Goal: Transaction & Acquisition: Purchase product/service

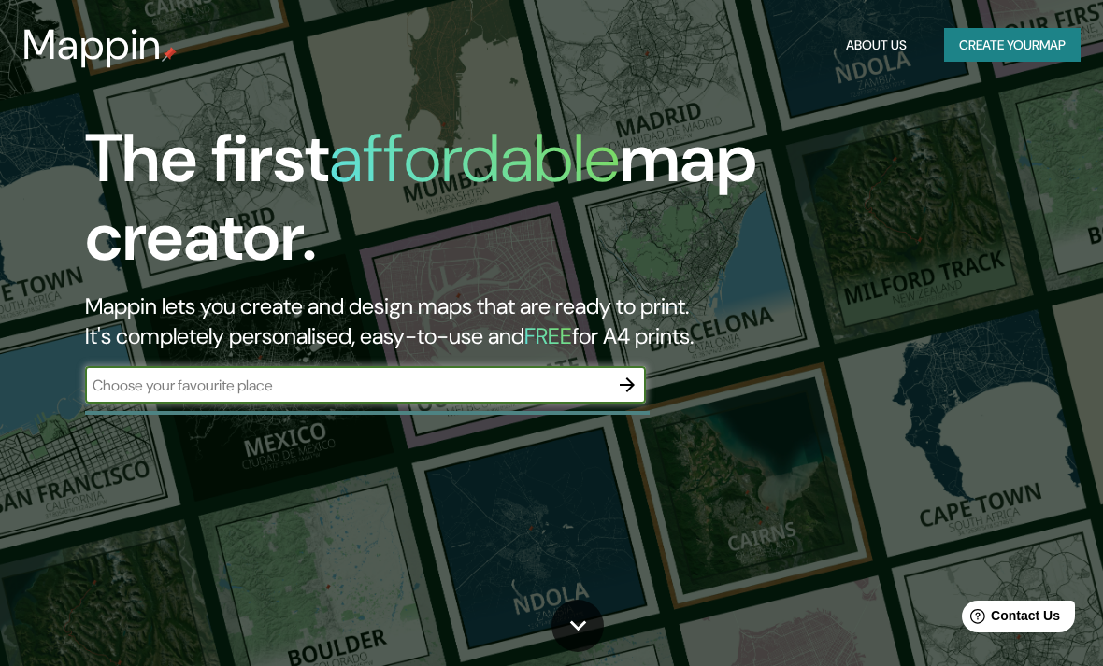
click at [150, 390] on input "text" at bounding box center [346, 385] width 523 height 21
type input "Calle Llampúdol, 6, Urbanización Es Puntiró, Palma de Mallorca, Illes Balears, …"
click at [633, 385] on icon "button" at bounding box center [627, 385] width 15 height 15
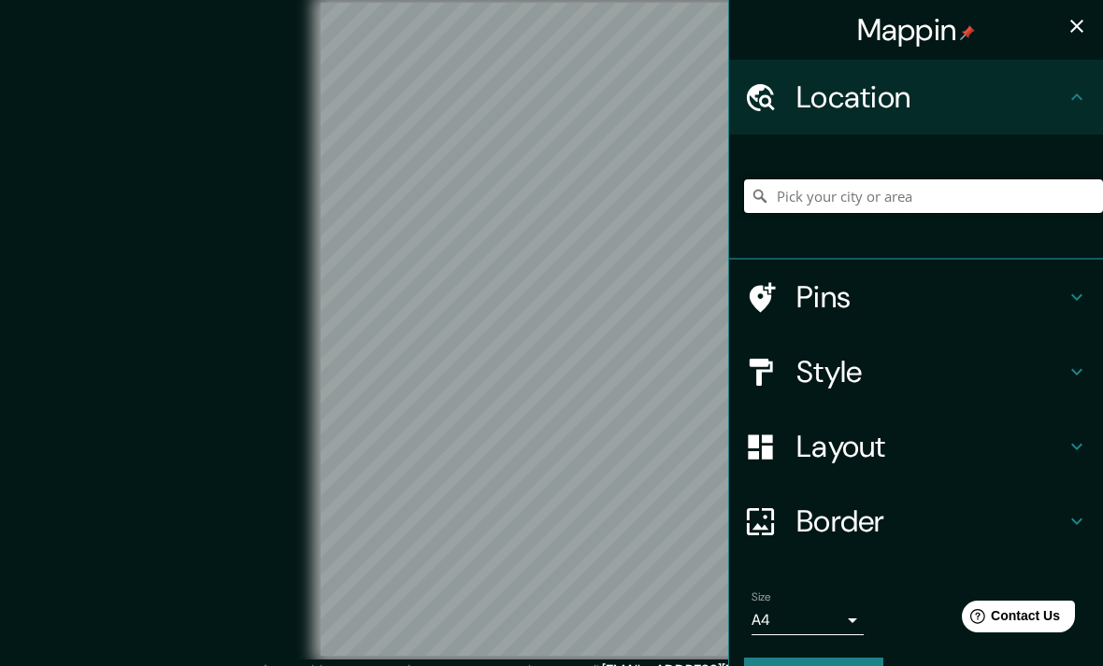
click at [914, 193] on input "Pick your city or area" at bounding box center [923, 196] width 359 height 34
click at [917, 193] on input "Pick your city or area" at bounding box center [923, 196] width 359 height 34
paste input "Calle Llampúdol, 6, Urbanización Es Puntiró, Palma de Mallorca, Illes Balears, …"
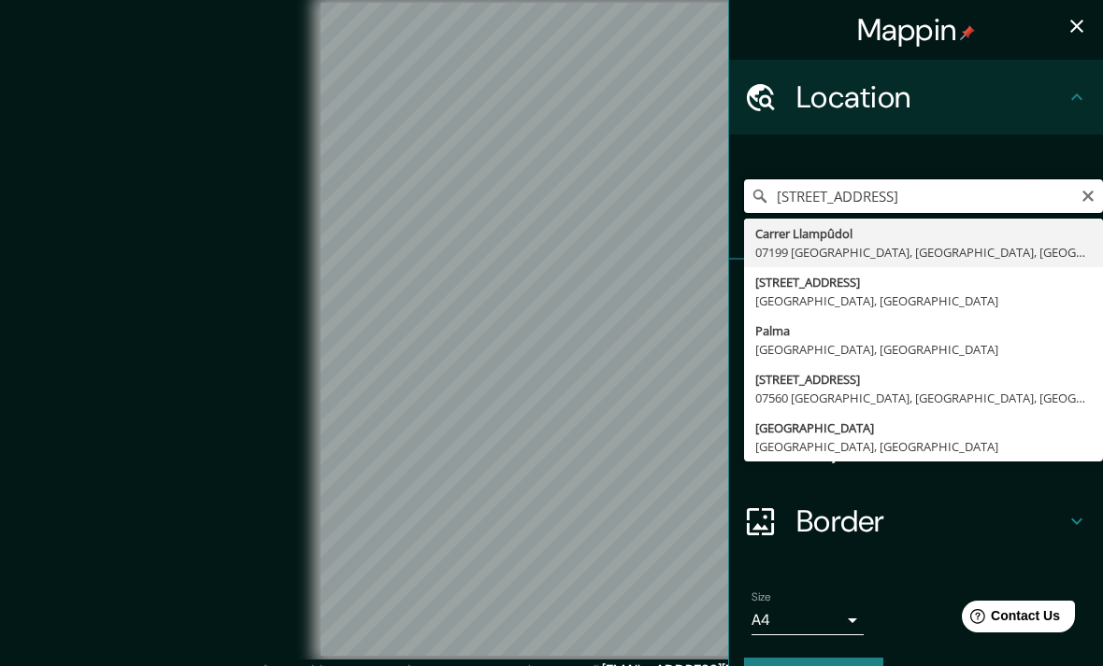
type input "Carrer Llampûdol, 07199 Palma, Islas Baleares, España"
click at [934, 132] on div "Location" at bounding box center [916, 97] width 374 height 75
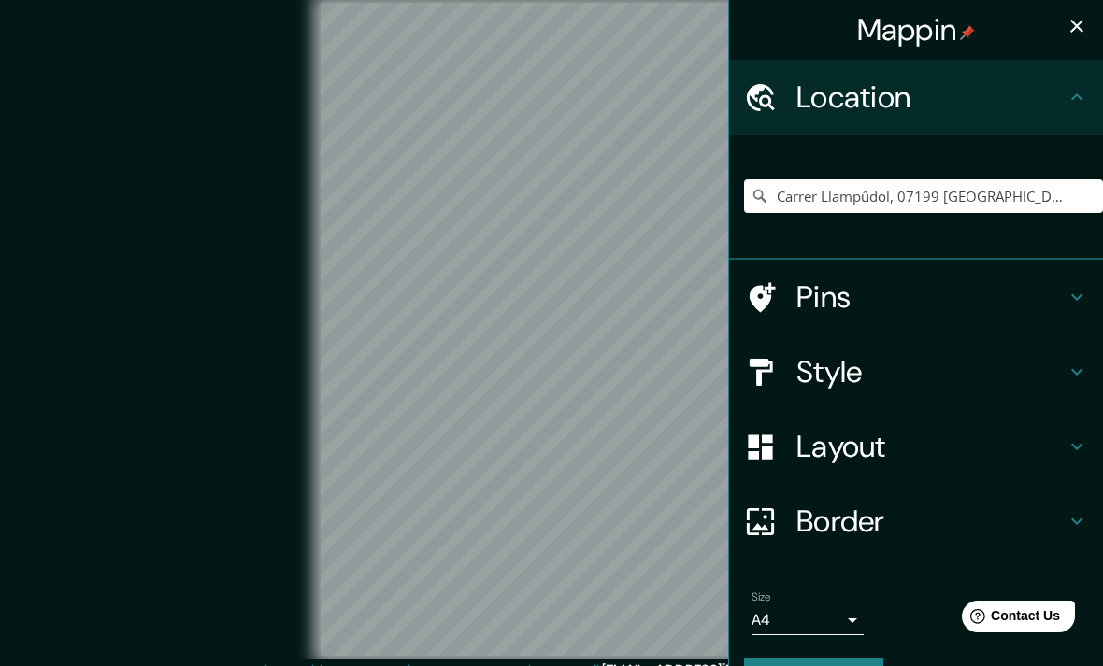
click at [1055, 306] on h4 "Pins" at bounding box center [930, 296] width 269 height 37
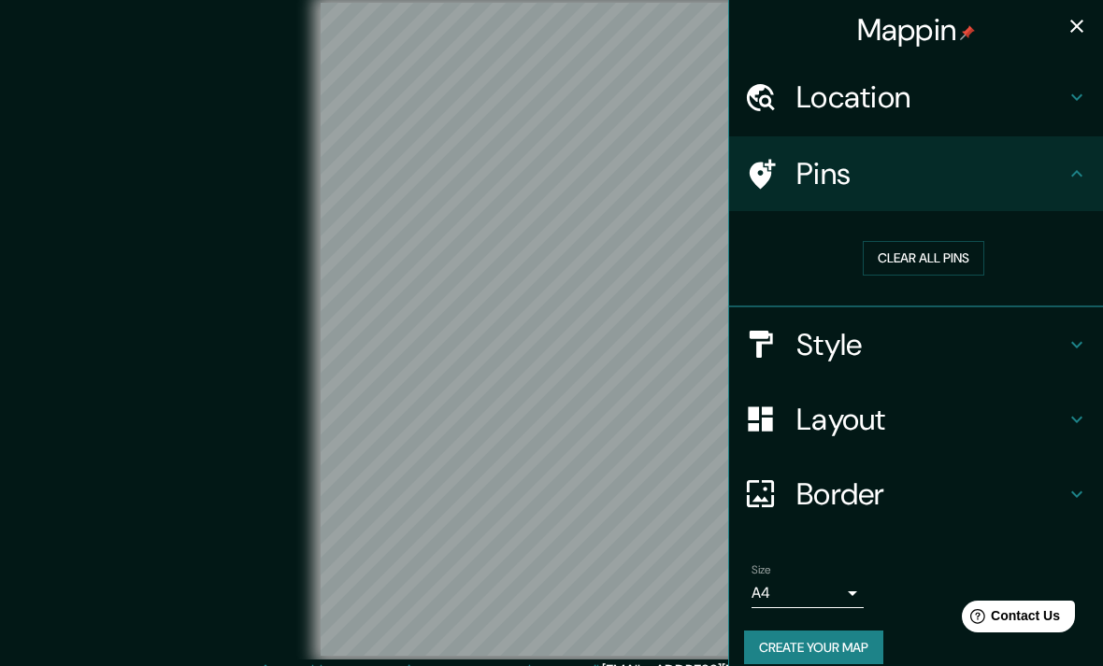
click at [1049, 342] on h4 "Style" at bounding box center [930, 344] width 269 height 37
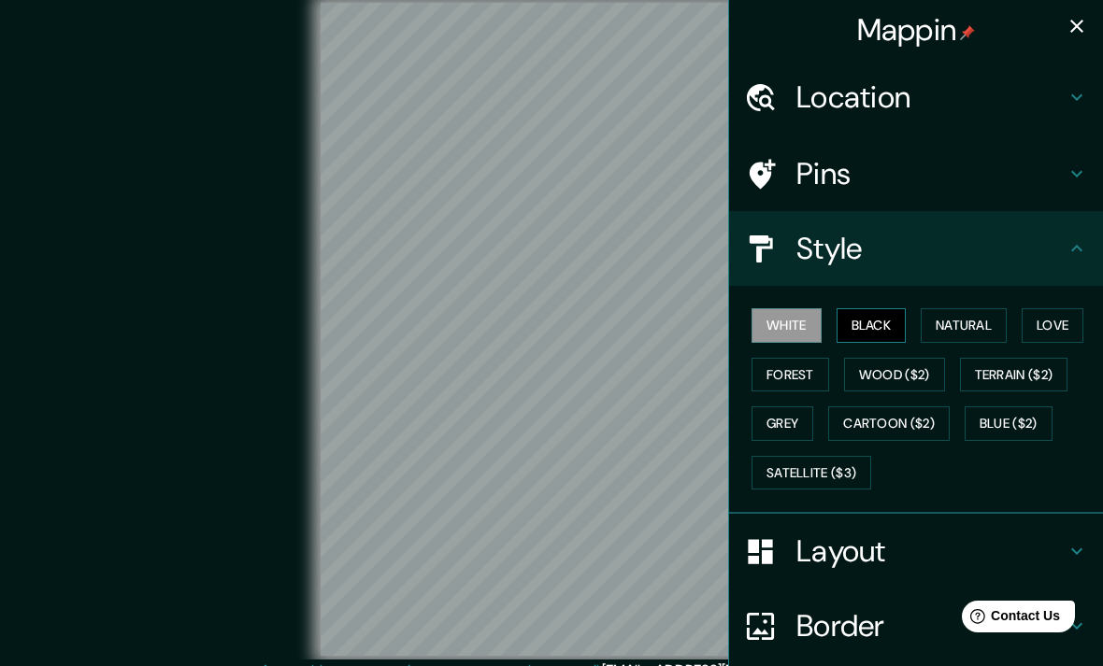
click at [884, 327] on button "Black" at bounding box center [871, 325] width 70 height 35
click at [978, 328] on button "Natural" at bounding box center [964, 325] width 86 height 35
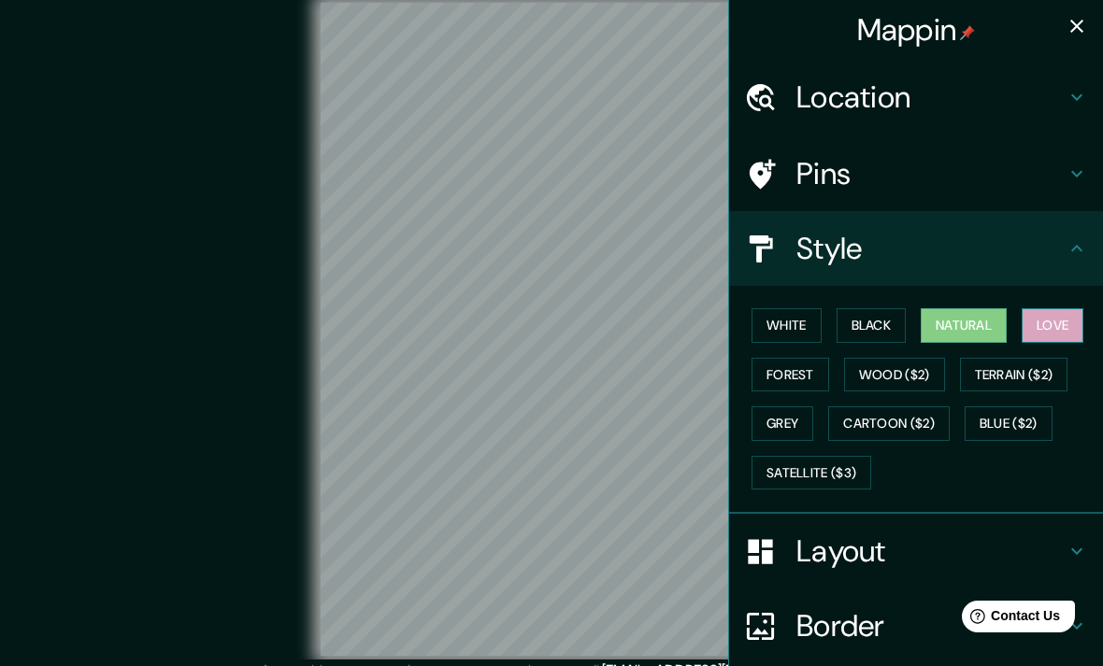
click at [1070, 323] on button "Love" at bounding box center [1052, 325] width 62 height 35
click at [799, 385] on button "Forest" at bounding box center [790, 375] width 78 height 35
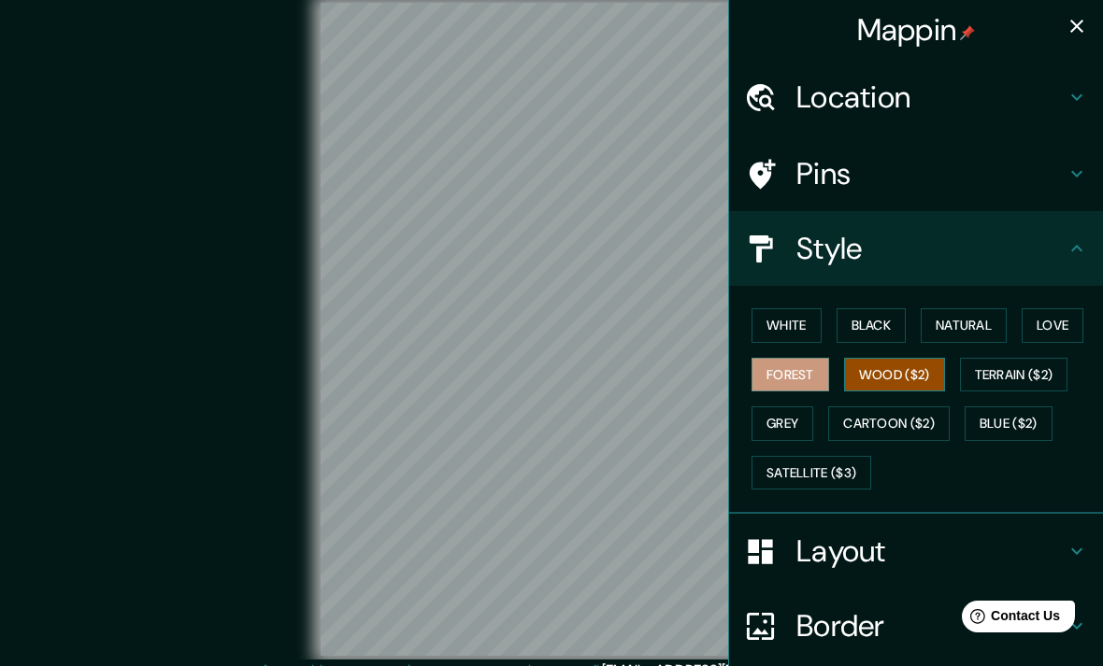
click at [934, 380] on button "Wood ($2)" at bounding box center [894, 375] width 101 height 35
click at [1059, 365] on button "Terrain ($2)" at bounding box center [1014, 375] width 108 height 35
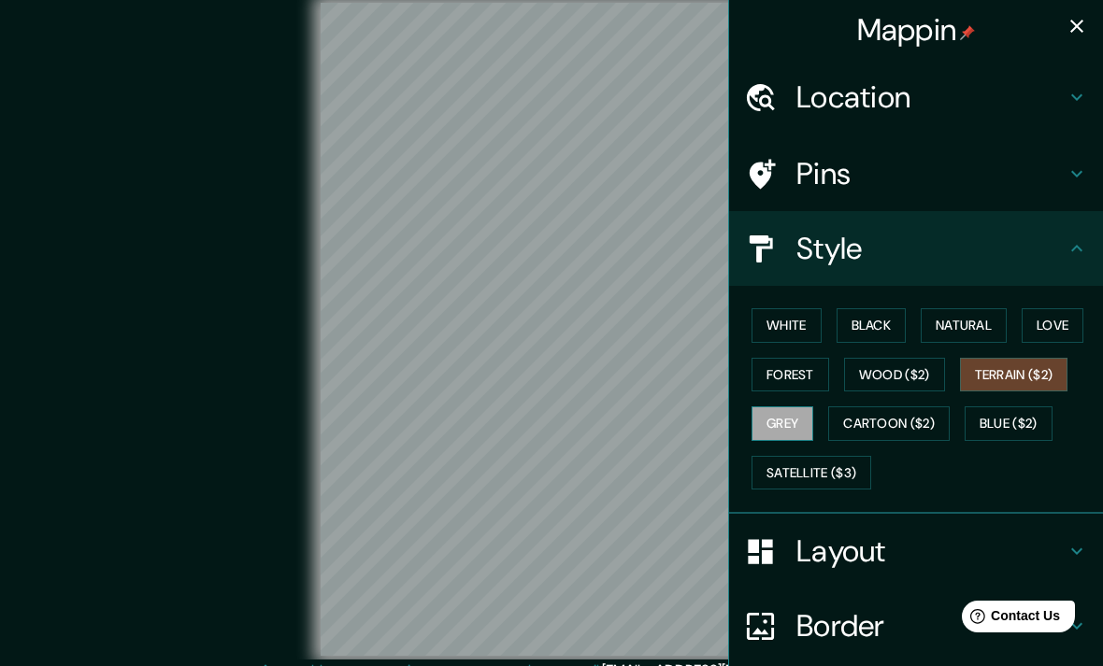
click at [811, 415] on button "Grey" at bounding box center [782, 424] width 62 height 35
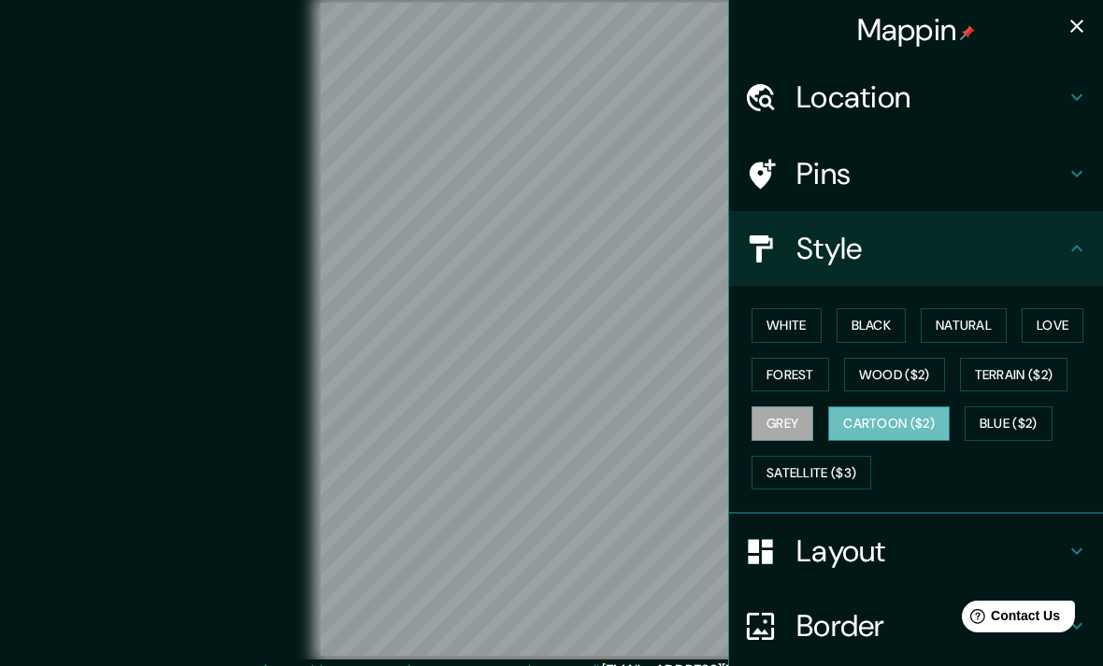
click at [936, 413] on button "Cartoon ($2)" at bounding box center [888, 424] width 121 height 35
click at [1039, 420] on button "Blue ($2)" at bounding box center [1008, 424] width 88 height 35
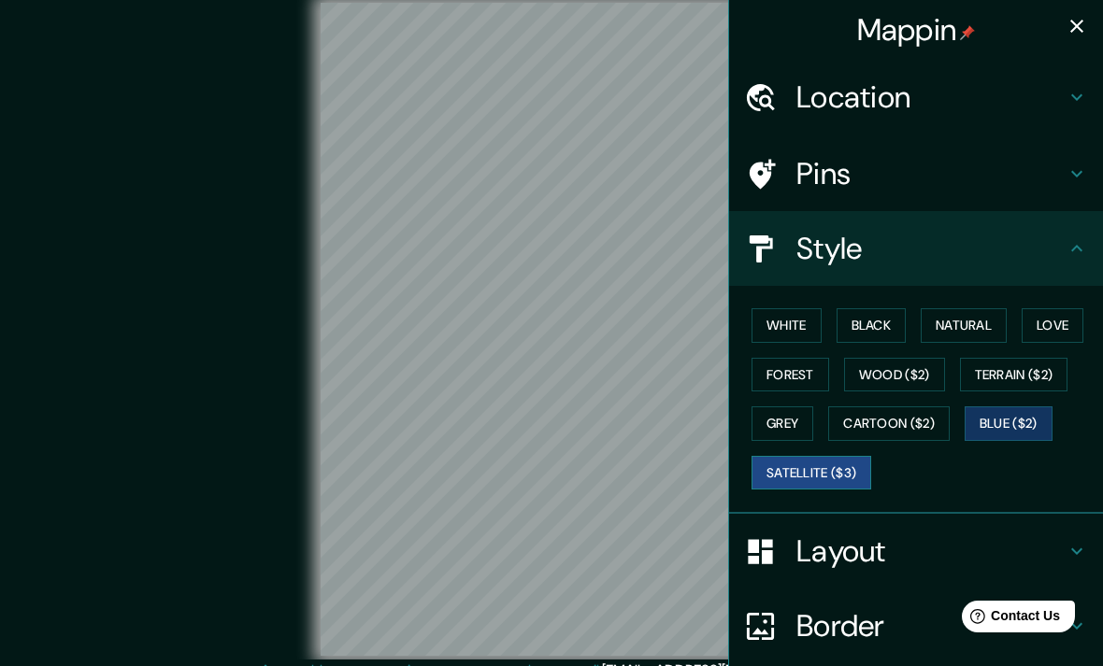
click at [838, 476] on button "Satellite ($3)" at bounding box center [811, 473] width 120 height 35
click at [800, 358] on button "Forest" at bounding box center [790, 375] width 78 height 35
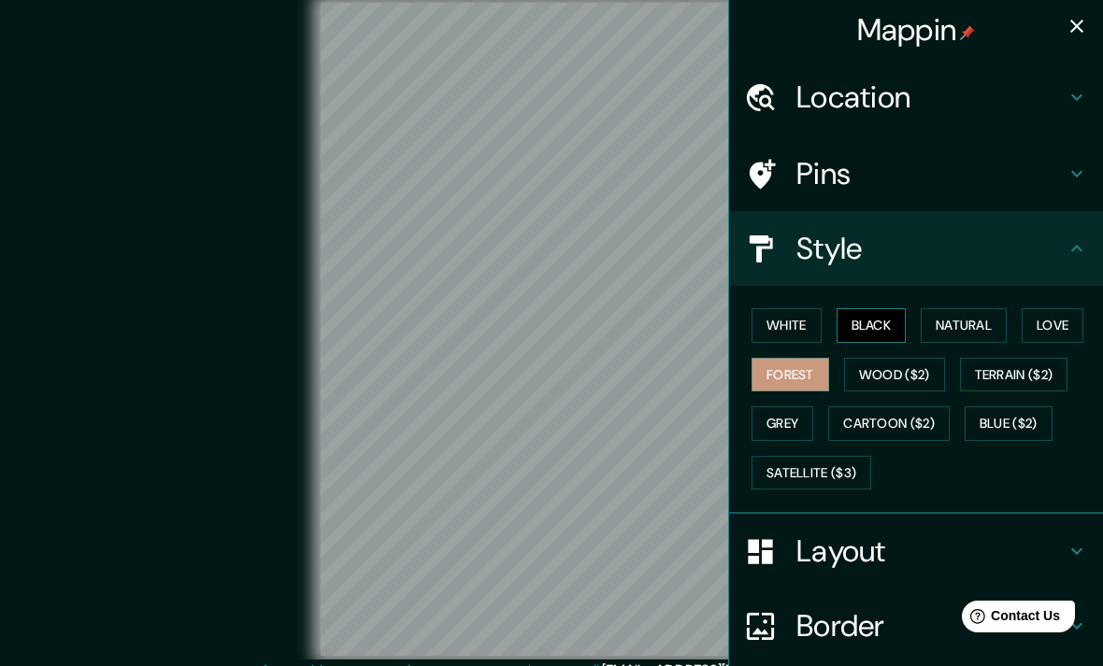
click at [881, 322] on button "Black" at bounding box center [871, 325] width 70 height 35
click at [1035, 548] on h4 "Layout" at bounding box center [930, 551] width 269 height 37
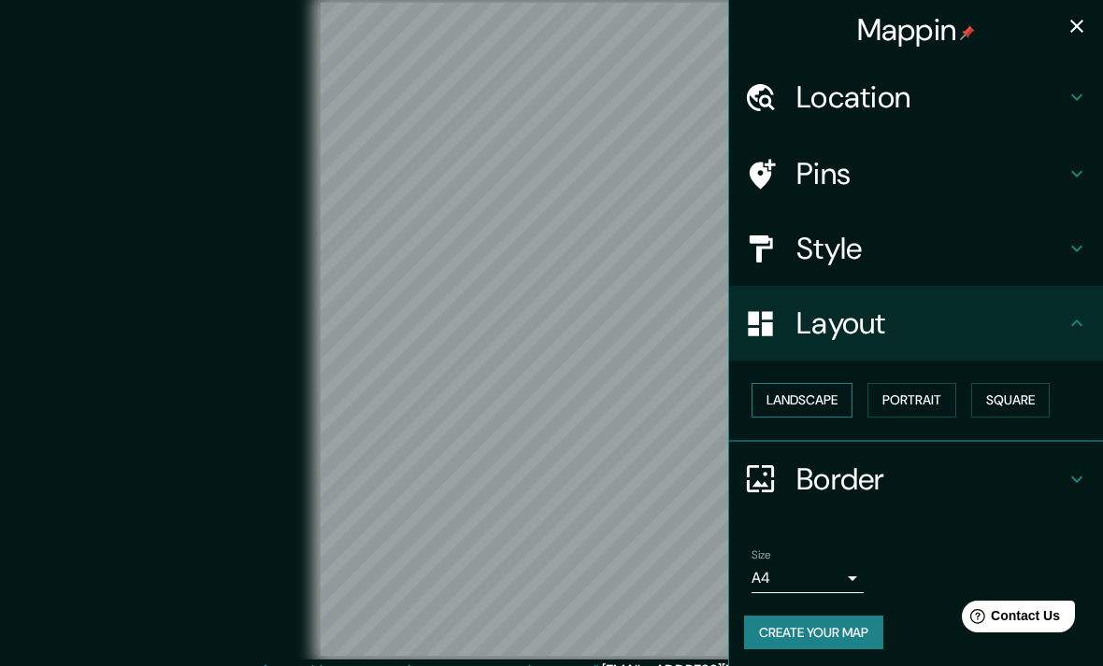
click at [826, 406] on button "Landscape" at bounding box center [801, 400] width 101 height 35
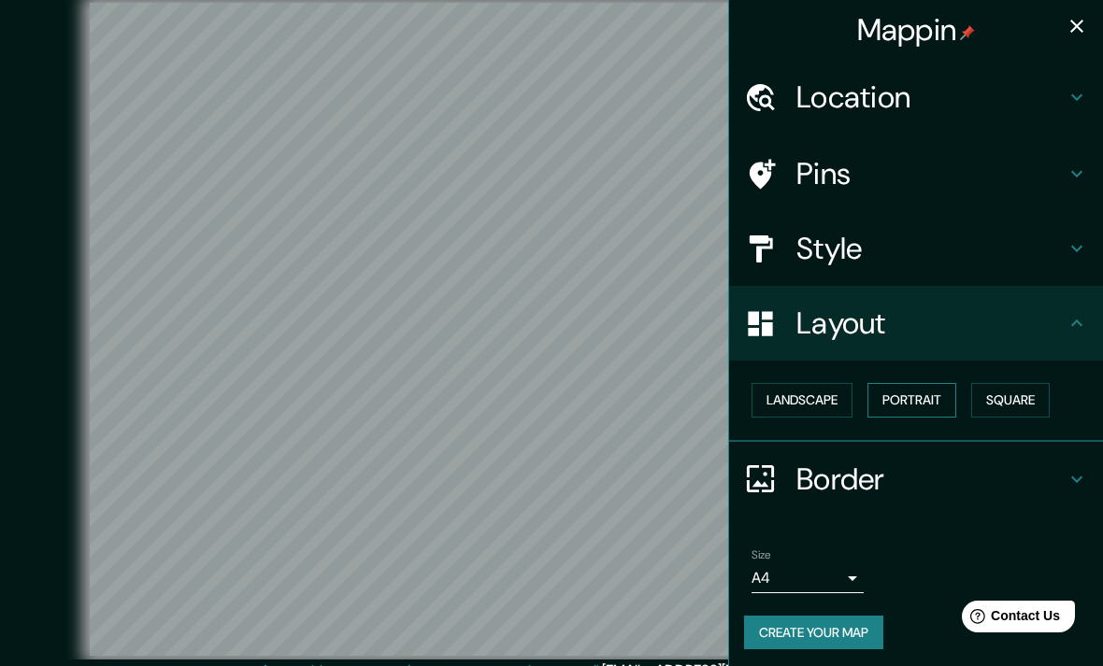
click at [937, 391] on button "Portrait" at bounding box center [911, 400] width 89 height 35
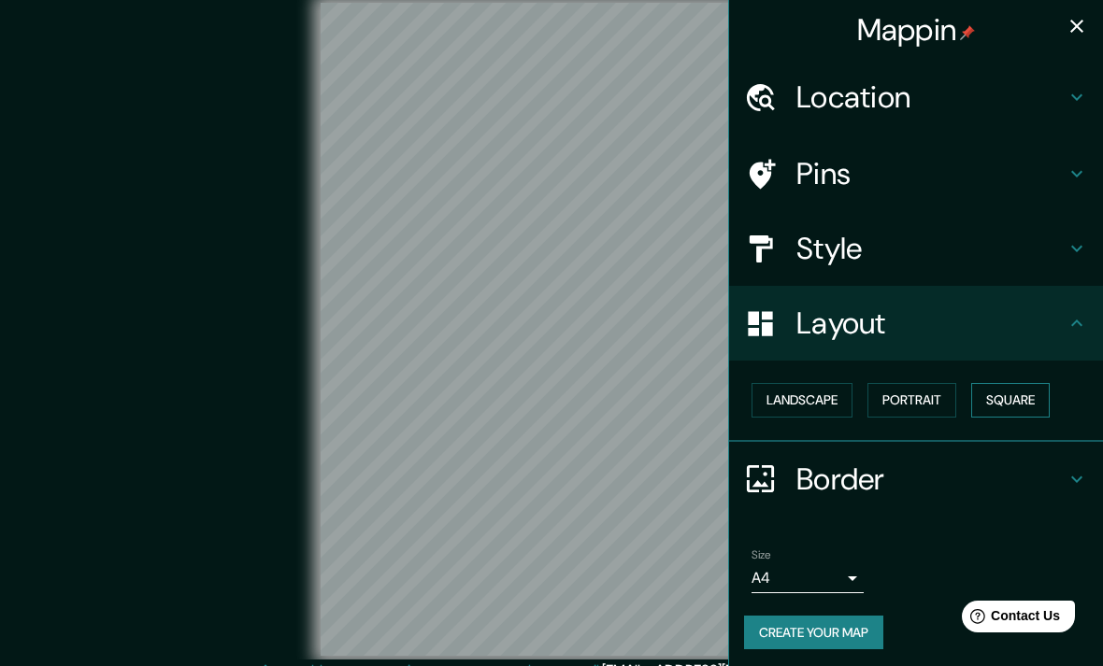
click at [1013, 383] on button "Square" at bounding box center [1010, 400] width 79 height 35
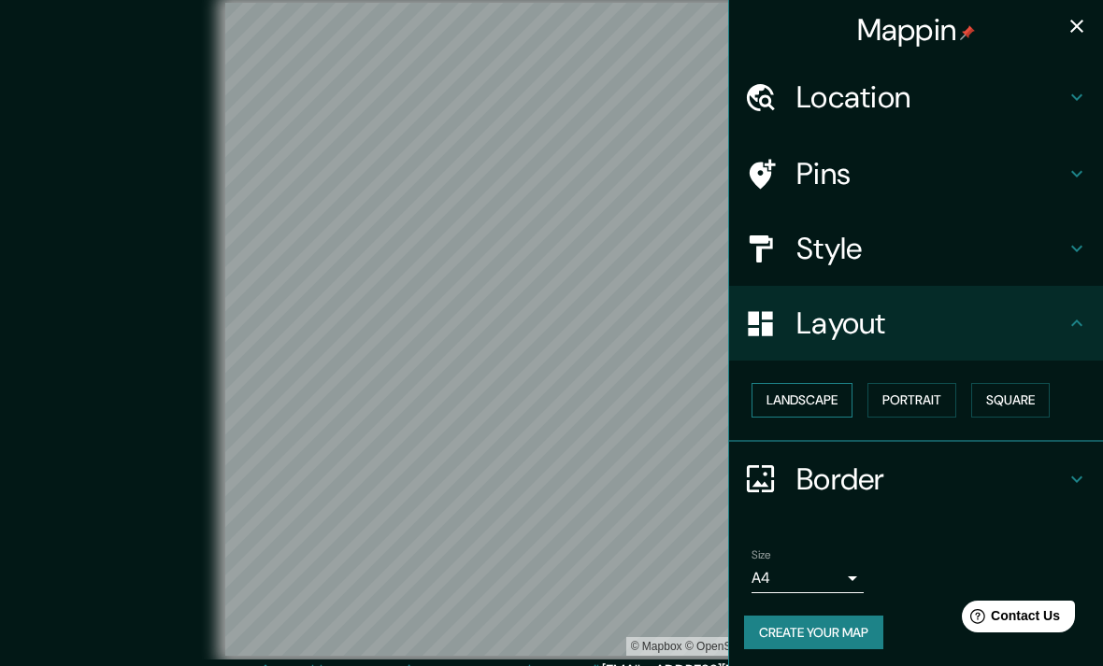
click at [811, 402] on button "Landscape" at bounding box center [801, 400] width 101 height 35
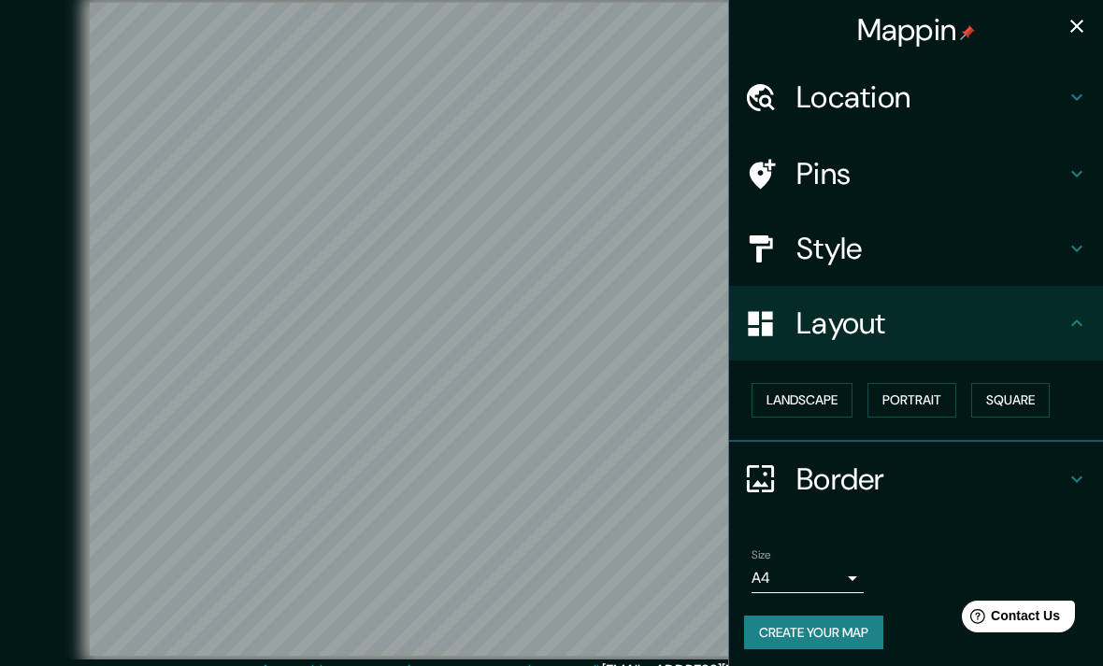
click at [1065, 330] on icon at bounding box center [1076, 323] width 22 height 22
click at [1091, 311] on div "Layout" at bounding box center [916, 323] width 374 height 75
click at [1070, 323] on icon at bounding box center [1076, 323] width 22 height 22
click at [1064, 250] on h4 "Style" at bounding box center [930, 248] width 269 height 37
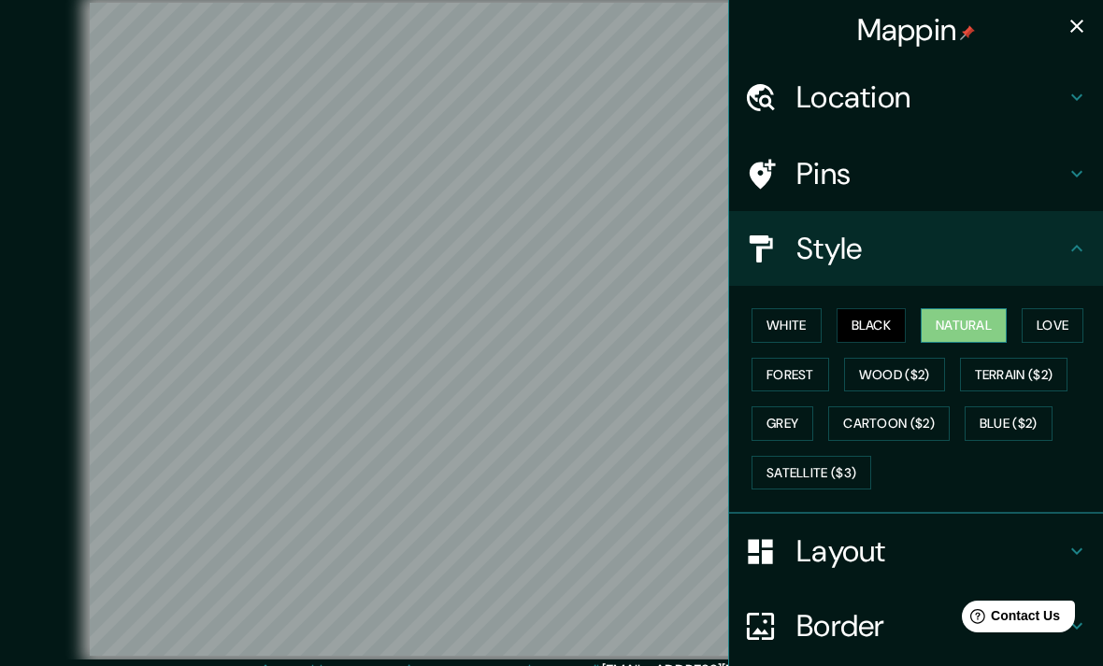
click at [956, 336] on button "Natural" at bounding box center [964, 325] width 86 height 35
click at [1060, 314] on button "Love" at bounding box center [1052, 325] width 62 height 35
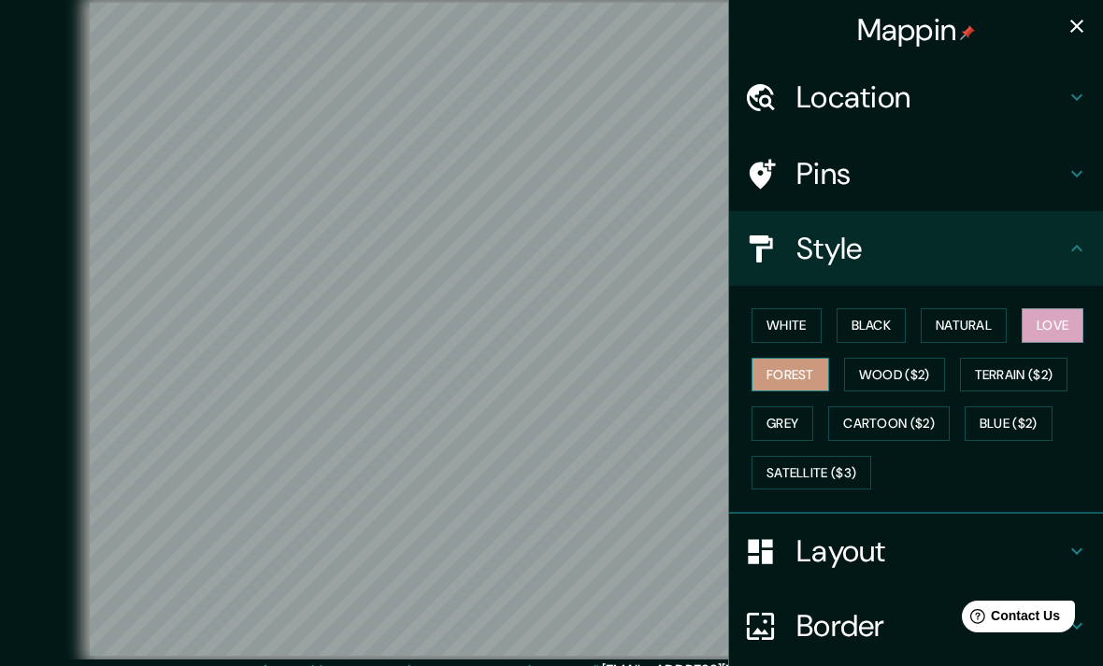
click at [822, 378] on button "Forest" at bounding box center [790, 375] width 78 height 35
click at [903, 379] on button "Wood ($2)" at bounding box center [894, 375] width 101 height 35
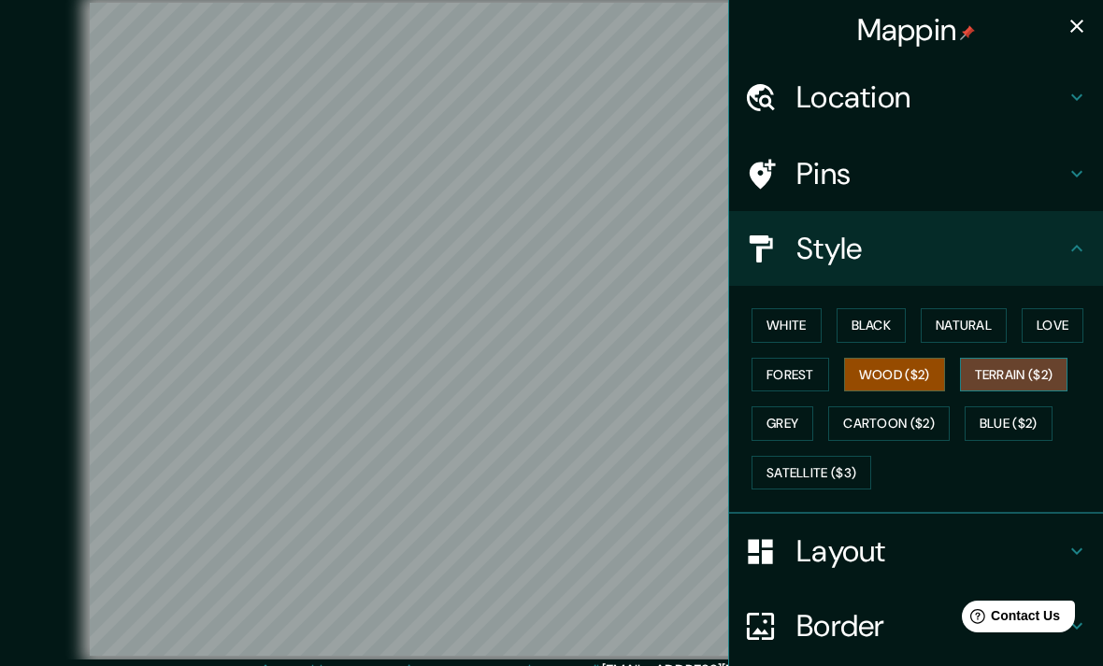
click at [1061, 378] on button "Terrain ($2)" at bounding box center [1014, 375] width 108 height 35
click at [798, 433] on button "Grey" at bounding box center [782, 424] width 62 height 35
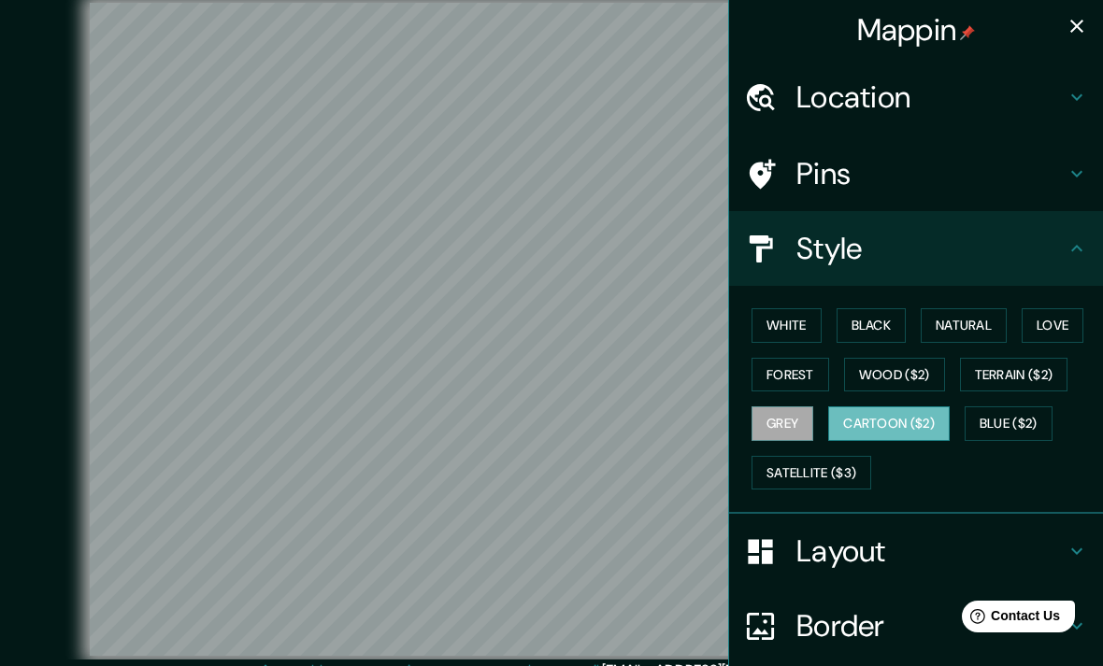
click at [921, 427] on button "Cartoon ($2)" at bounding box center [888, 424] width 121 height 35
click at [1004, 426] on button "Blue ($2)" at bounding box center [1008, 424] width 88 height 35
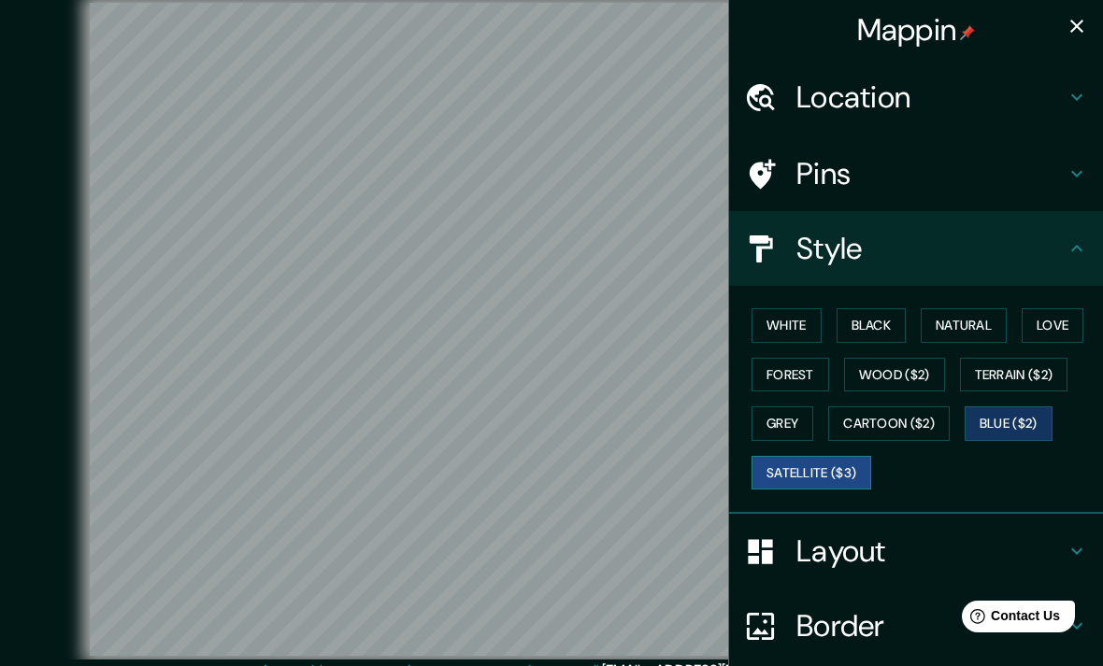
click at [858, 471] on button "Satellite ($3)" at bounding box center [811, 473] width 120 height 35
click at [1024, 421] on button "Blue ($2)" at bounding box center [1008, 424] width 88 height 35
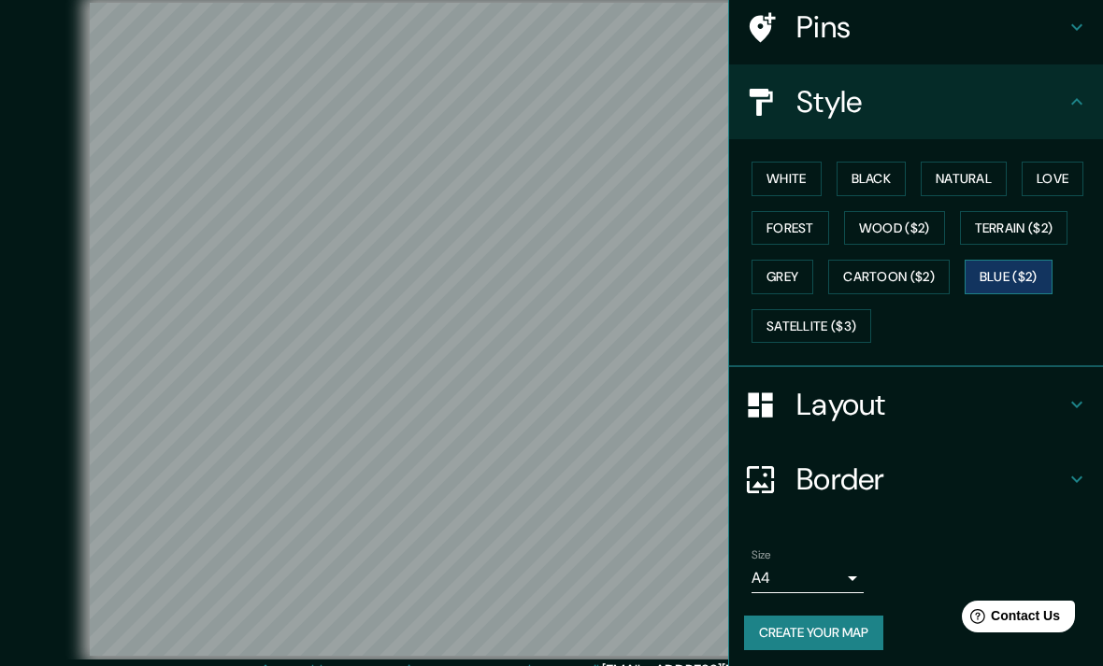
scroll to position [146, 0]
click at [1061, 478] on h4 "Border" at bounding box center [930, 480] width 269 height 37
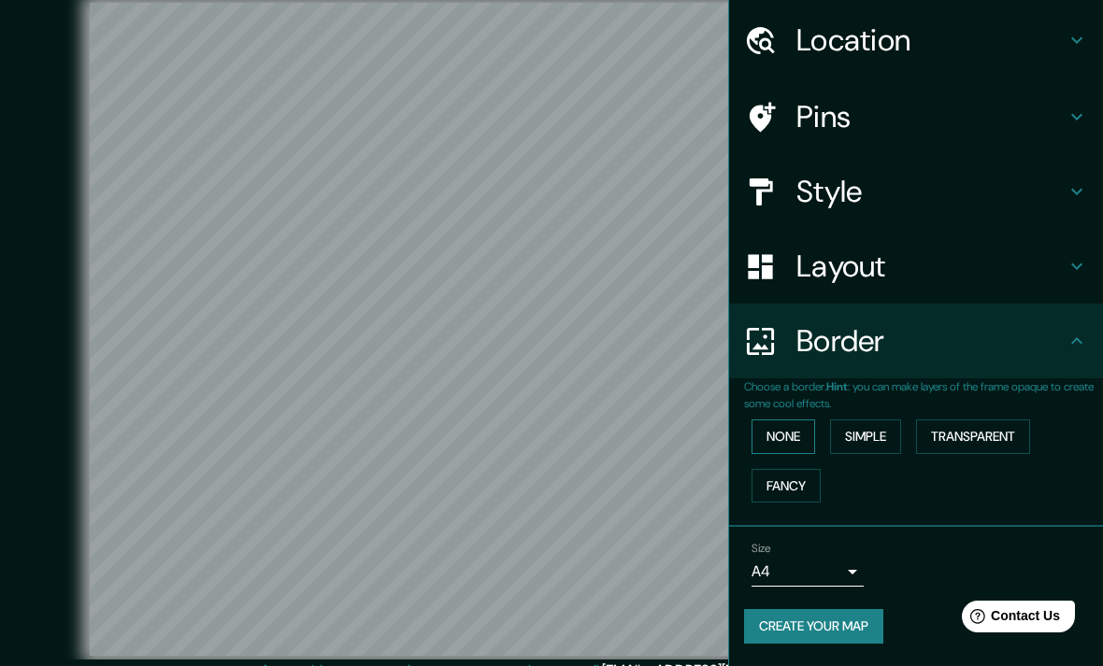
click at [792, 420] on button "None" at bounding box center [783, 437] width 64 height 35
click at [868, 420] on button "Simple" at bounding box center [865, 437] width 71 height 35
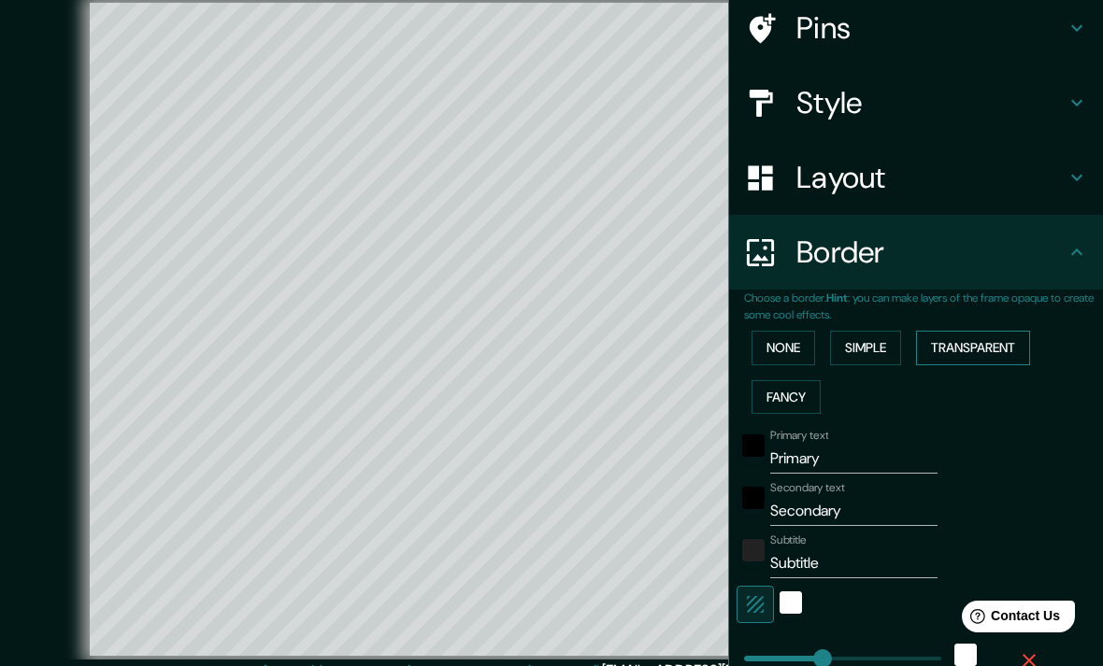
click at [1000, 339] on button "Transparent" at bounding box center [973, 348] width 114 height 35
click at [882, 350] on button "Simple" at bounding box center [865, 348] width 71 height 35
click at [801, 407] on button "Fancy" at bounding box center [785, 397] width 69 height 35
click at [894, 350] on button "Simple" at bounding box center [865, 348] width 71 height 35
click at [1069, 108] on icon at bounding box center [1076, 103] width 22 height 22
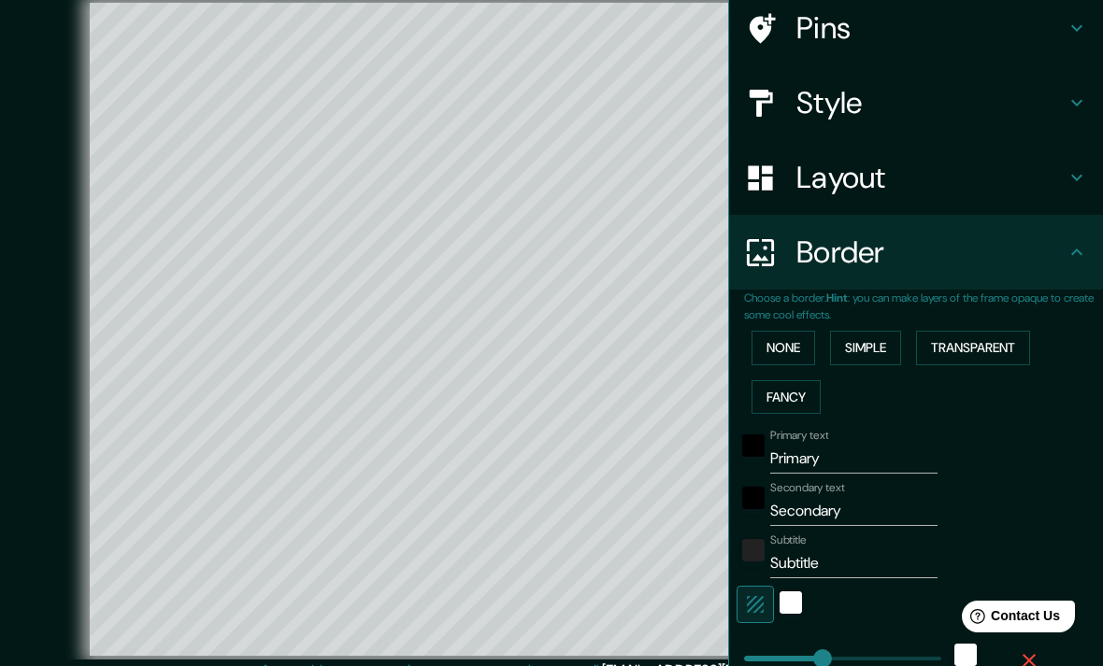
type input "396"
type input "79"
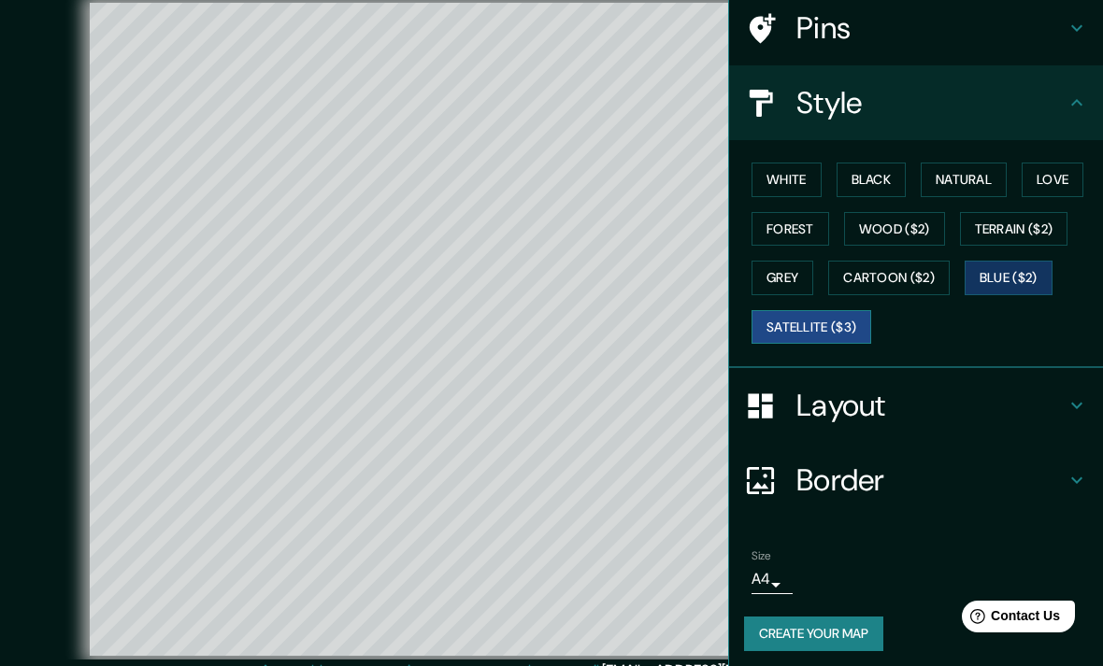
click at [856, 317] on button "Satellite ($3)" at bounding box center [811, 327] width 120 height 35
click at [981, 176] on button "Natural" at bounding box center [964, 180] width 86 height 35
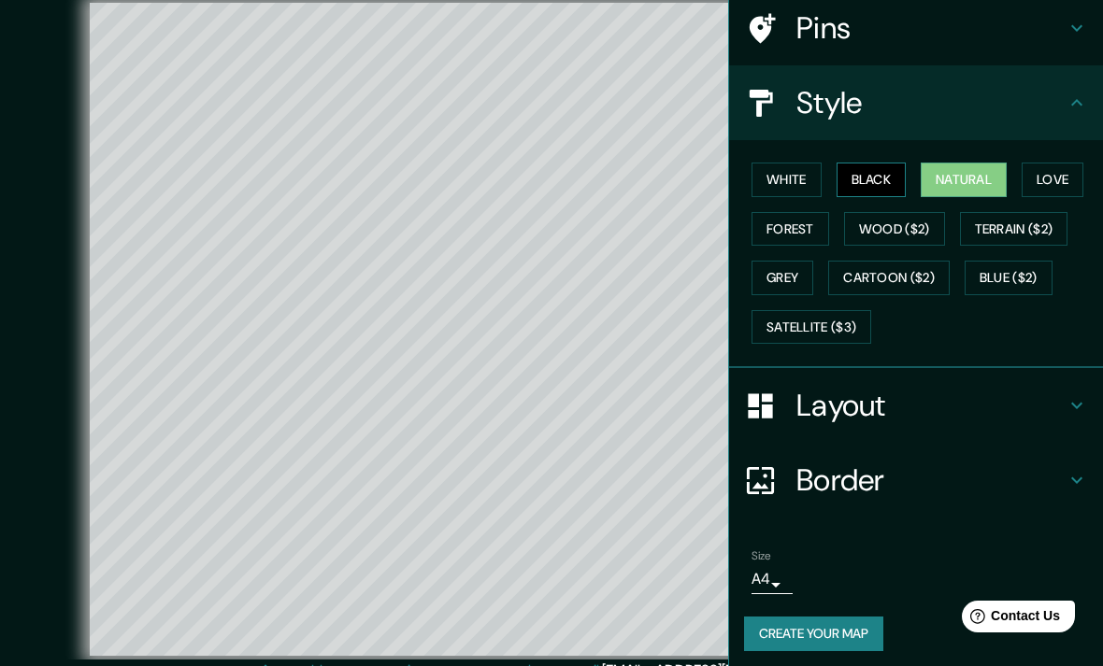
click at [885, 181] on button "Black" at bounding box center [871, 180] width 70 height 35
click at [972, 34] on h4 "Pins" at bounding box center [930, 27] width 269 height 37
type input "396"
type input "79"
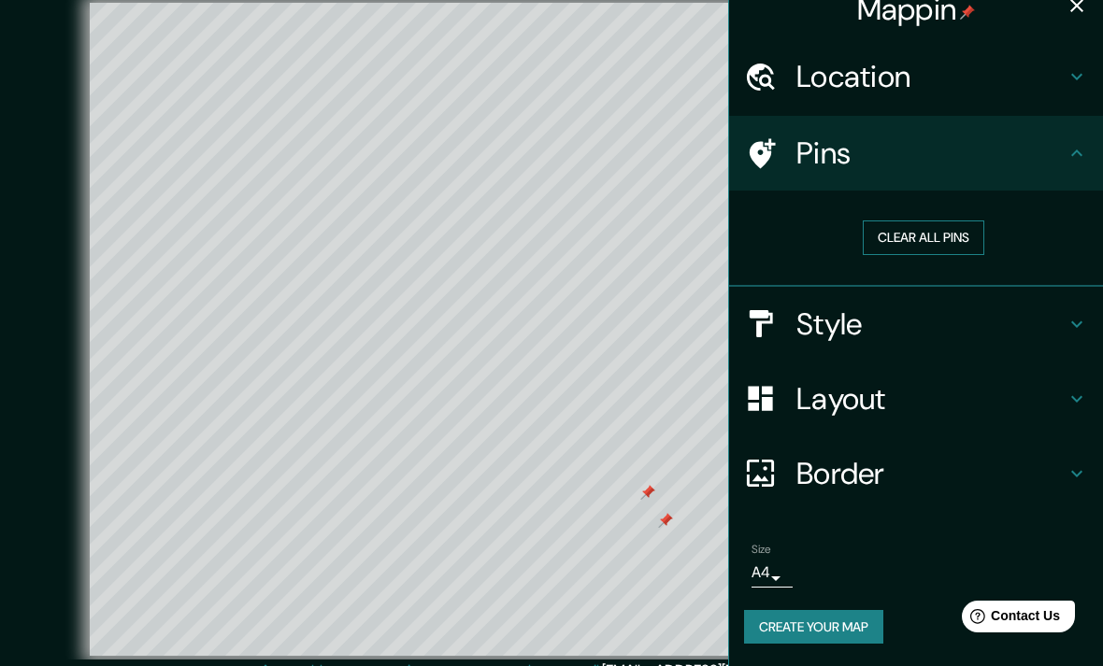
click at [972, 221] on button "Clear all pins" at bounding box center [923, 238] width 121 height 35
click at [955, 221] on button "Clear all pins" at bounding box center [923, 238] width 121 height 35
click at [1058, 306] on h4 "Style" at bounding box center [930, 324] width 269 height 37
type input "396"
type input "79"
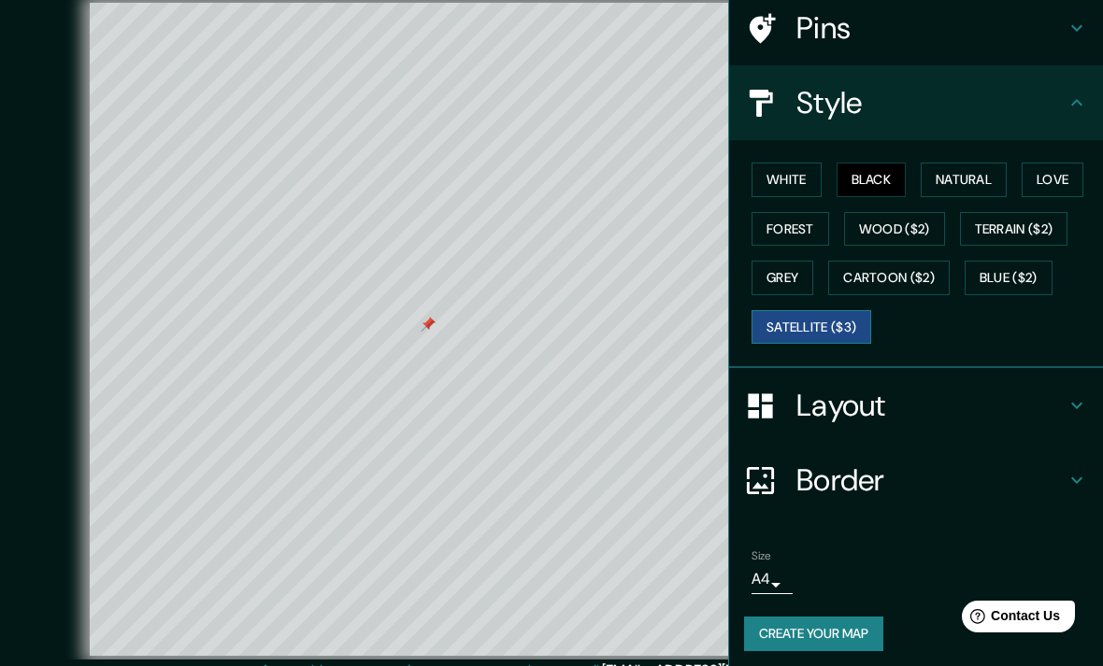
click at [846, 324] on button "Satellite ($3)" at bounding box center [811, 327] width 120 height 35
click at [796, 179] on button "White" at bounding box center [786, 180] width 70 height 35
click at [901, 179] on button "Black" at bounding box center [871, 180] width 70 height 35
click at [873, 177] on button "Black" at bounding box center [871, 180] width 70 height 35
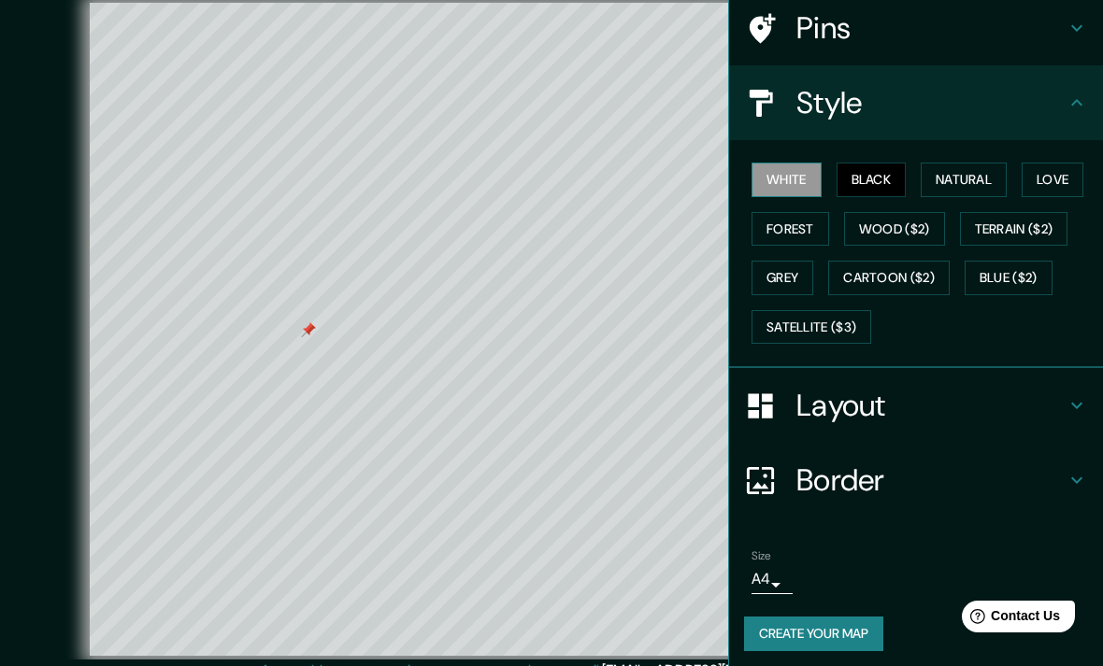
click at [778, 176] on button "White" at bounding box center [786, 180] width 70 height 35
click at [960, 183] on button "Natural" at bounding box center [964, 180] width 86 height 35
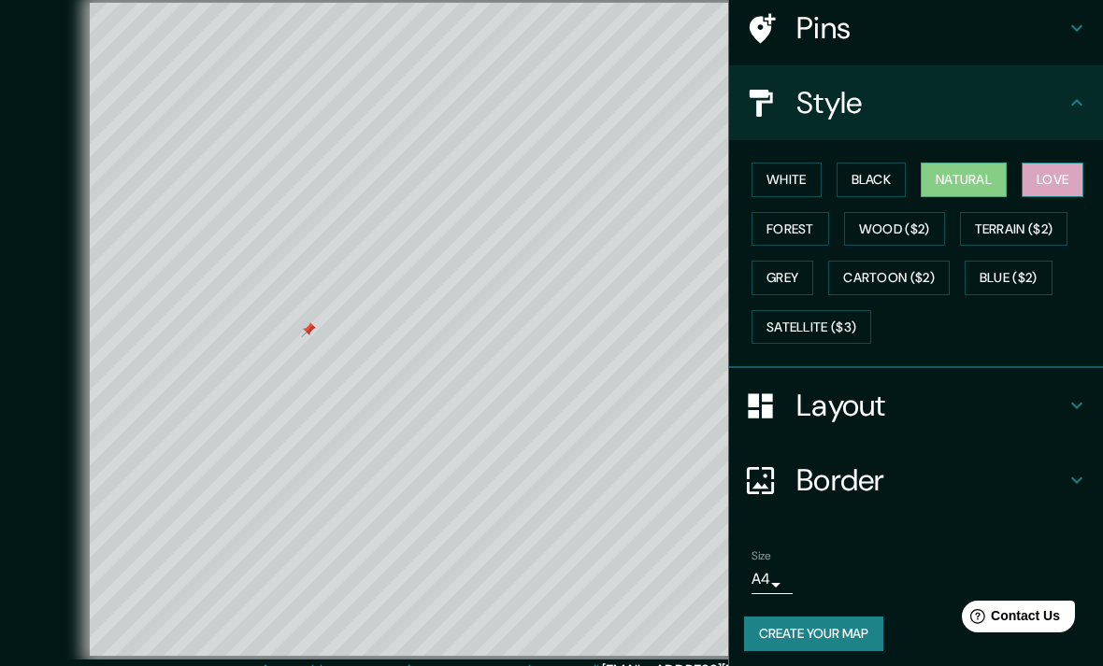
click at [1059, 180] on button "Love" at bounding box center [1052, 180] width 62 height 35
click at [785, 215] on button "Forest" at bounding box center [790, 229] width 78 height 35
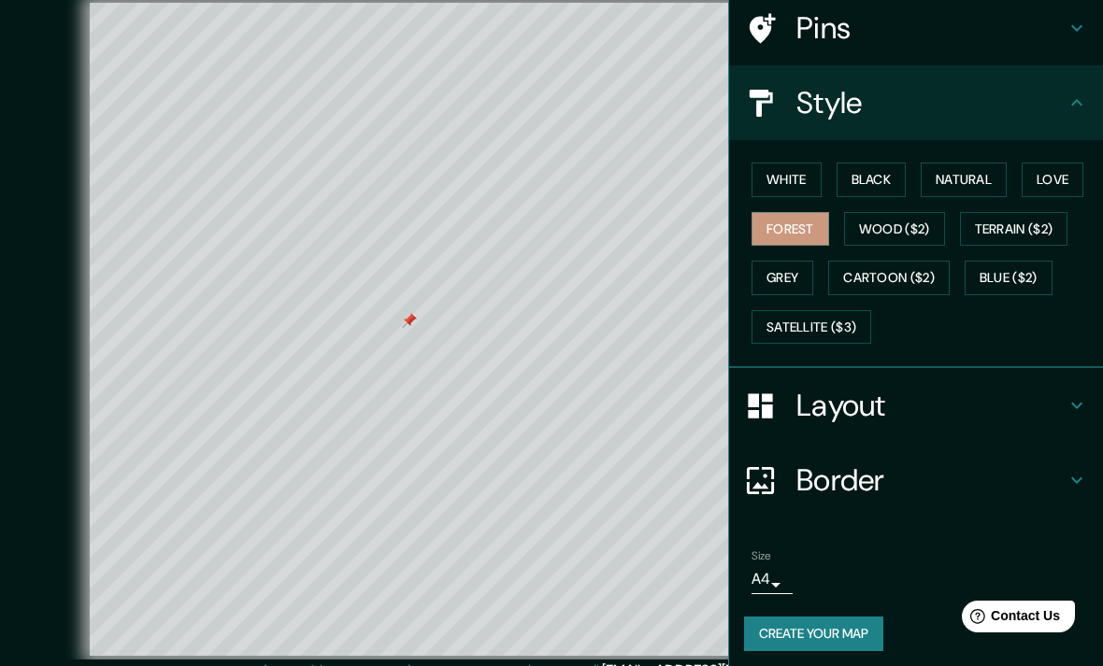
click at [1029, 40] on h4 "Pins" at bounding box center [930, 27] width 269 height 37
type input "396"
type input "79"
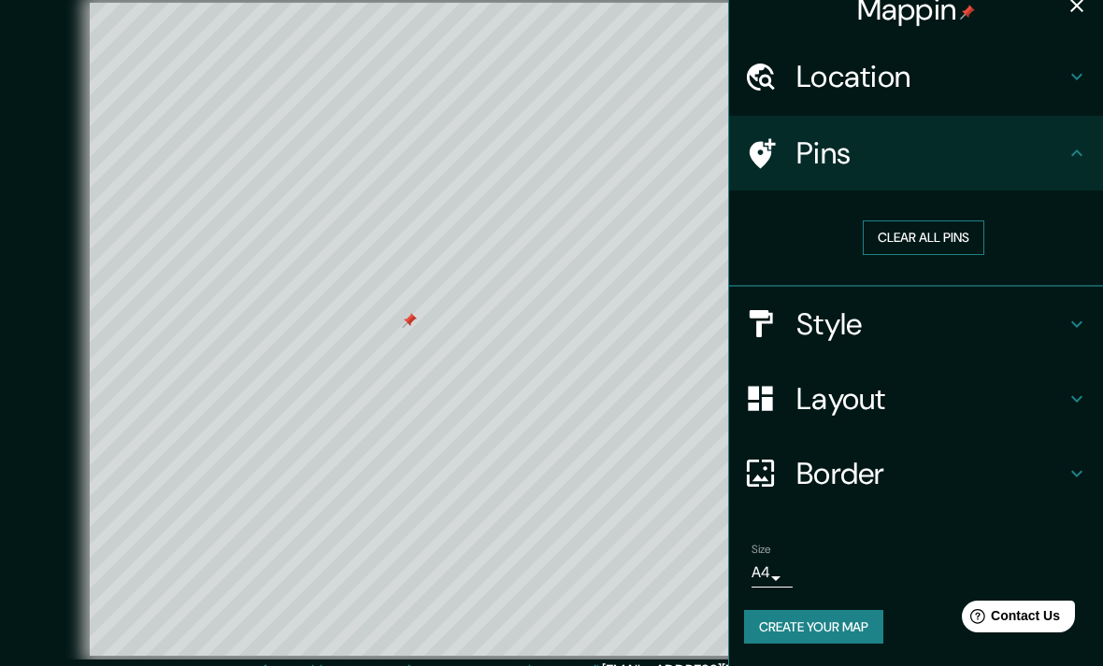
click at [941, 221] on button "Clear all pins" at bounding box center [923, 238] width 121 height 35
click at [960, 221] on button "Clear all pins" at bounding box center [923, 238] width 121 height 35
click at [1055, 135] on h4 "Pins" at bounding box center [930, 153] width 269 height 37
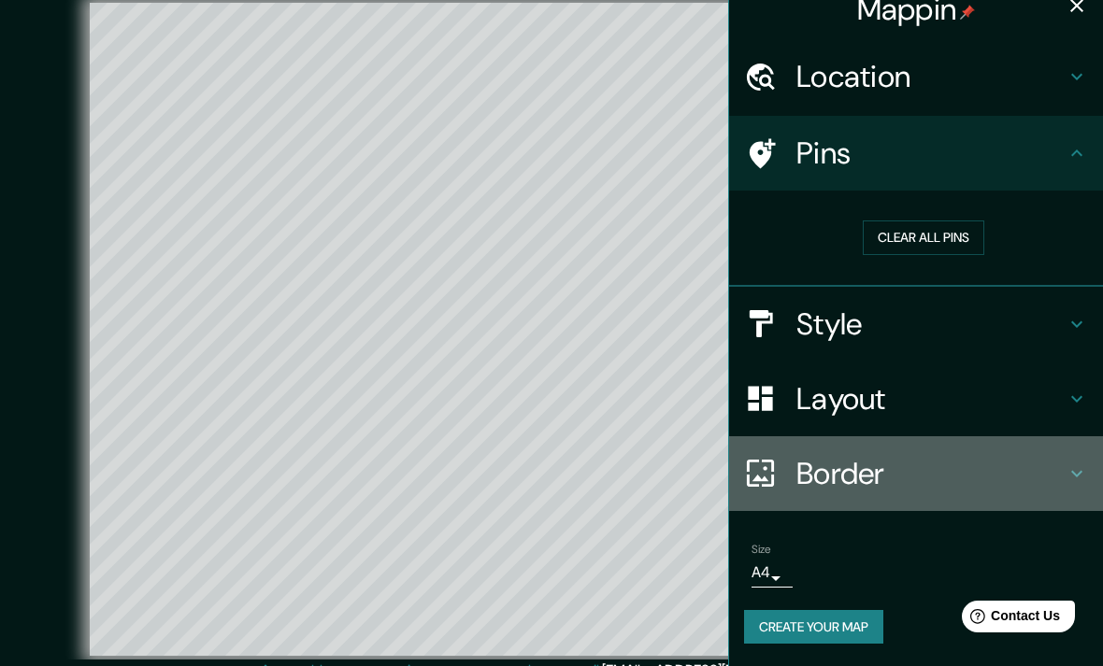
click at [1058, 455] on h4 "Border" at bounding box center [930, 473] width 269 height 37
type input "396"
type input "79"
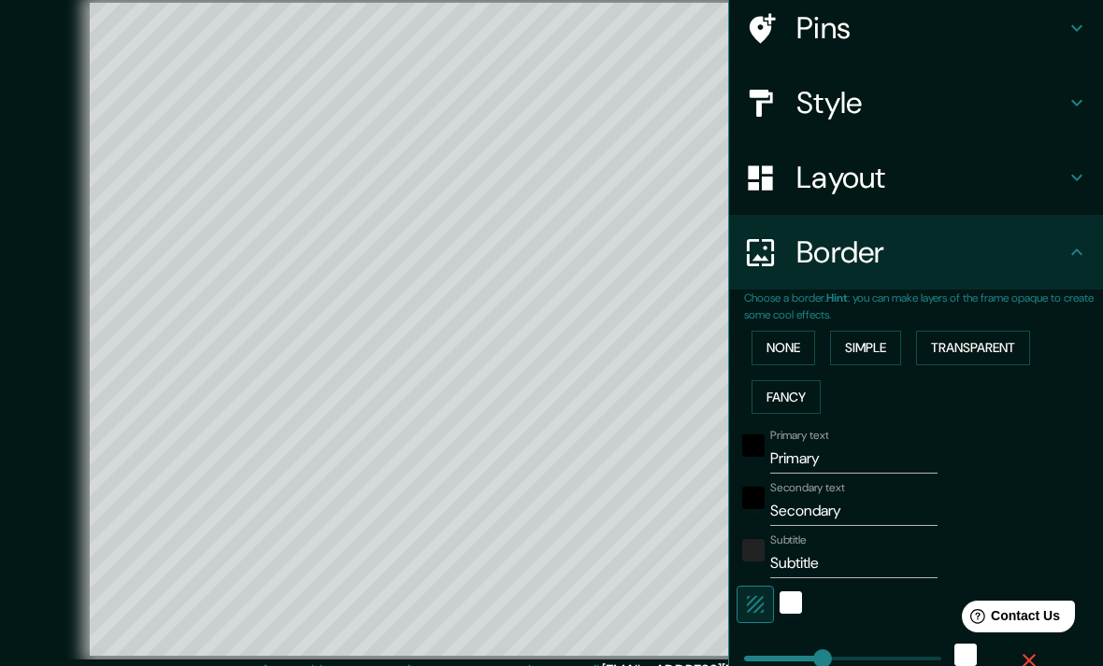
click at [1081, 449] on div "Primary text Primary Secondary text Secondary Subtitle Subtitle Add frame layer" at bounding box center [923, 603] width 359 height 364
click at [800, 331] on button "None" at bounding box center [783, 348] width 64 height 35
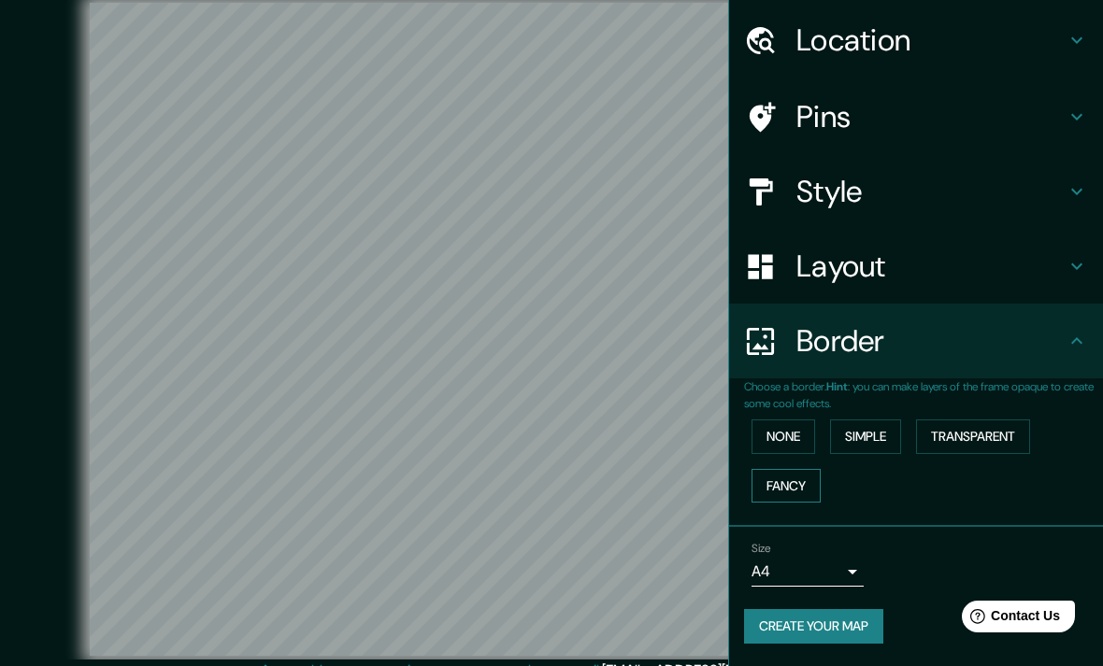
click at [802, 469] on button "Fancy" at bounding box center [785, 486] width 69 height 35
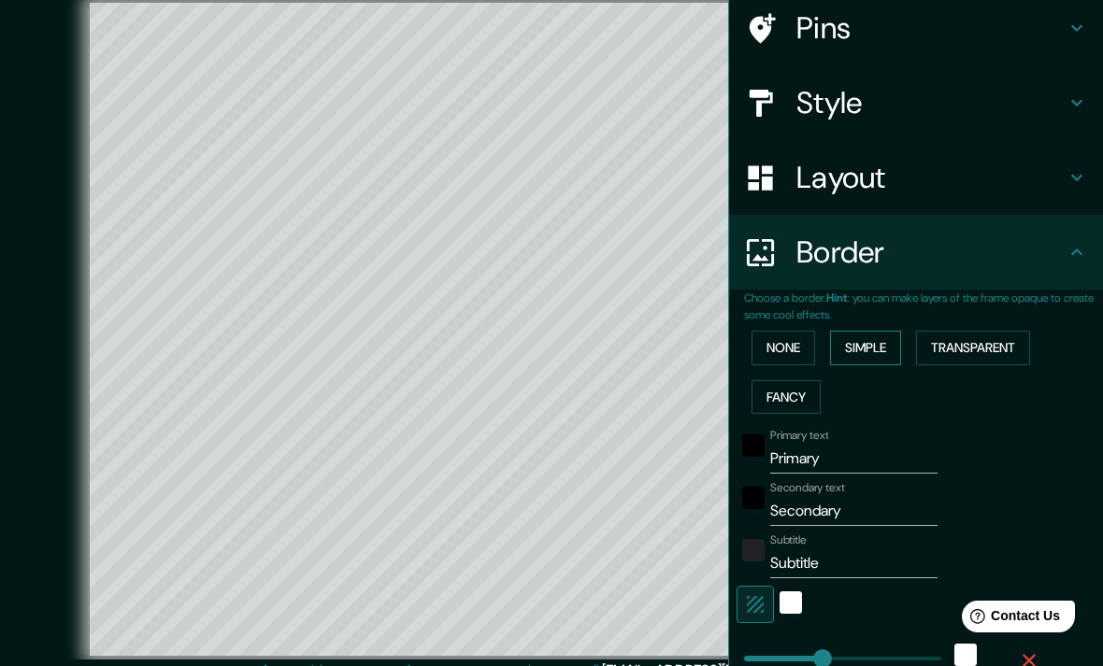
click at [887, 353] on button "Simple" at bounding box center [865, 348] width 71 height 35
click at [1028, 333] on button "Transparent" at bounding box center [973, 348] width 114 height 35
click at [801, 597] on div "white" at bounding box center [790, 603] width 22 height 22
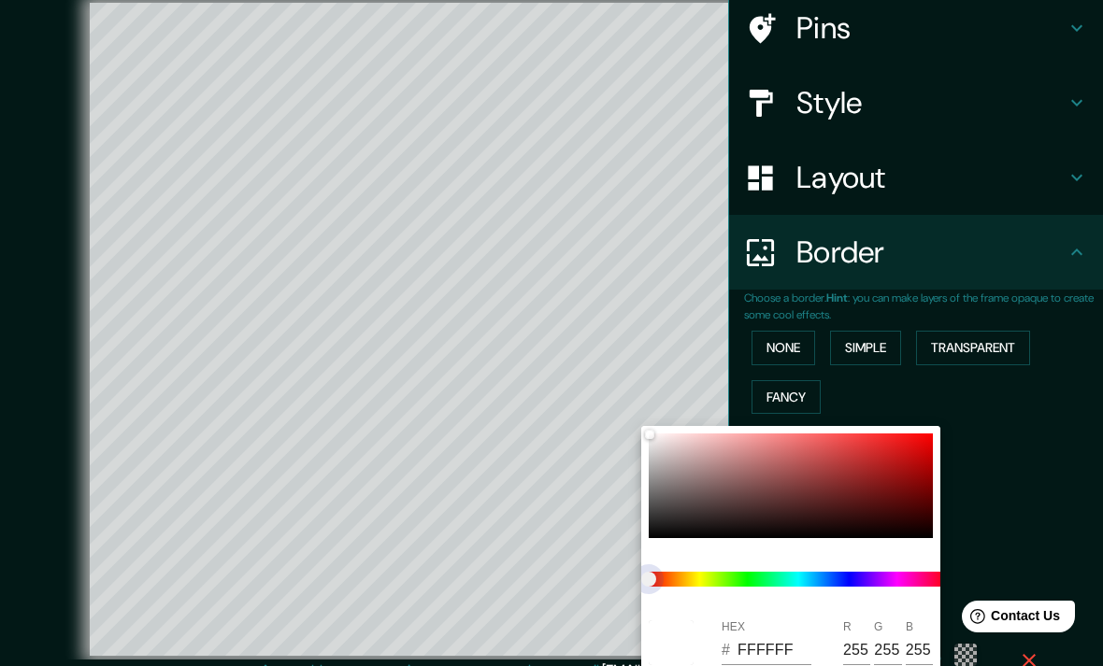
type input "475"
type input "79"
type input "475"
type input "79"
type input "475"
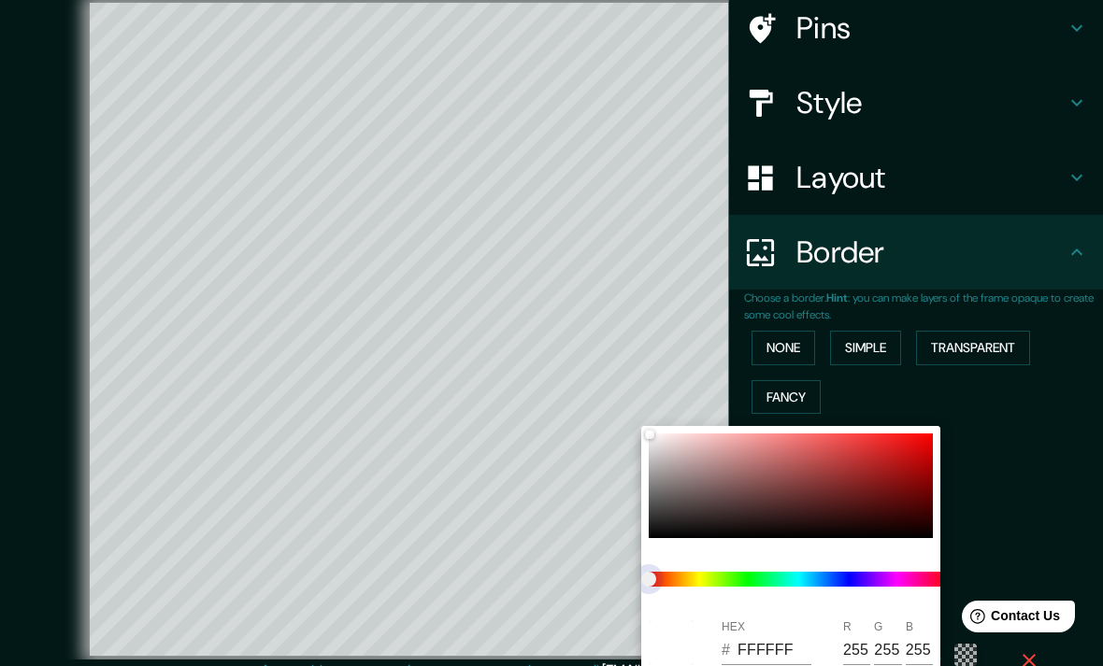
type input "79"
type input "475"
type input "79"
type input "475"
type input "79"
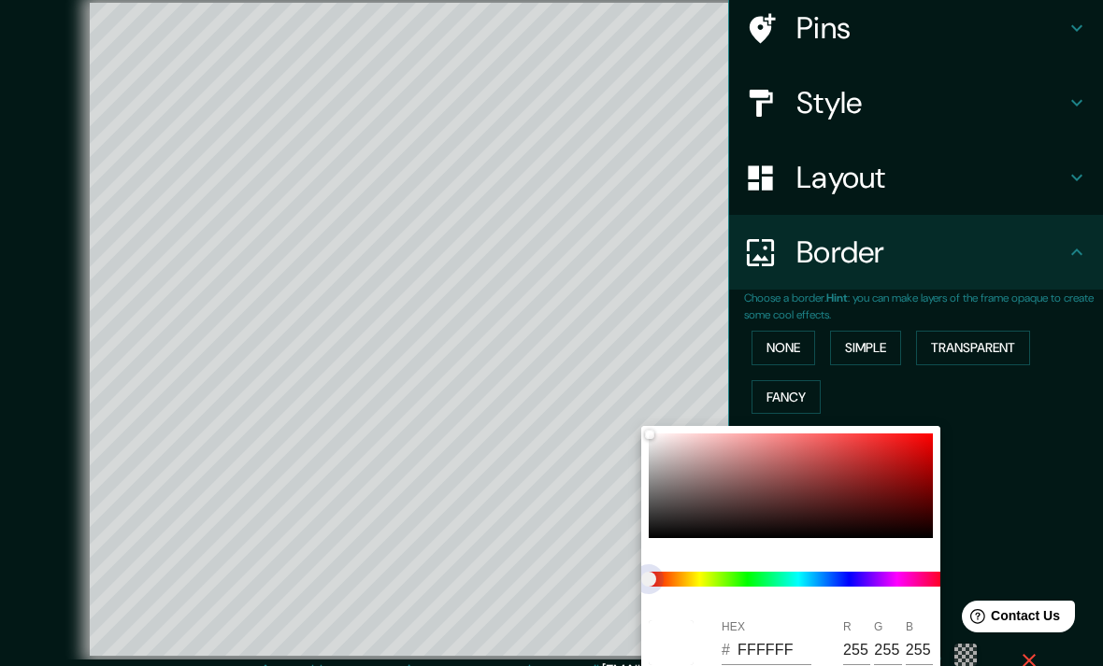
type input "475"
type input "79"
type input "475"
type input "79"
type input "475"
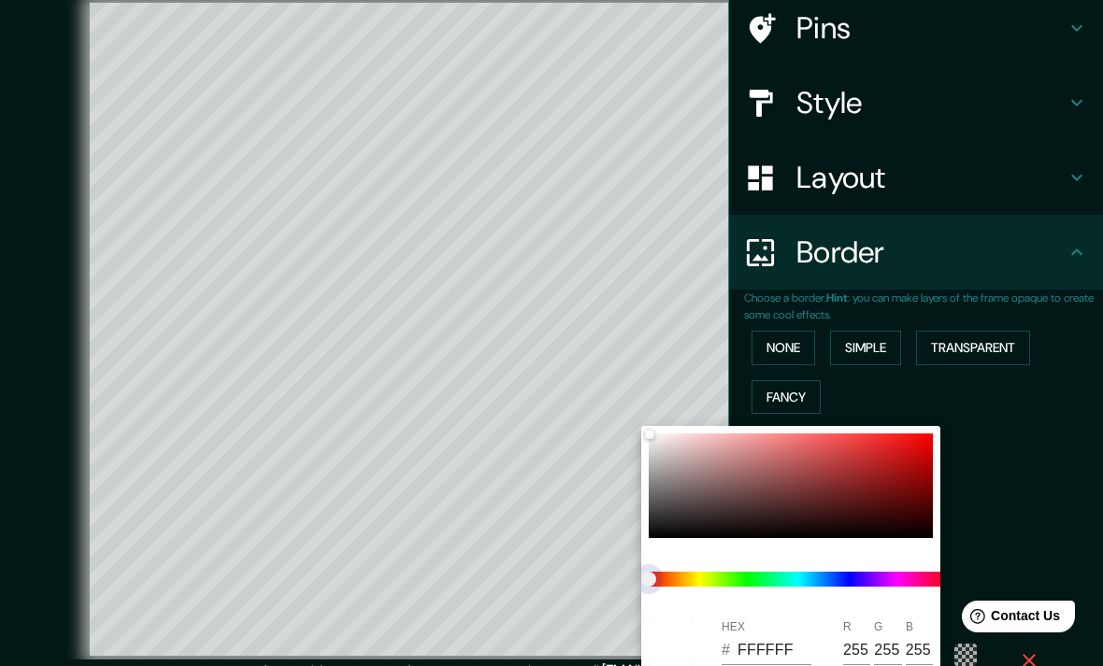
type input "79"
type input "475"
type input "79"
type input "475"
type input "79"
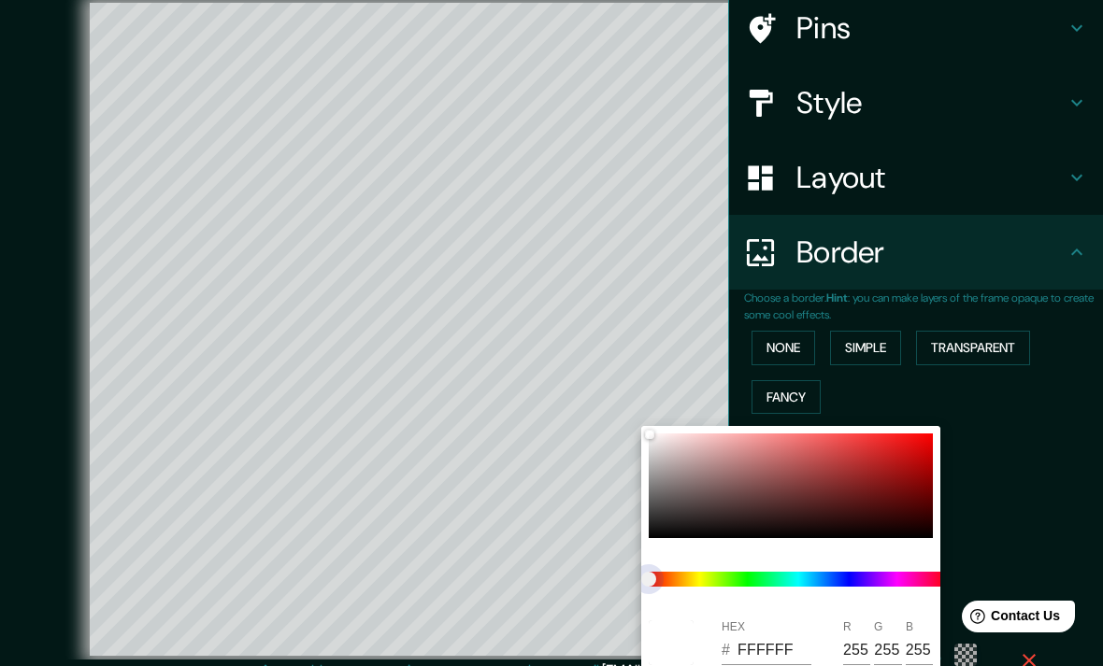
type input "475"
type input "79"
type input "475"
type input "79"
type input "475"
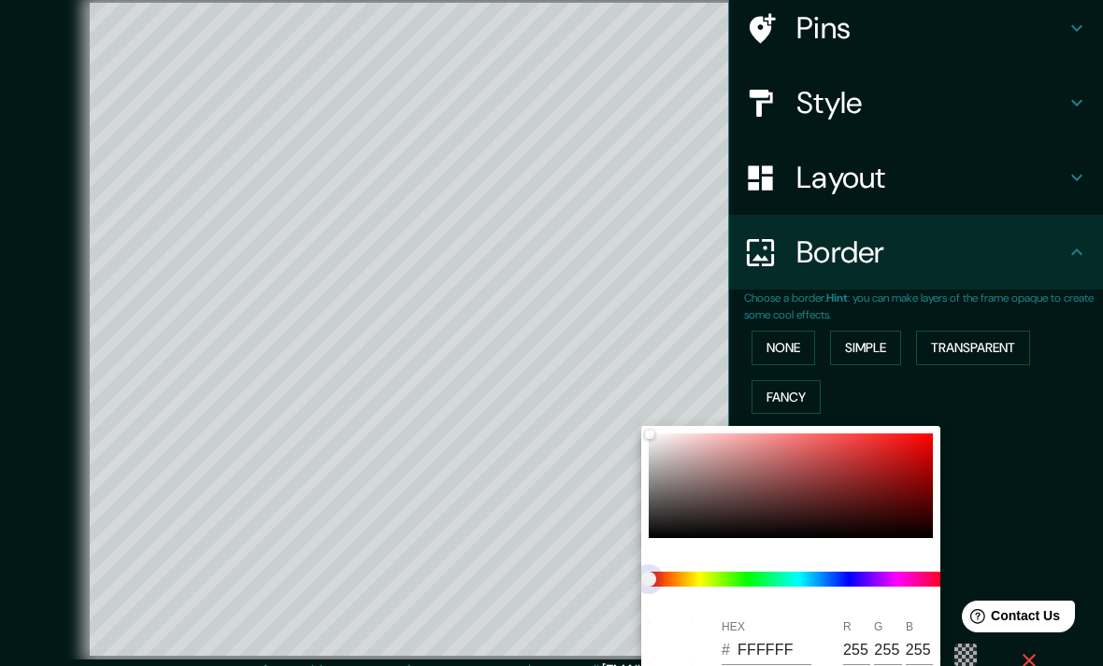
type input "79"
type input "475"
type input "79"
type input "475"
type input "79"
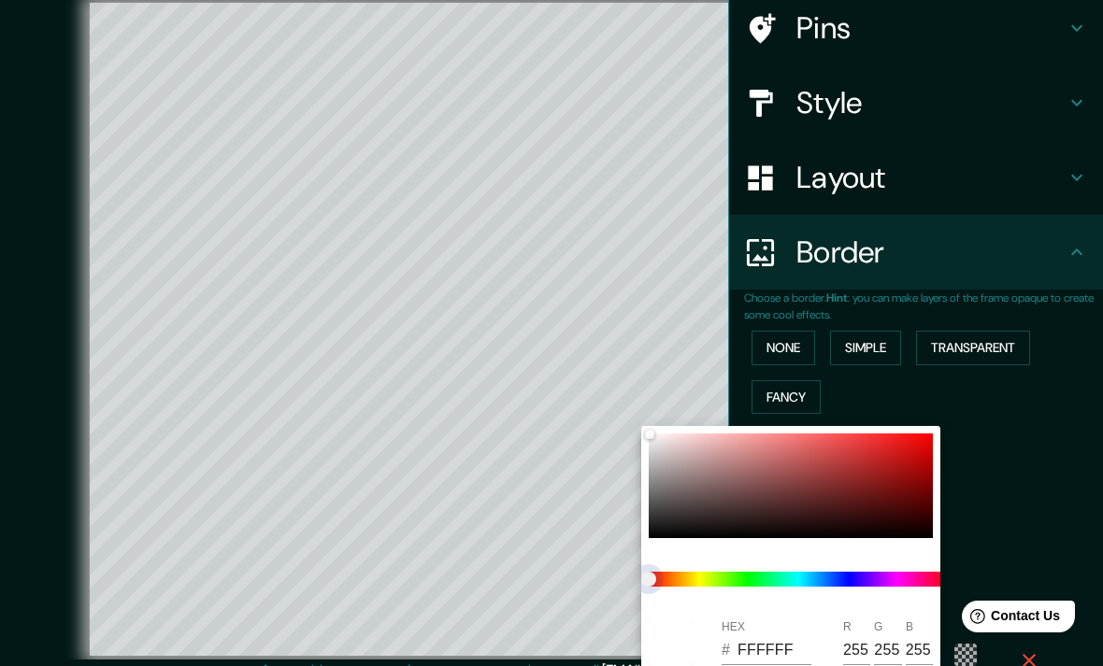
type input "475"
type input "79"
click at [807, 552] on div at bounding box center [798, 579] width 314 height 67
type input "475"
type input "79"
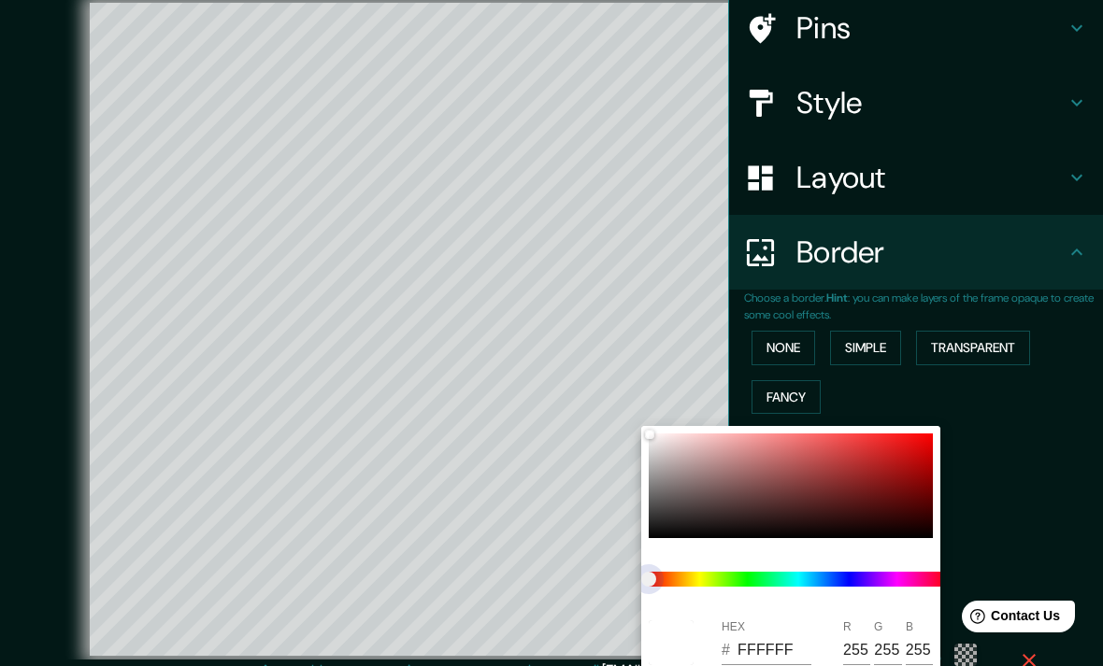
type input "475"
type input "79"
type input "475"
type input "79"
type input "712A2A"
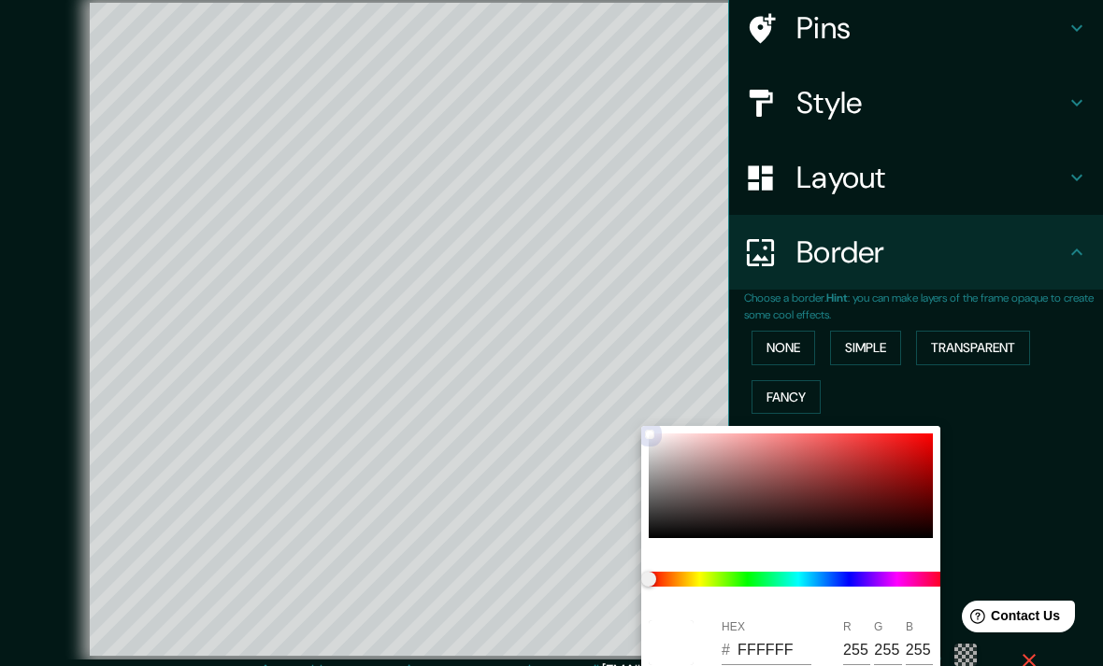
type input "113"
type input "42"
type input "475"
type input "79"
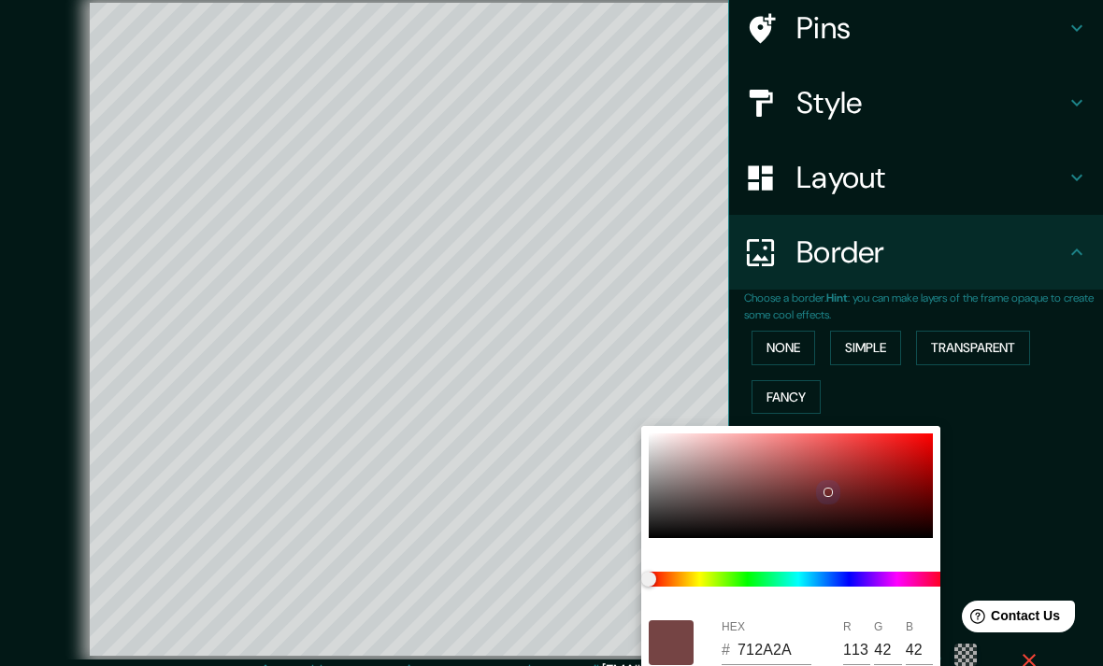
type input "6C4C4C"
type input "108"
type input "76"
type input "475"
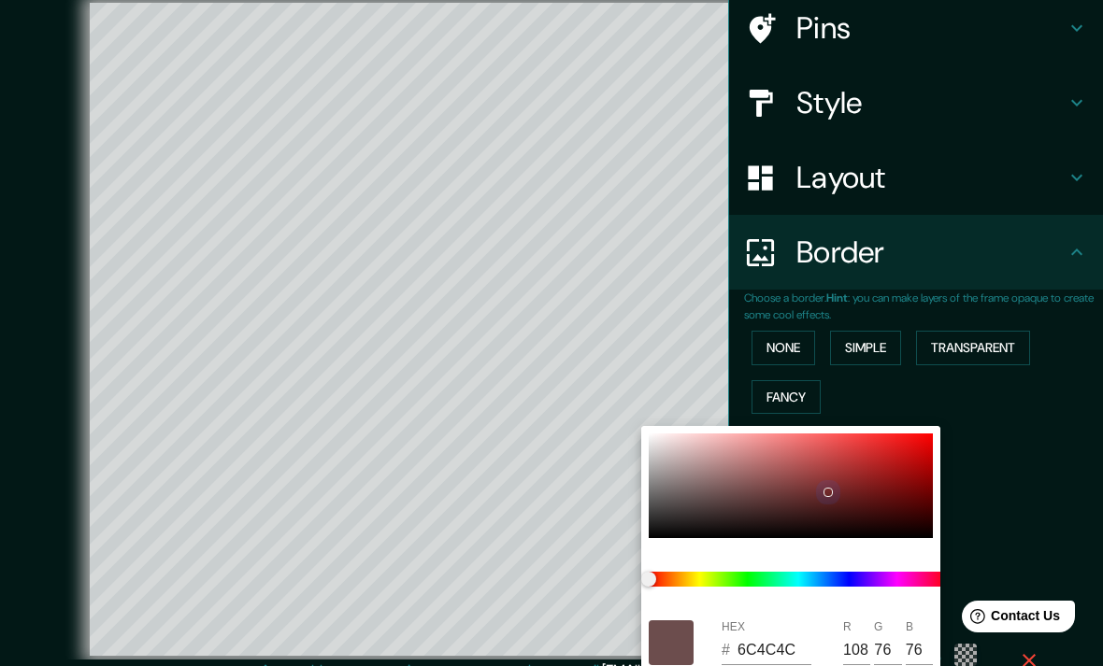
type input "79"
type input "6C4D4D"
type input "77"
type input "475"
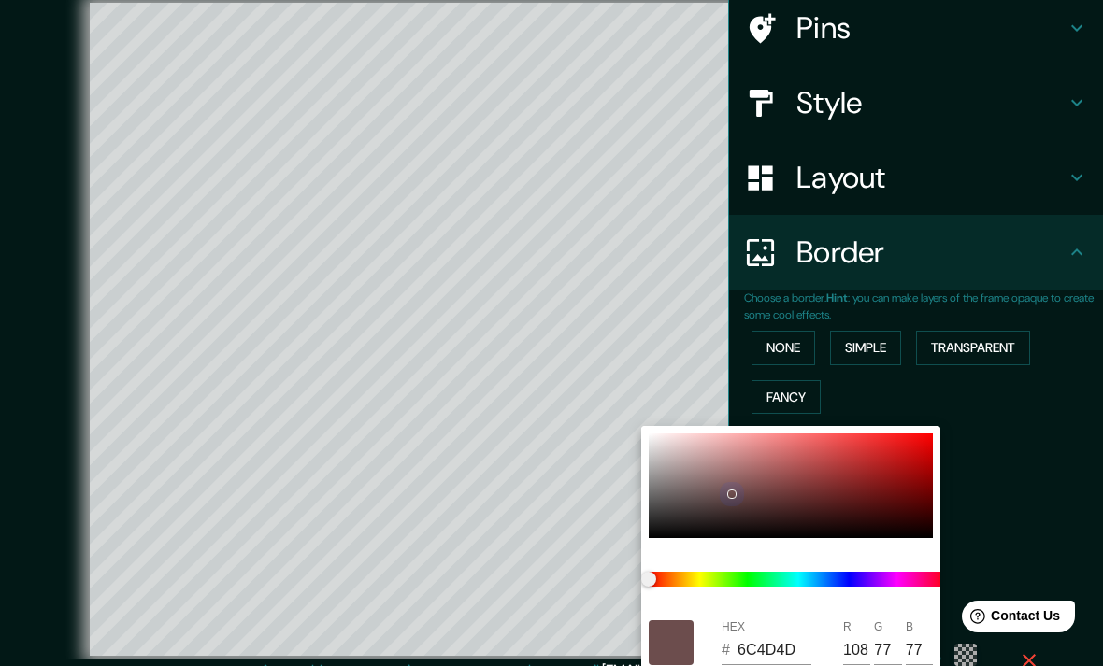
type input "79"
type input "6C4040"
type input "108"
type input "64"
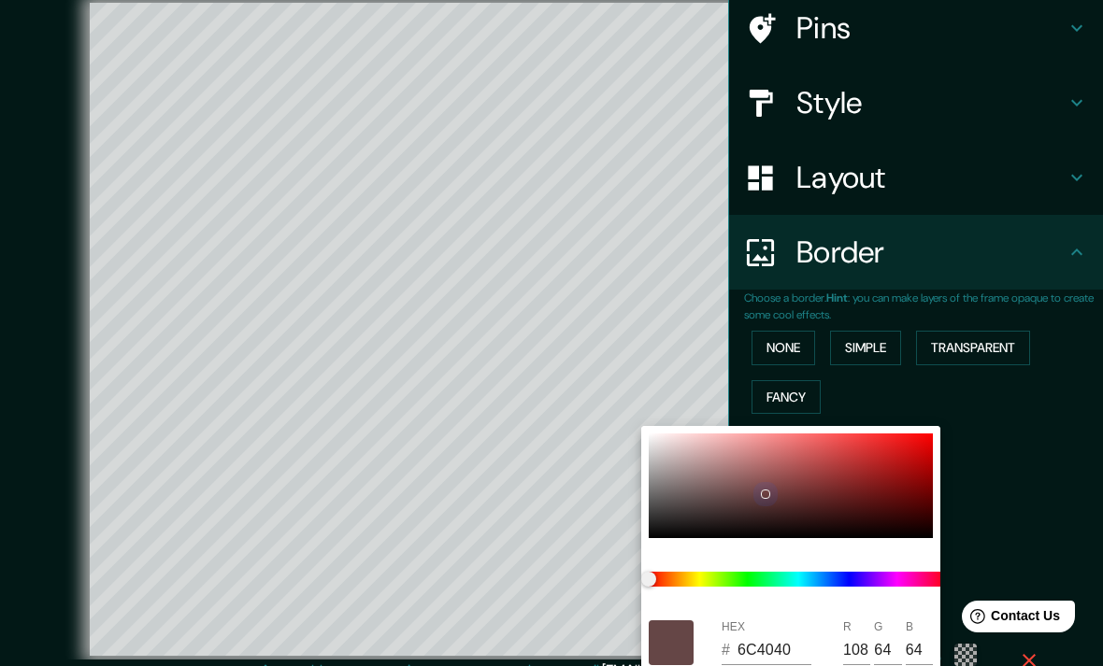
type input "475"
type input "79"
type input "882626"
type input "136"
type input "38"
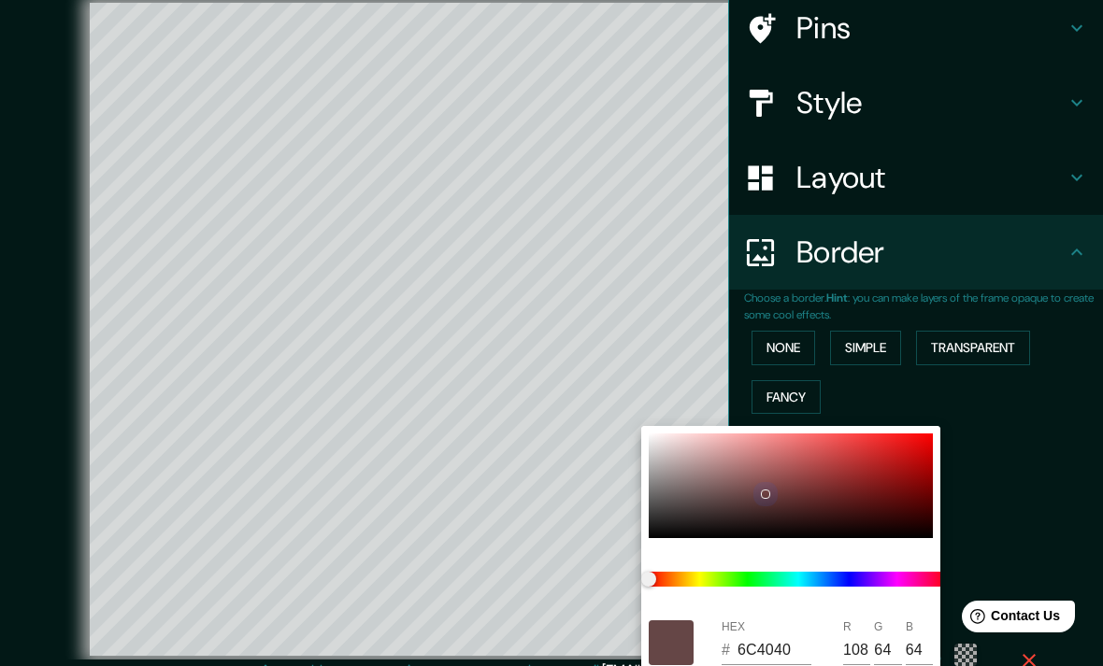
type input "38"
type input "475"
type input "79"
type input "852222"
type input "133"
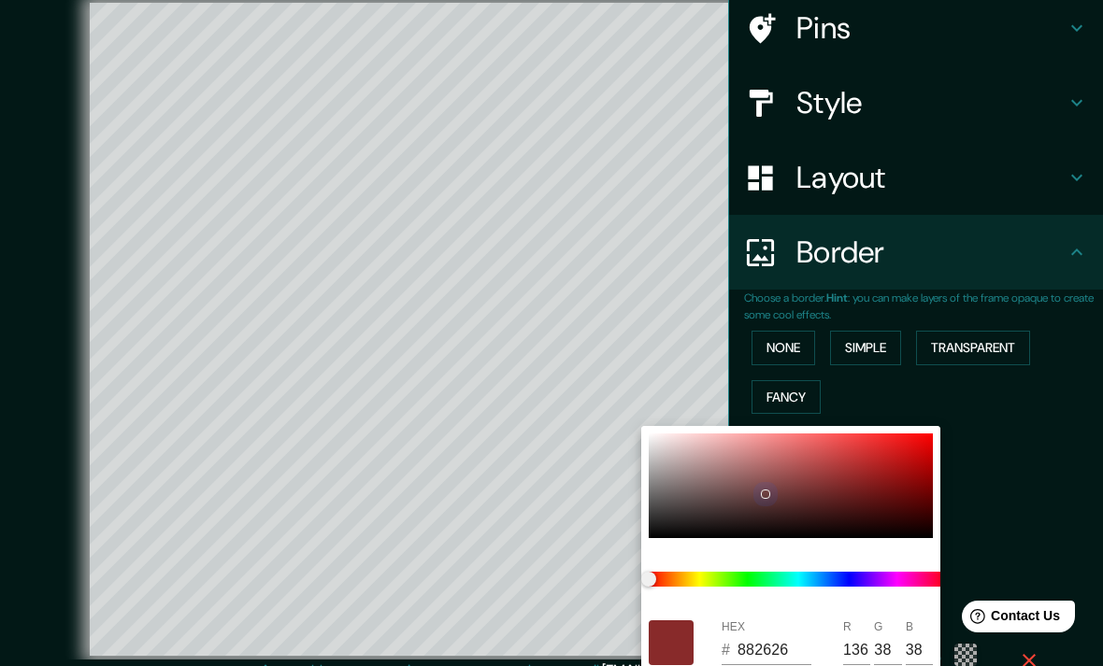
type input "34"
type input "475"
type input "79"
type input "852121"
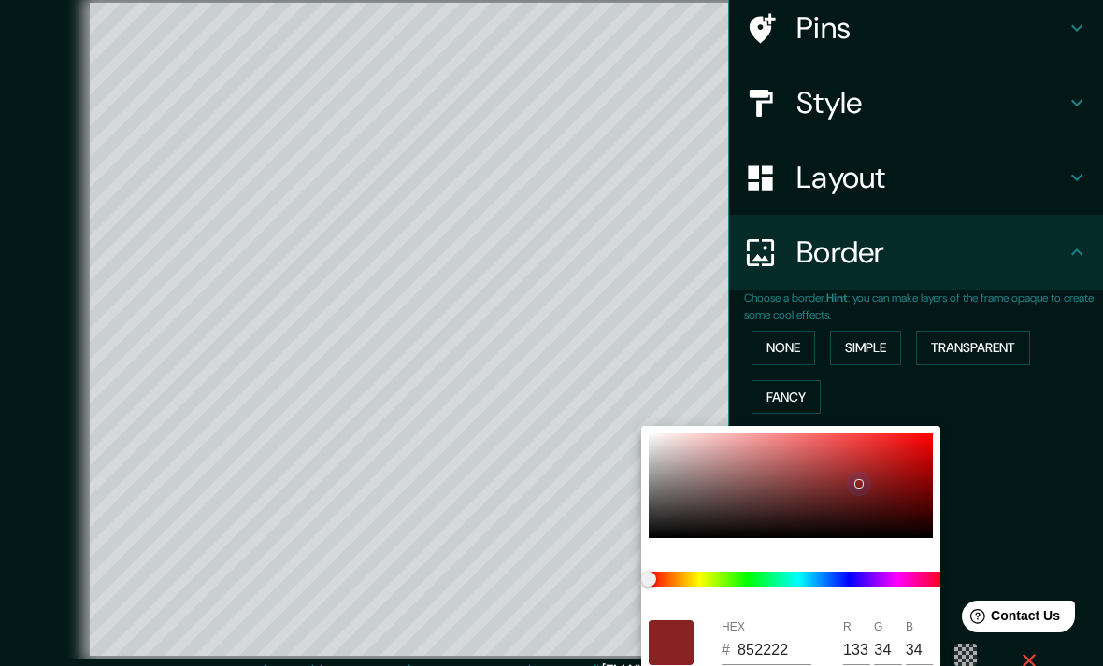
type input "33"
type input "475"
type input "79"
type input "811C1C"
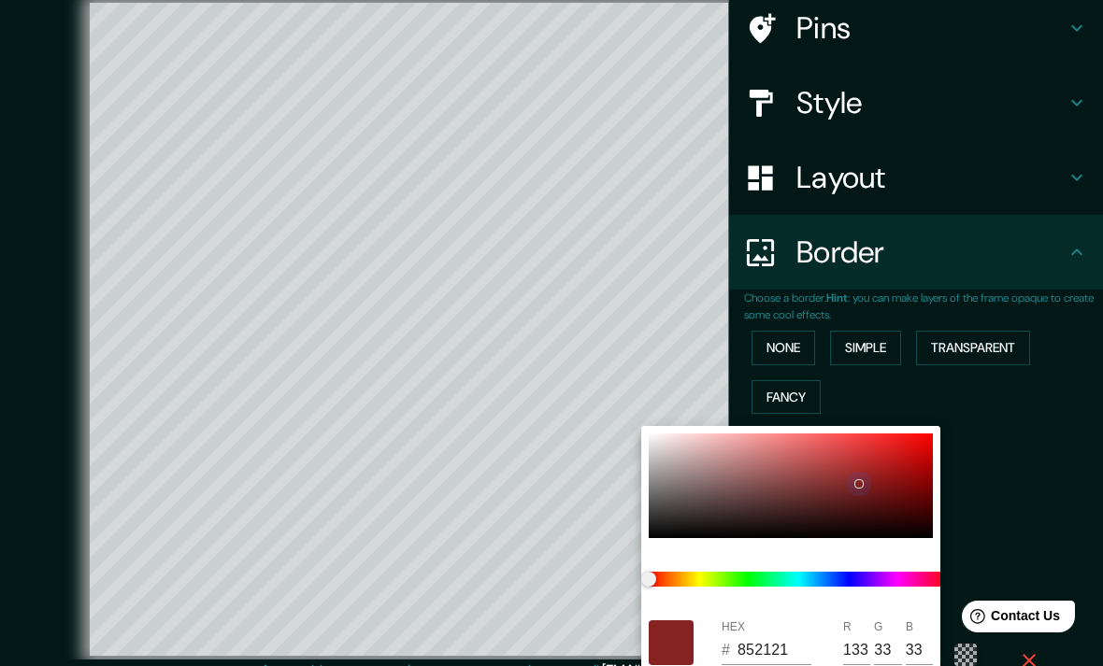
type input "129"
type input "28"
type input "475"
type input "79"
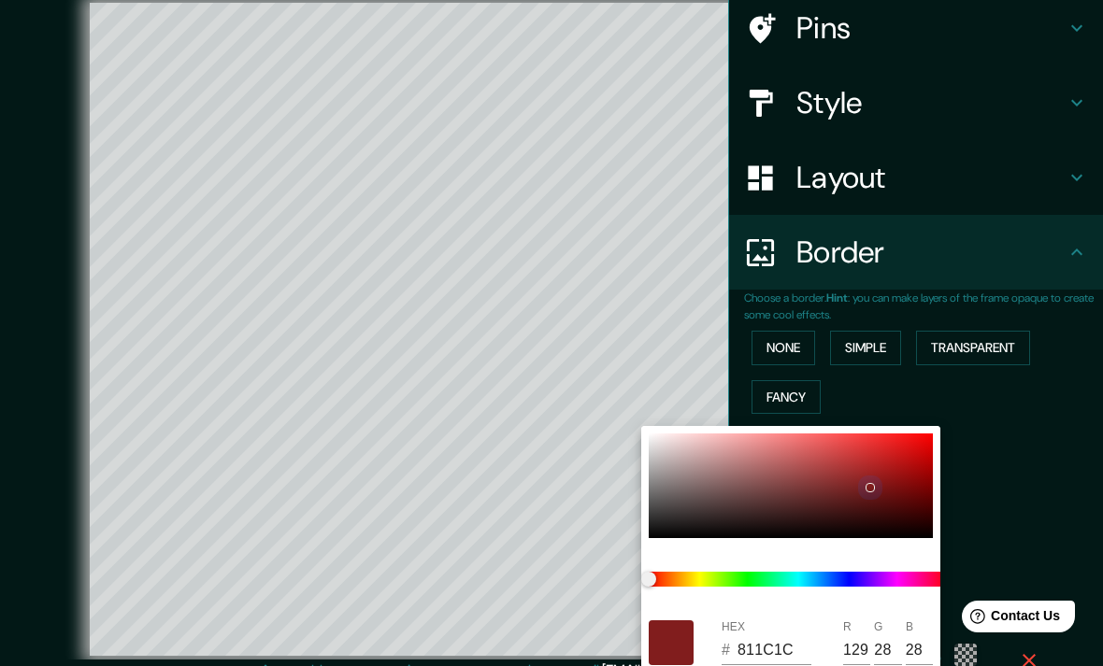
type input "7C1B1B"
type input "124"
type input "27"
type input "475"
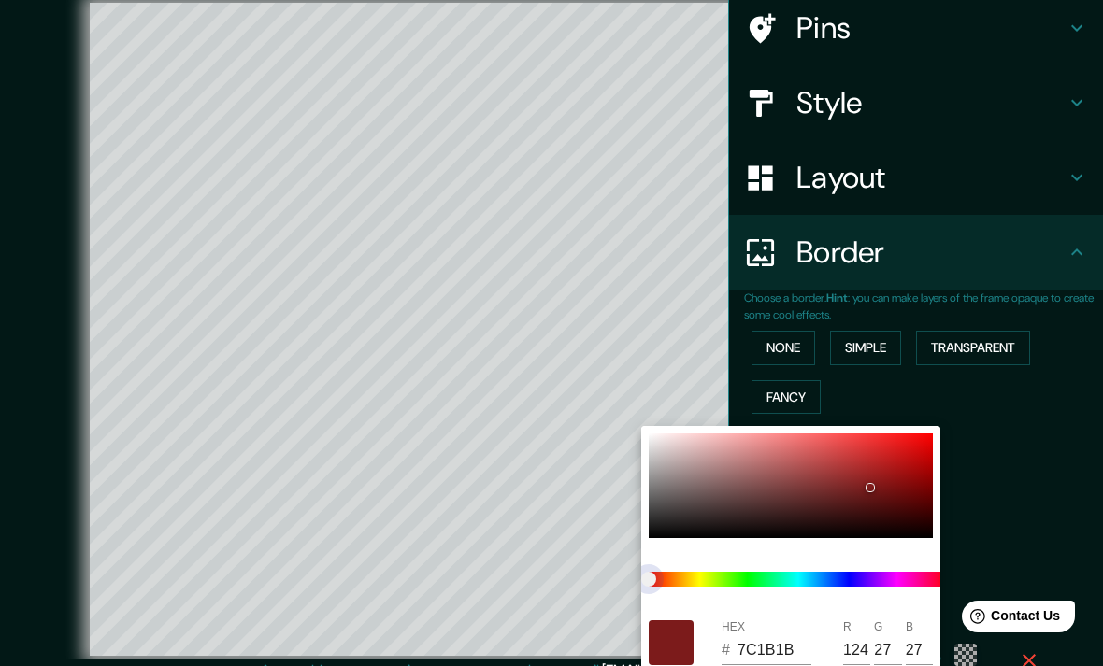
type input "79"
type input "207D1B"
type input "32"
type input "125"
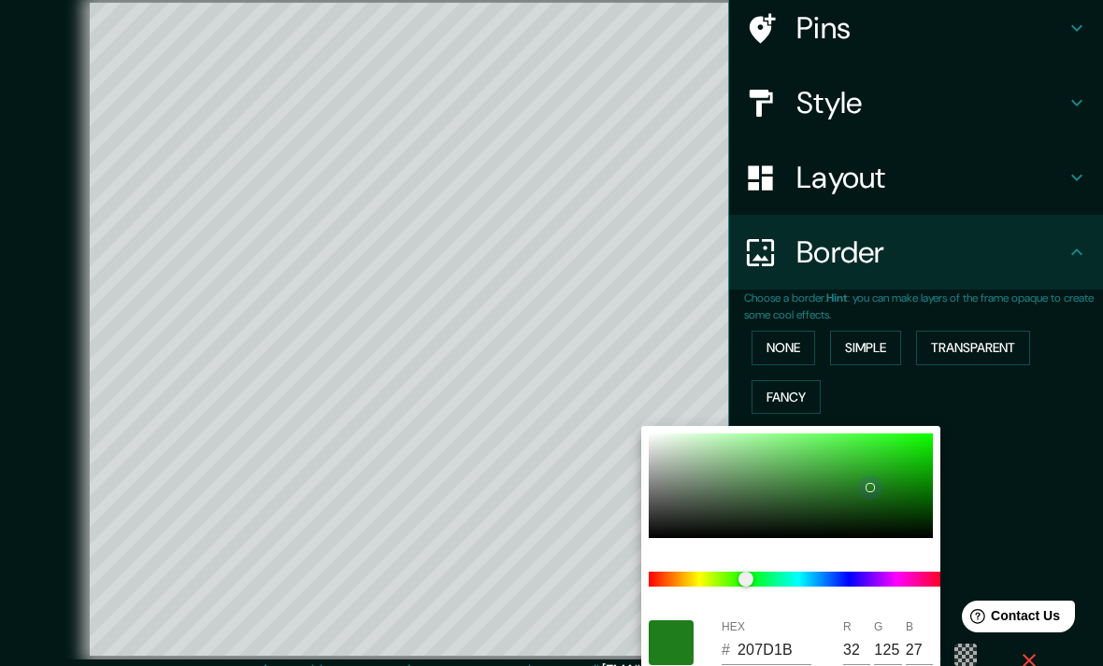
type input "475"
type input "79"
type input "1F651C"
type input "31"
type input "101"
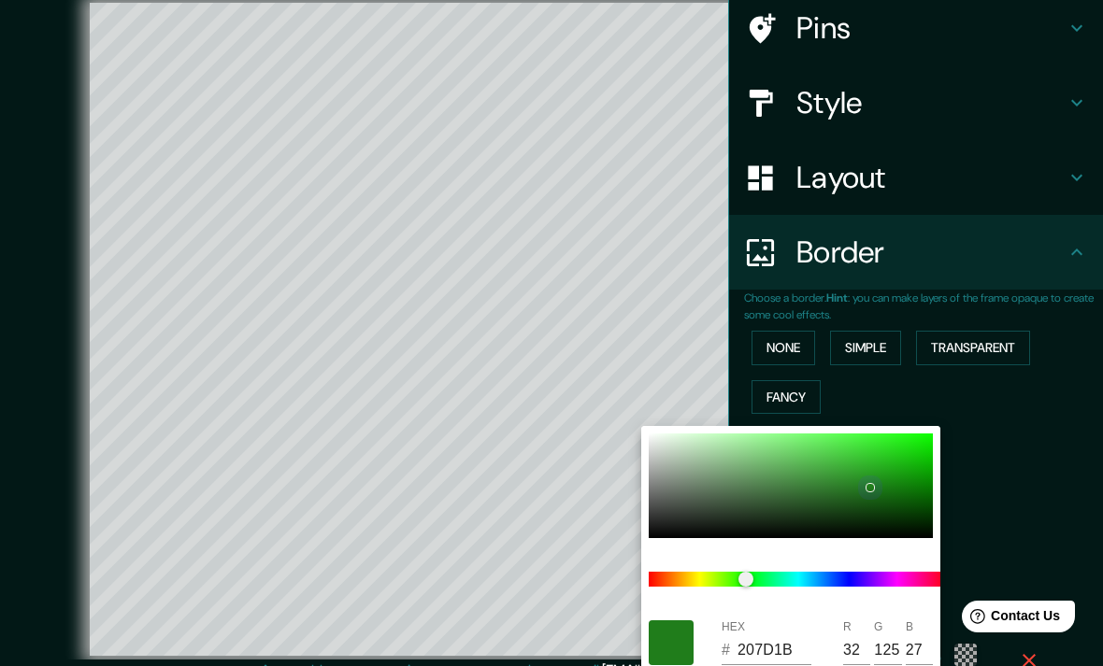
type input "28"
type input "475"
type input "79"
type input "122912"
type input "18"
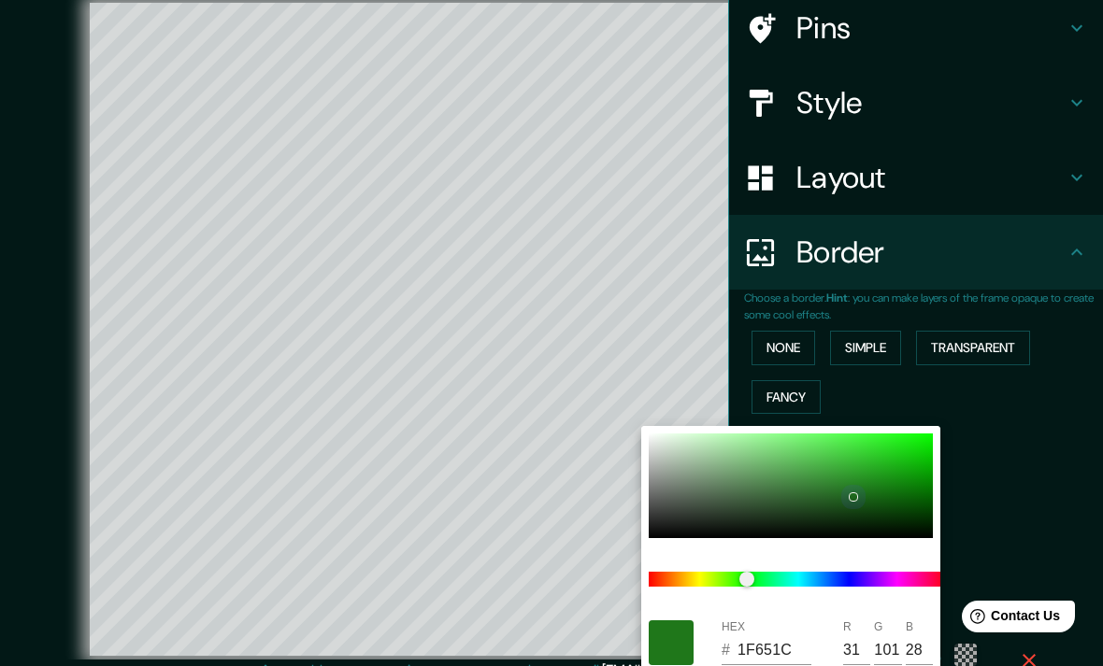
type input "41"
type input "18"
type input "475"
type input "79"
type input "112711"
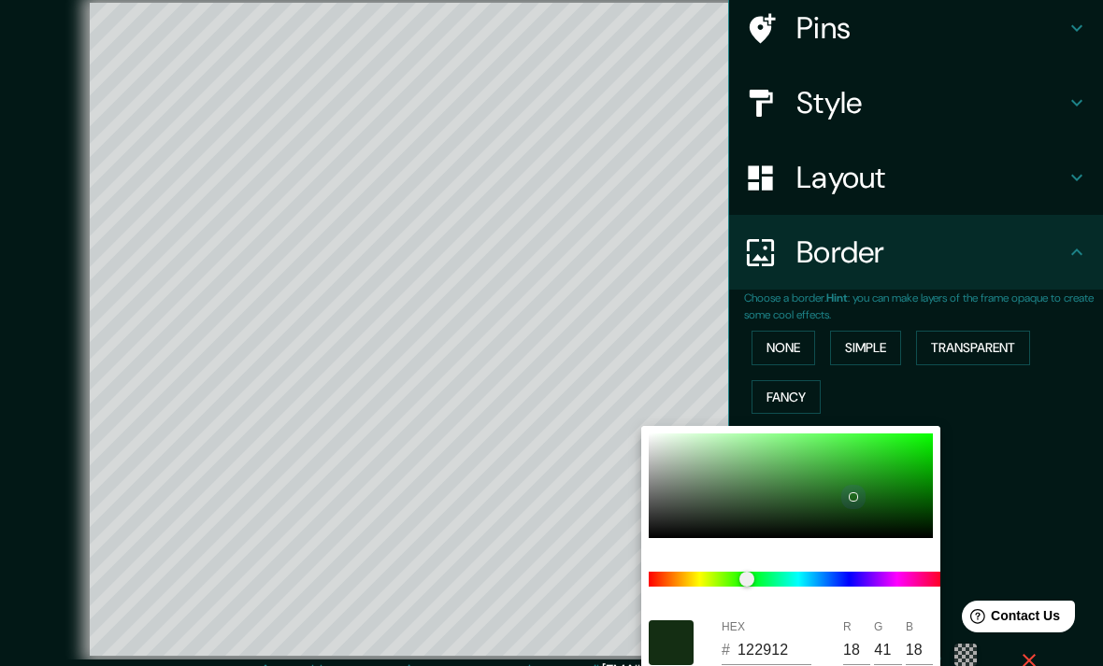
type input "17"
type input "39"
type input "17"
type input "475"
type input "79"
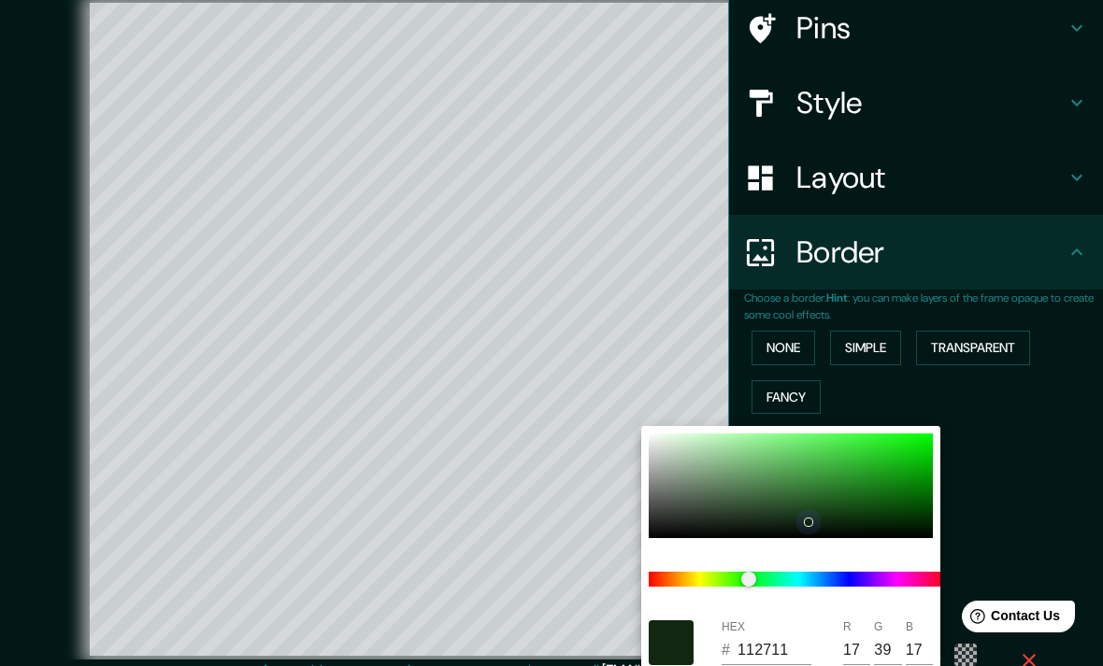
type input "475"
type input "79"
type input "475"
type input "79"
type input "234E23"
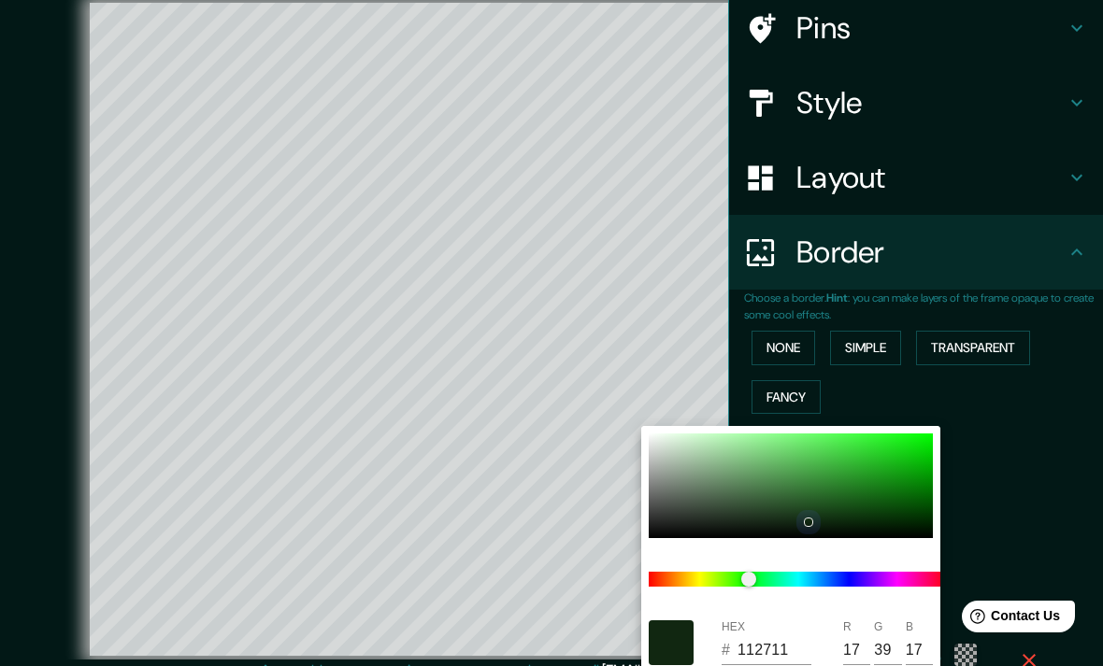
type input "35"
type input "78"
type input "35"
type input "475"
type input "79"
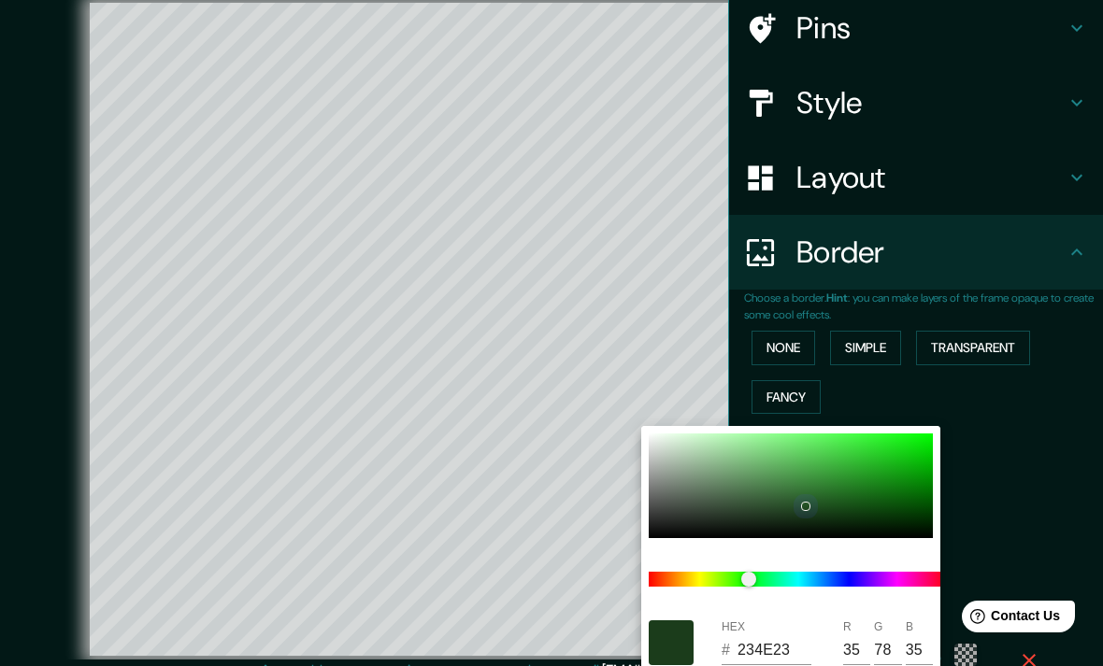
type input "318531"
type input "49"
type input "133"
type input "49"
type input "475"
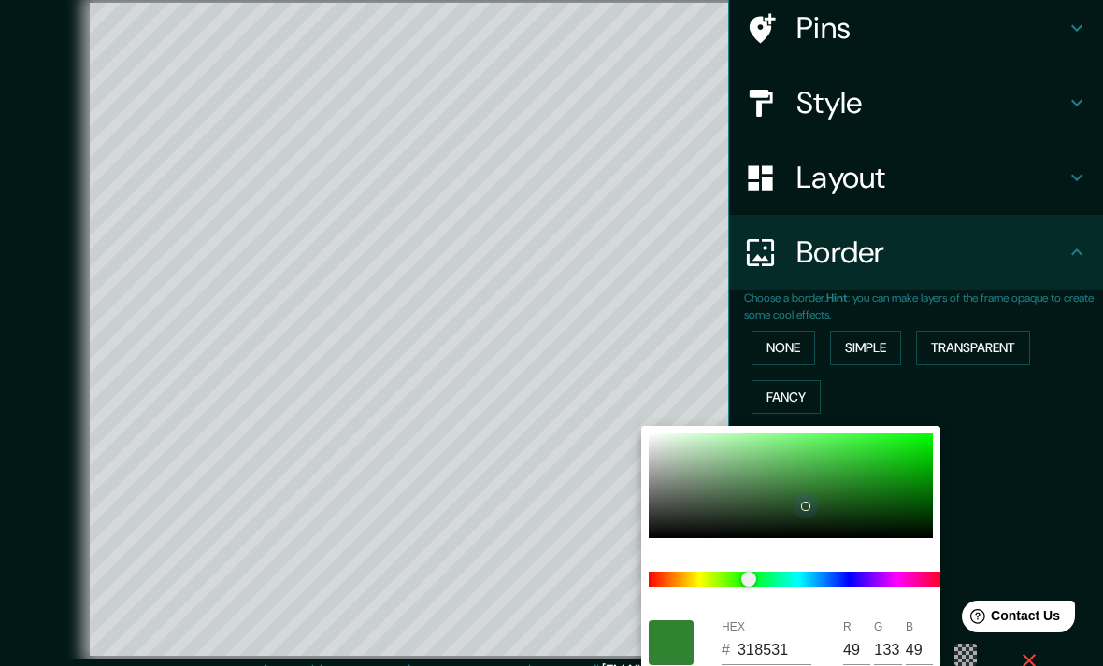
type input "79"
type input "339333"
type input "51"
type input "147"
type input "51"
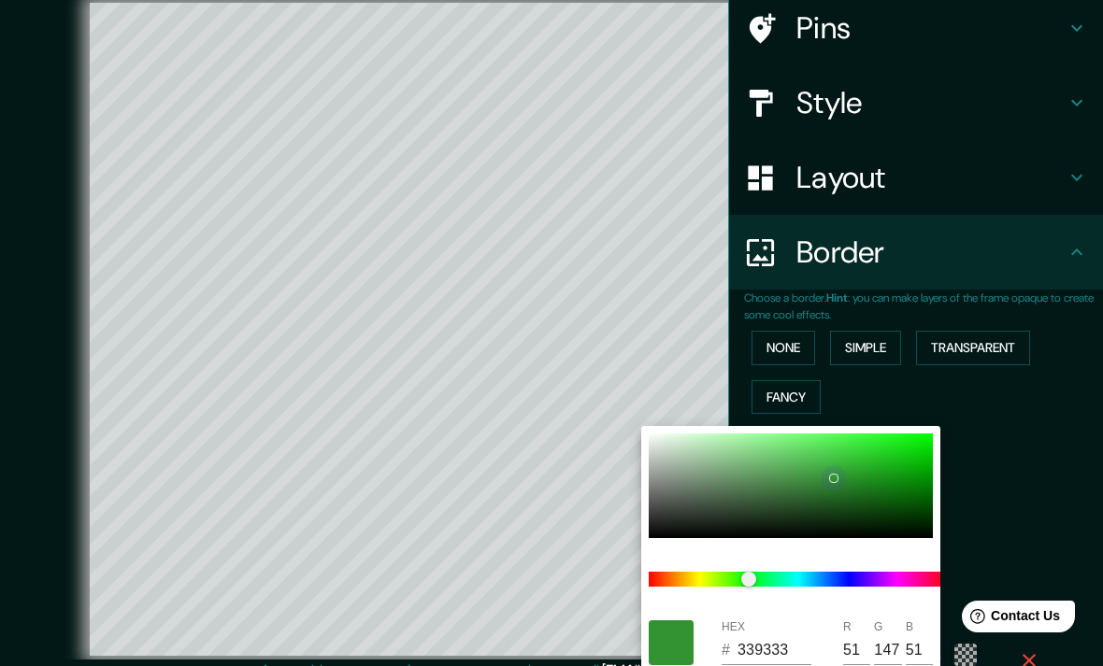
type input "475"
type input "79"
type input "339133"
type input "145"
type input "475"
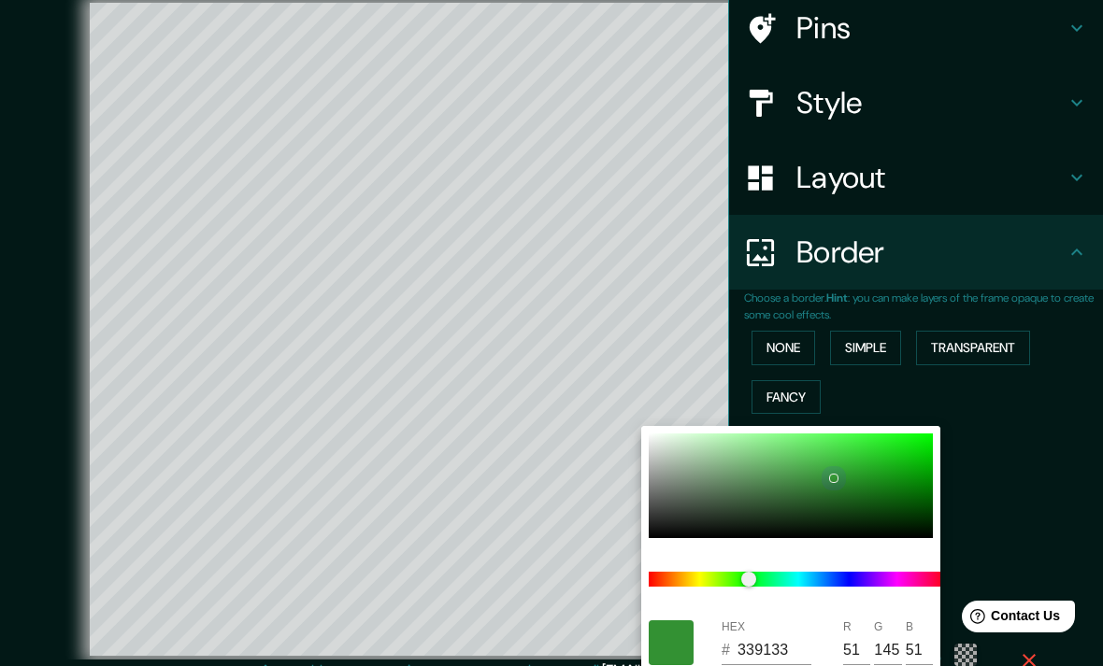
type input "79"
type input "337133"
type input "51"
type input "113"
type input "51"
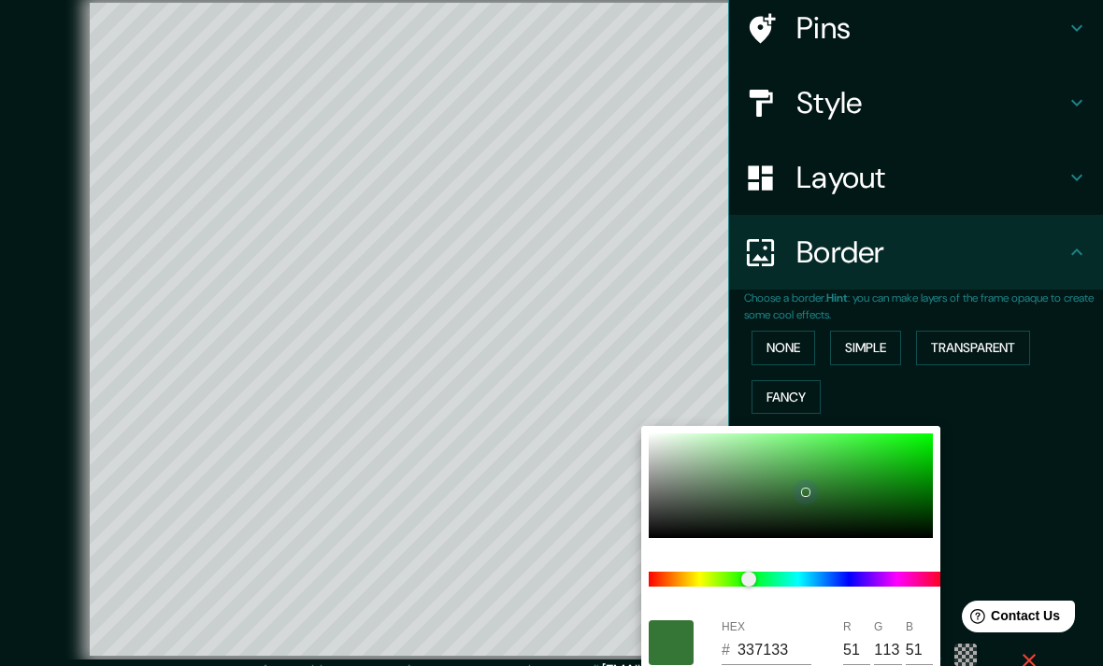
type input "475"
type input "79"
type input "285528"
type input "40"
type input "85"
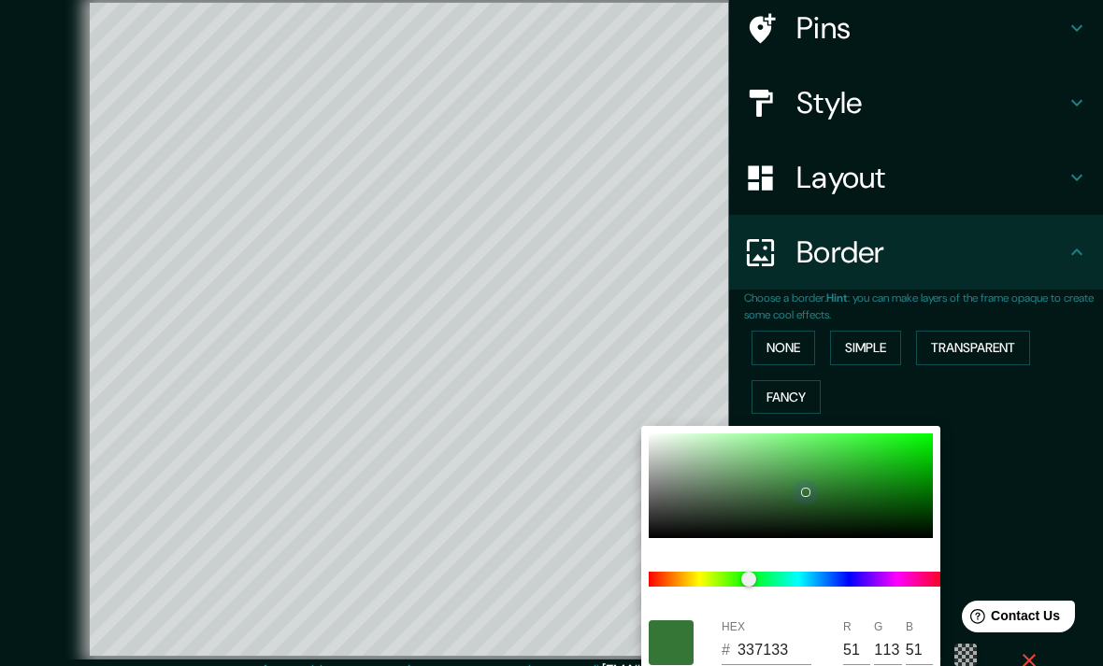
type input "40"
type input "475"
type input "79"
type input "234A23"
type input "35"
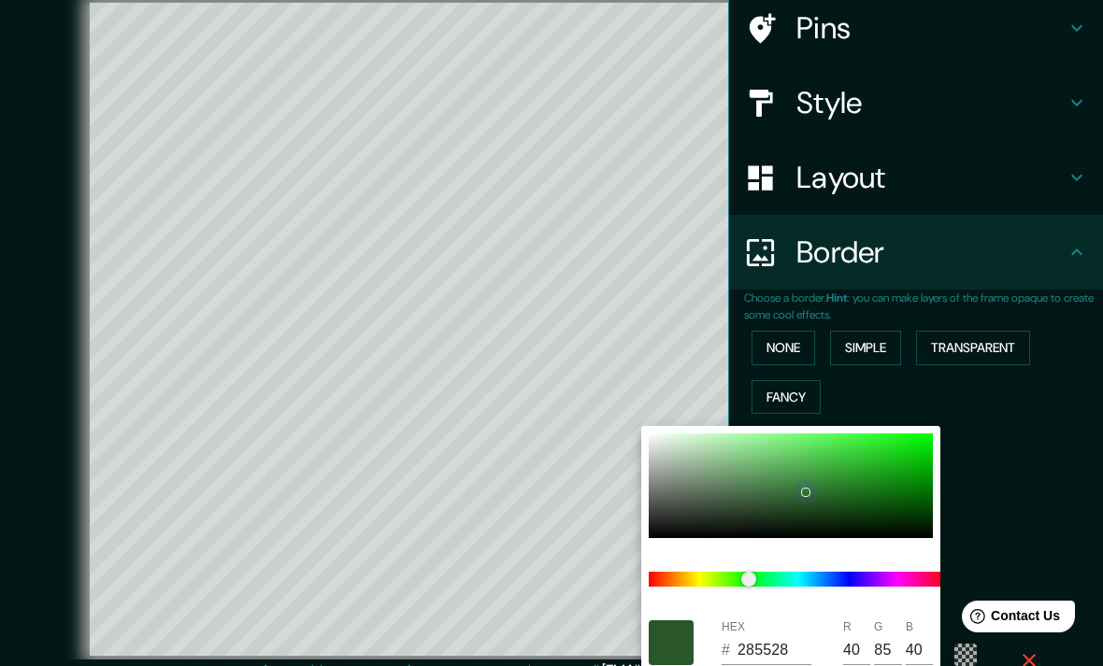
type input "74"
type input "35"
type input "475"
type input "79"
type input "475"
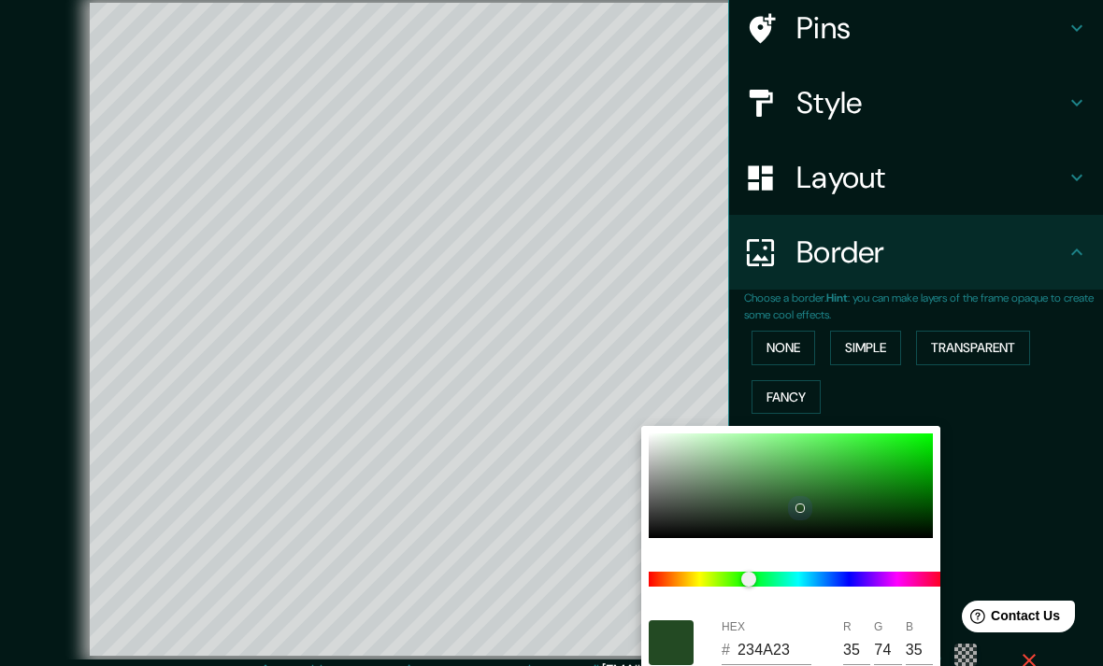
type input "79"
type input "475"
type input "79"
type input "244A24"
type input "36"
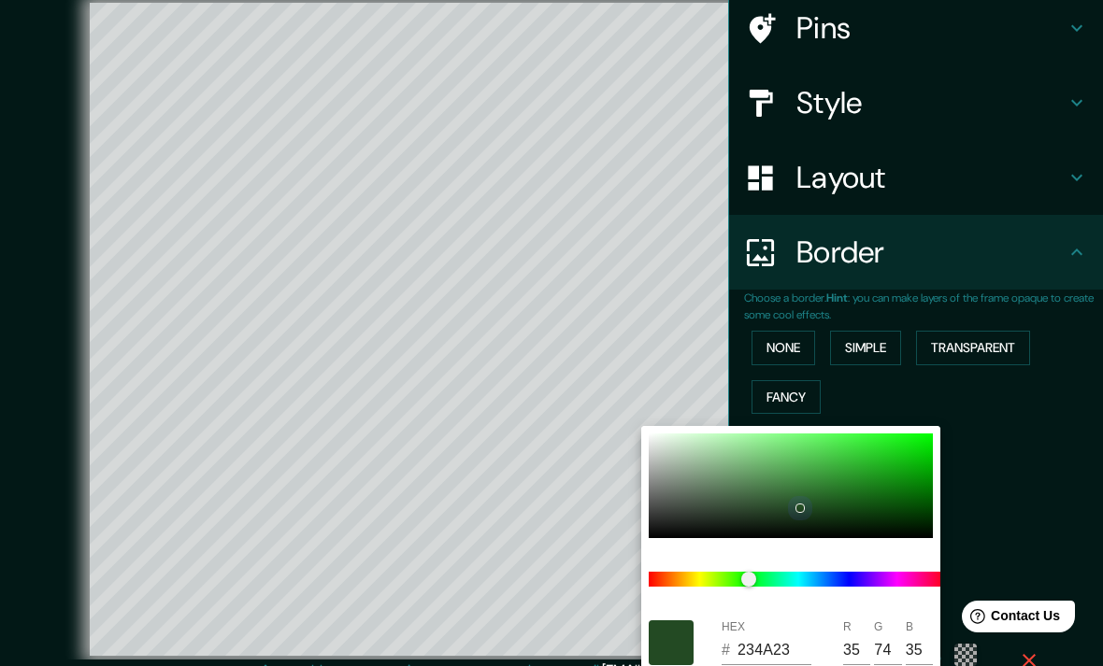
type input "36"
type input "475"
type input "79"
type input "475"
type input "79"
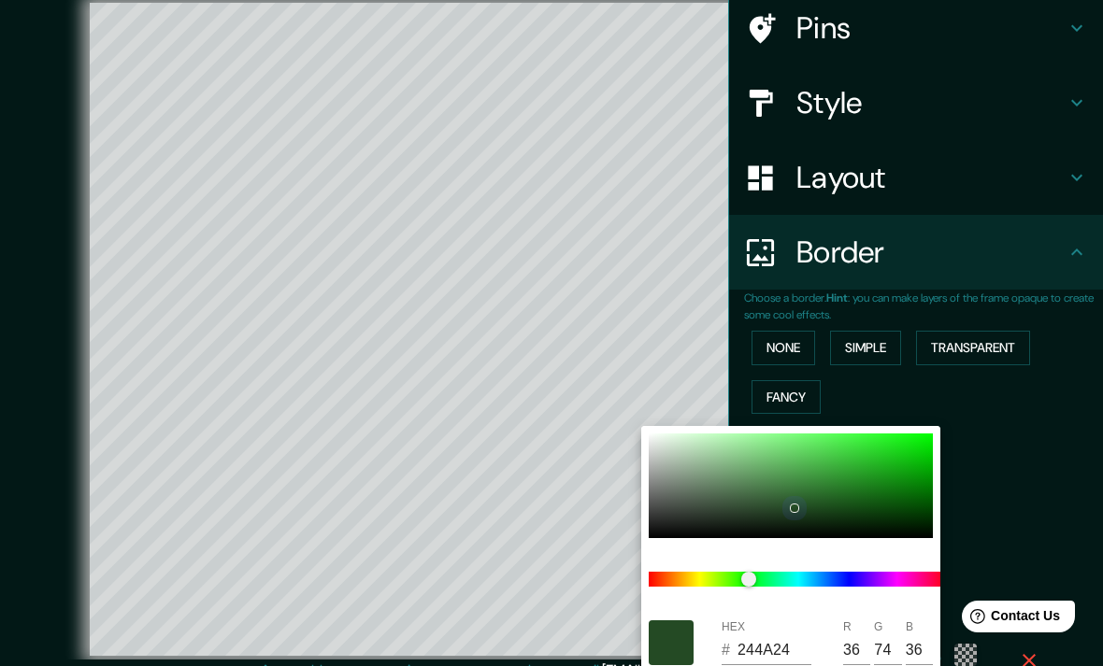
type input "475"
type input "79"
type input "234723"
type input "35"
type input "71"
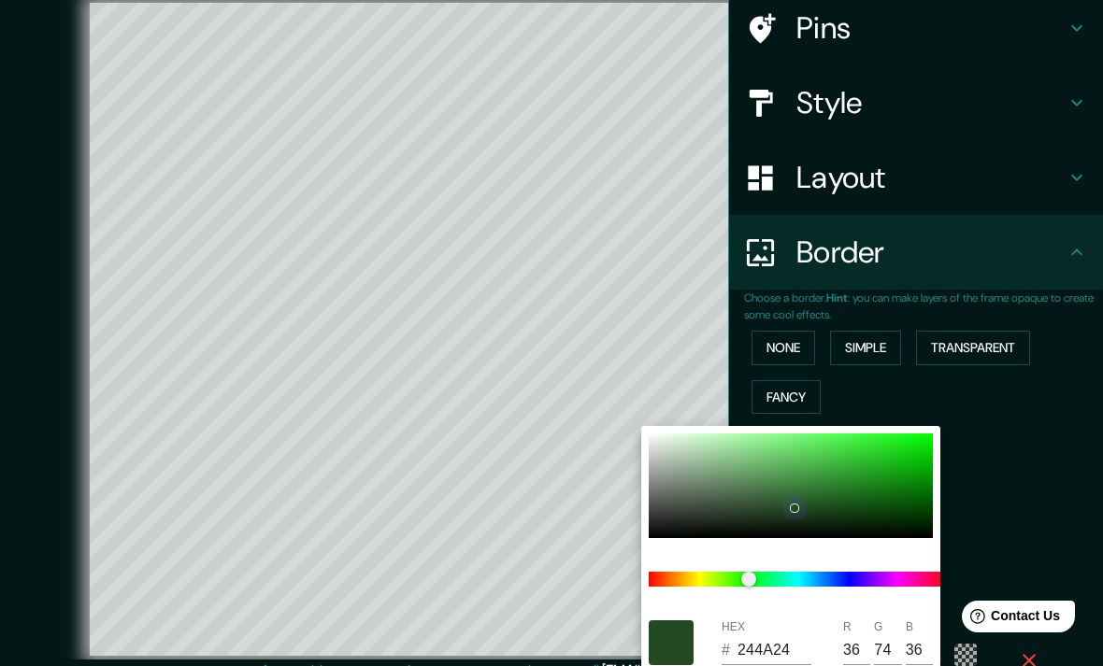
type input "35"
type input "475"
type input "79"
type input "224322"
type input "34"
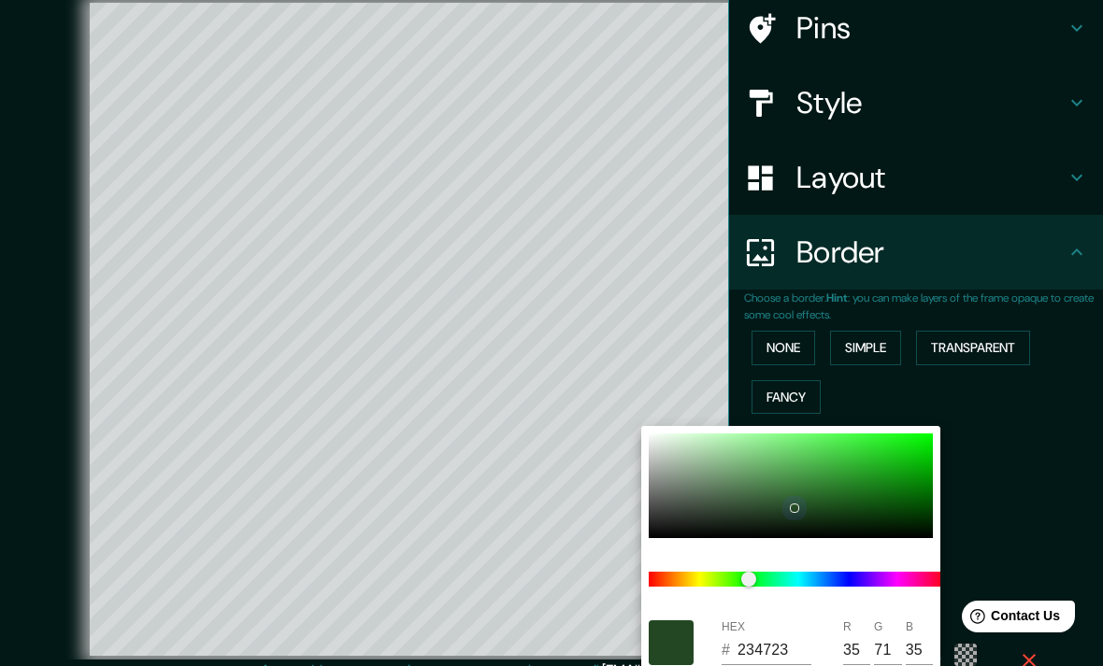
type input "67"
type input "34"
type input "475"
type input "79"
type input "1F3C1F"
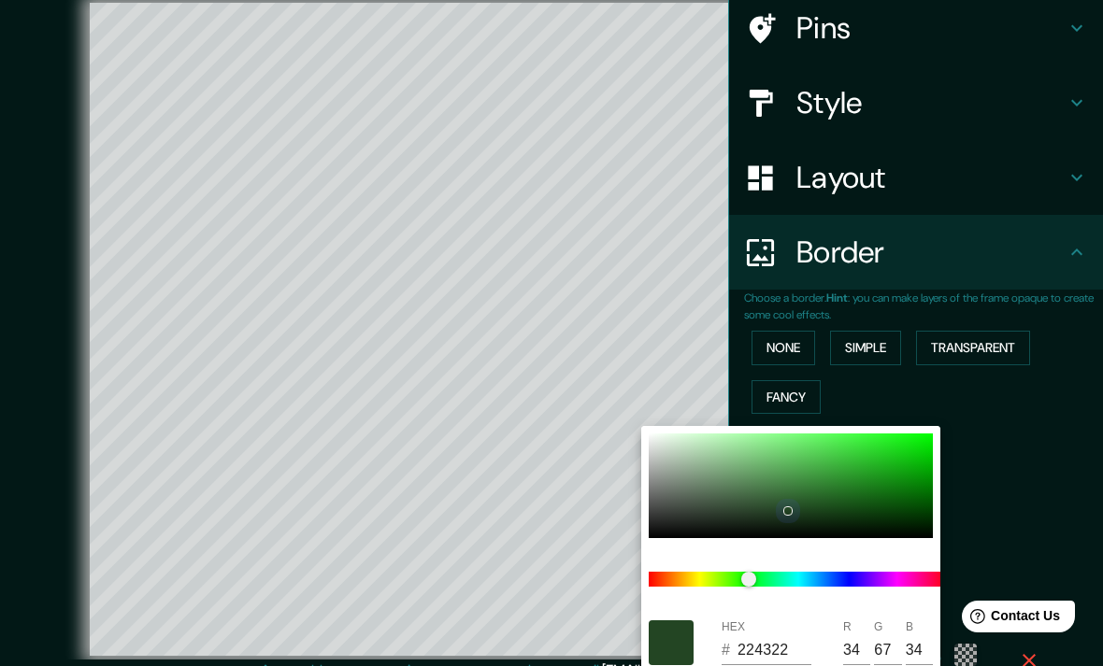
type input "31"
type input "60"
type input "31"
type input "475"
click at [1024, 529] on div at bounding box center [551, 333] width 1103 height 666
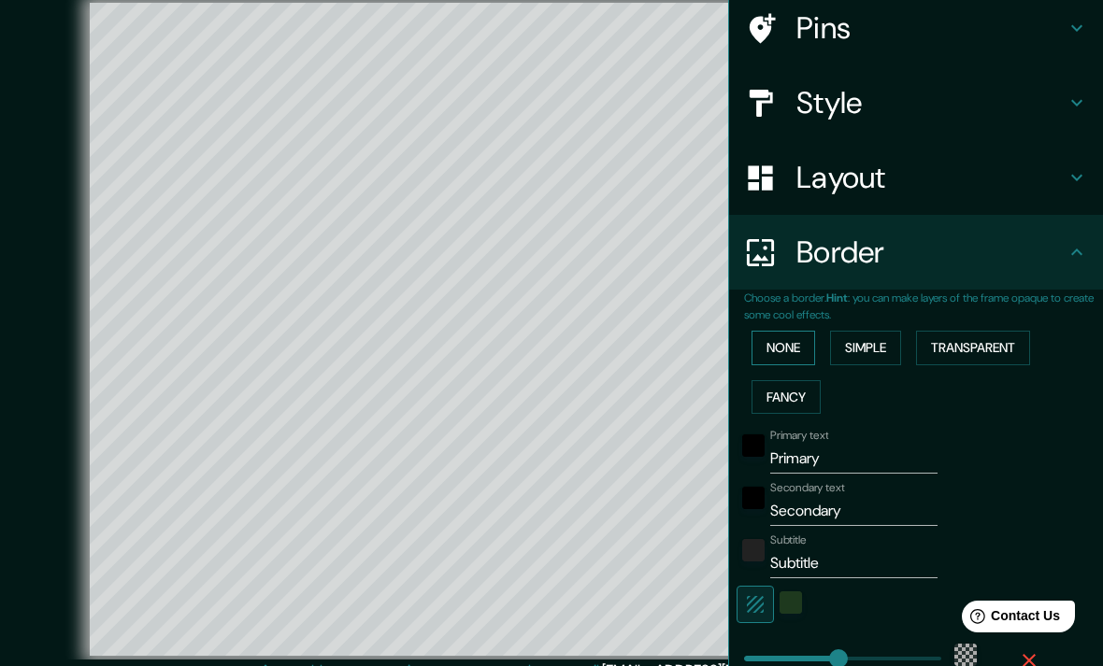
click at [791, 349] on button "None" at bounding box center [783, 348] width 64 height 35
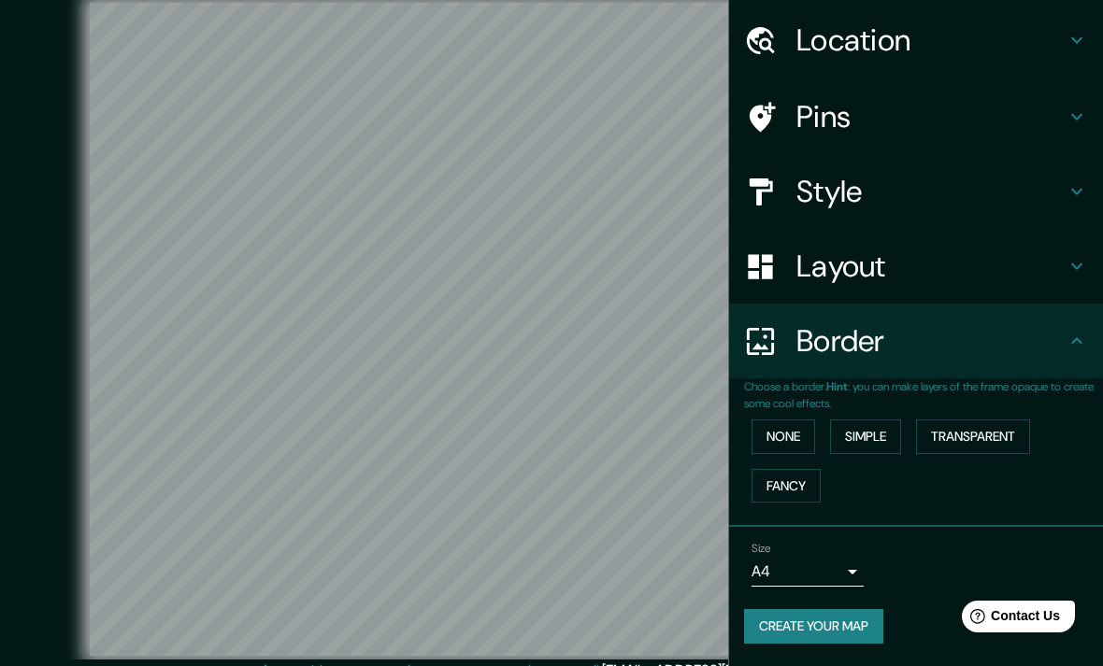
click at [852, 480] on body "Mappin Location Carrer Llampûdol, 07199 Palma, Islas Baleares, España Carrer Ll…" at bounding box center [551, 333] width 1103 height 666
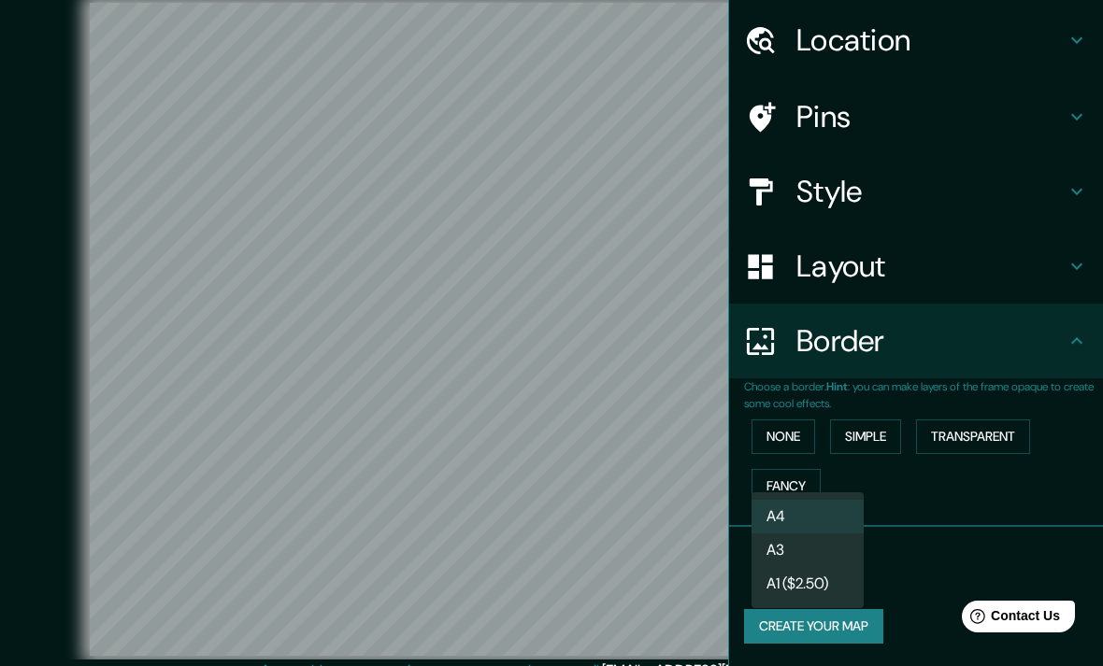
click at [959, 519] on div at bounding box center [551, 333] width 1103 height 666
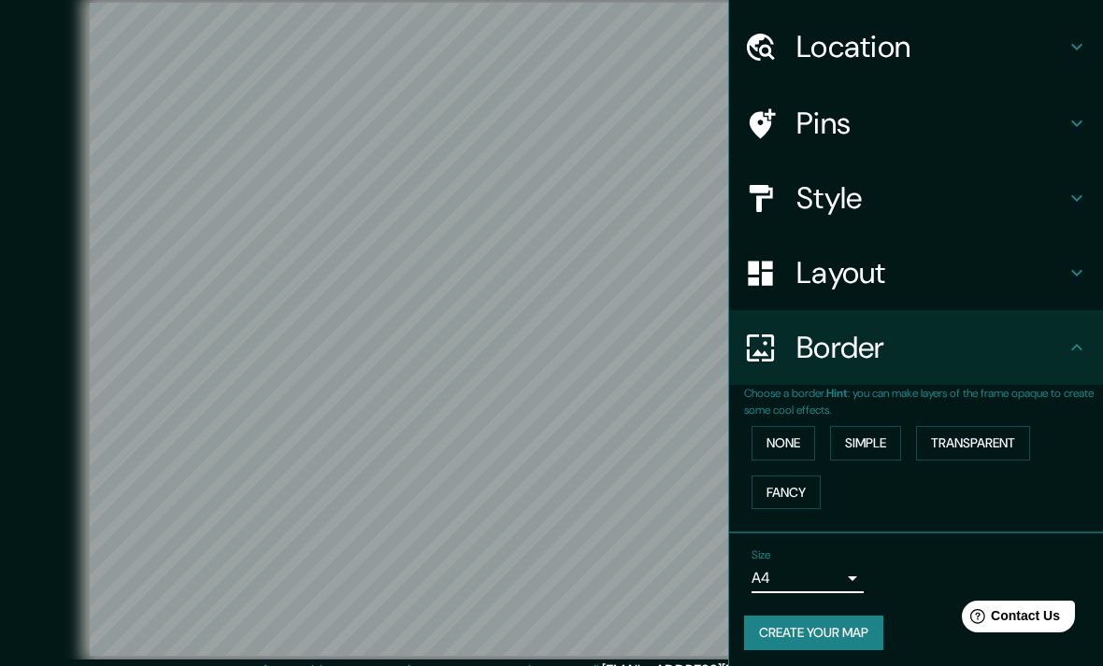
click at [856, 631] on button "Create your map" at bounding box center [813, 633] width 139 height 35
click at [839, 628] on button "Create your map" at bounding box center [813, 633] width 139 height 35
click at [827, 625] on div "Create your map" at bounding box center [916, 633] width 344 height 35
click at [851, 635] on button "Create your map" at bounding box center [813, 633] width 139 height 35
click at [878, 635] on div "Create your map" at bounding box center [916, 633] width 344 height 35
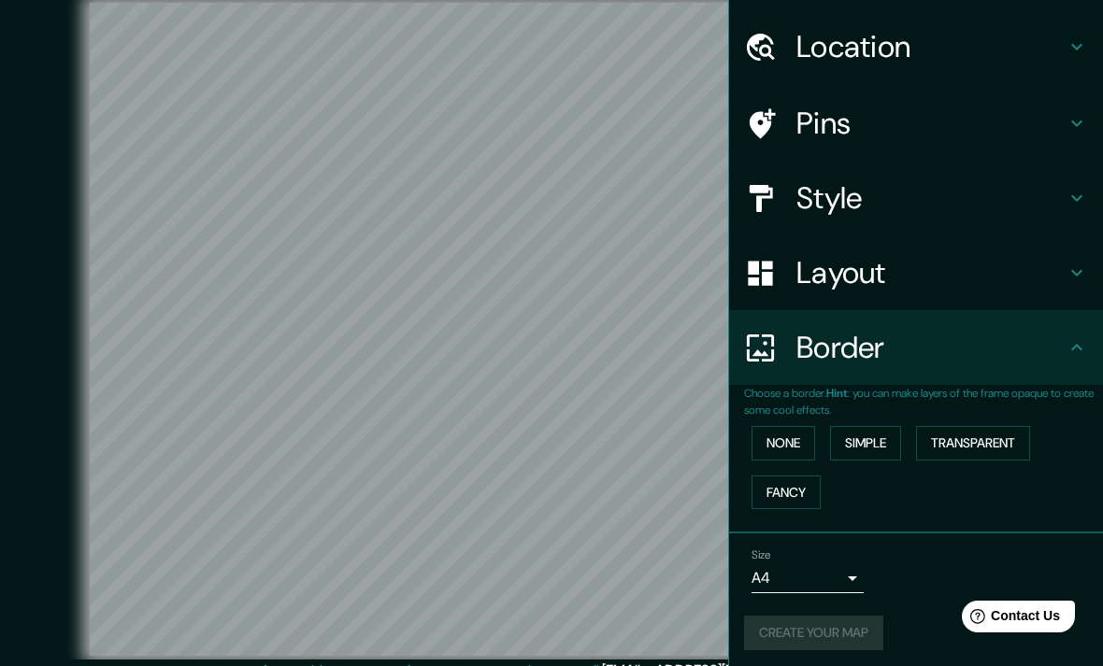
click at [850, 623] on div "Create your map" at bounding box center [916, 633] width 344 height 35
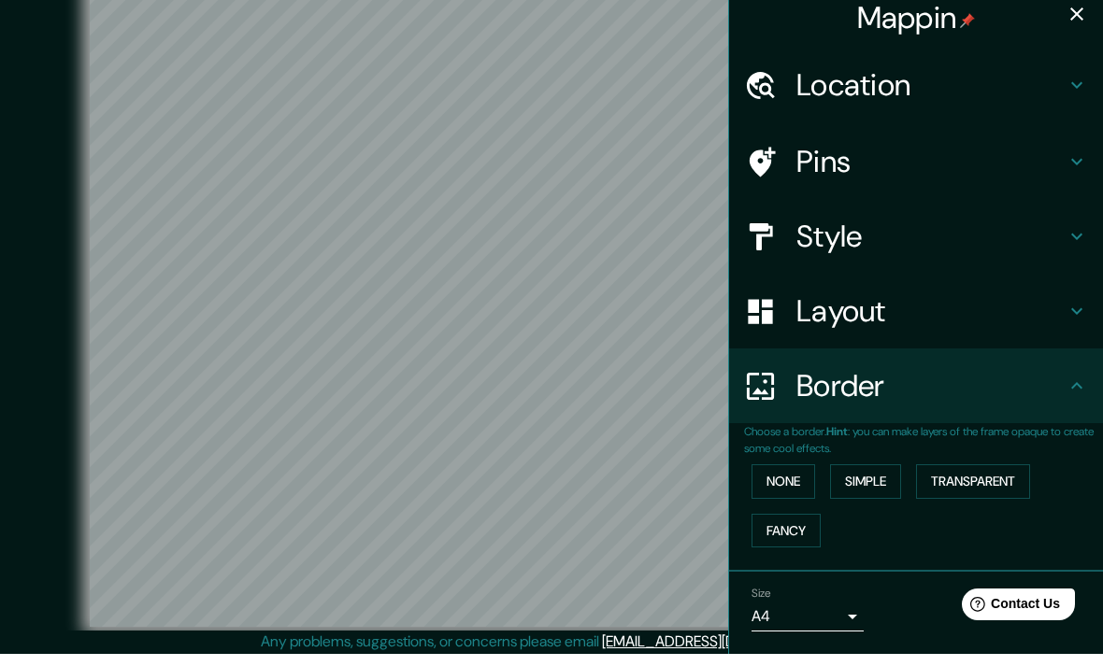
scroll to position [0, 0]
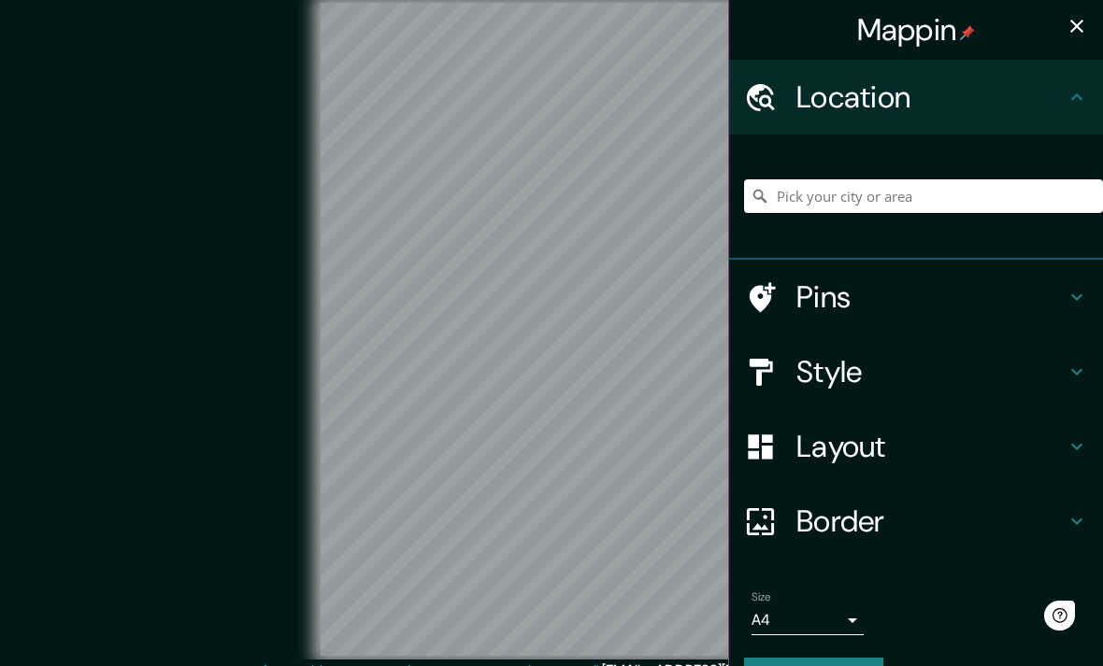
click at [978, 210] on input "Pick your city or area" at bounding box center [923, 196] width 359 height 34
click at [921, 193] on input "Pick your city or area" at bounding box center [923, 196] width 359 height 34
paste input "[ { "elementType": "geometry", "stylers": [ { "color": "#ebe3cd" } ] }, { "elem…"
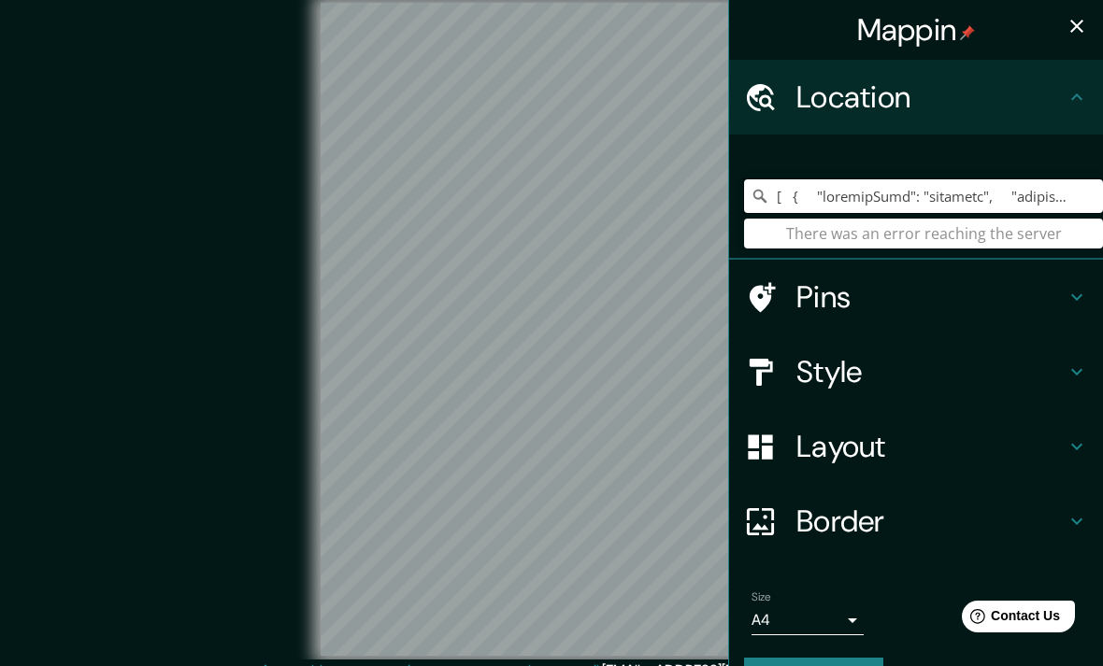
type input "[ { "elementType": "geometry", "stylers": [ { "color": "#ebe3cd" } ] }, { "elem…"
click at [955, 207] on input "Pick your city or area" at bounding box center [923, 196] width 359 height 34
click at [955, 206] on input "Pick your city or area" at bounding box center [923, 196] width 359 height 34
click at [950, 195] on input "Pick your city or area" at bounding box center [923, 196] width 359 height 34
click at [950, 194] on input "Pick your city or area" at bounding box center [923, 196] width 359 height 34
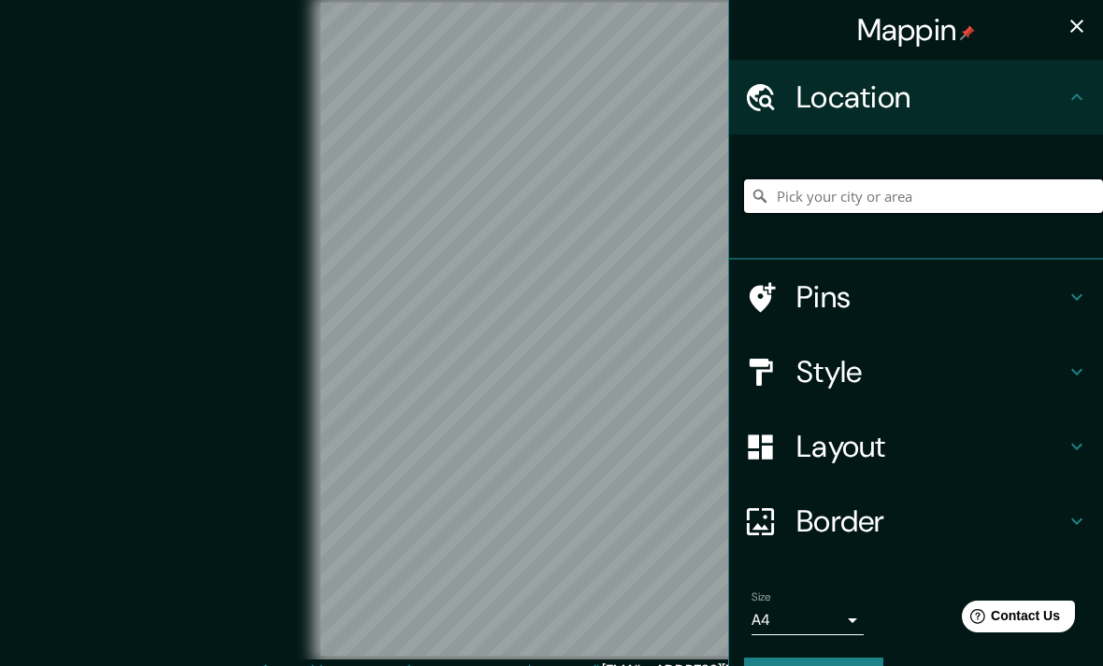
click at [866, 200] on input "Pick your city or area" at bounding box center [923, 196] width 359 height 34
click at [821, 203] on input "Pick your city or area" at bounding box center [923, 196] width 359 height 34
paste input "Calle Llampúdol, 6, Urbanización Es Puntiró, Palma de Mallorca, Illes Balears, …"
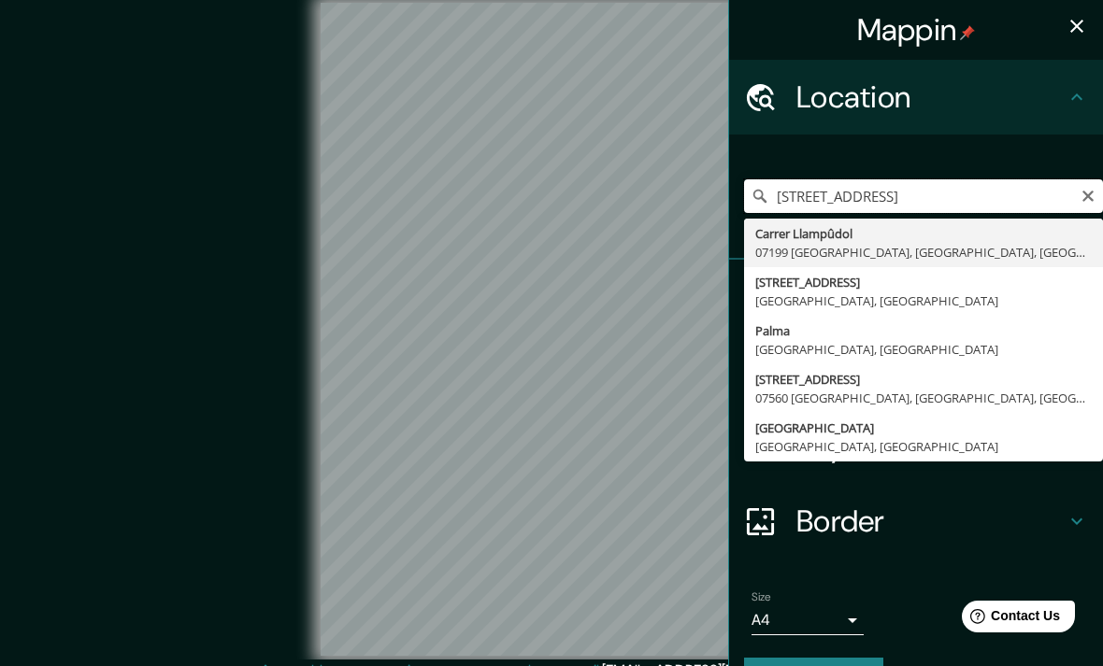
type input "Carrer Llampûdol, 07199 Palma, Islas Baleares, España"
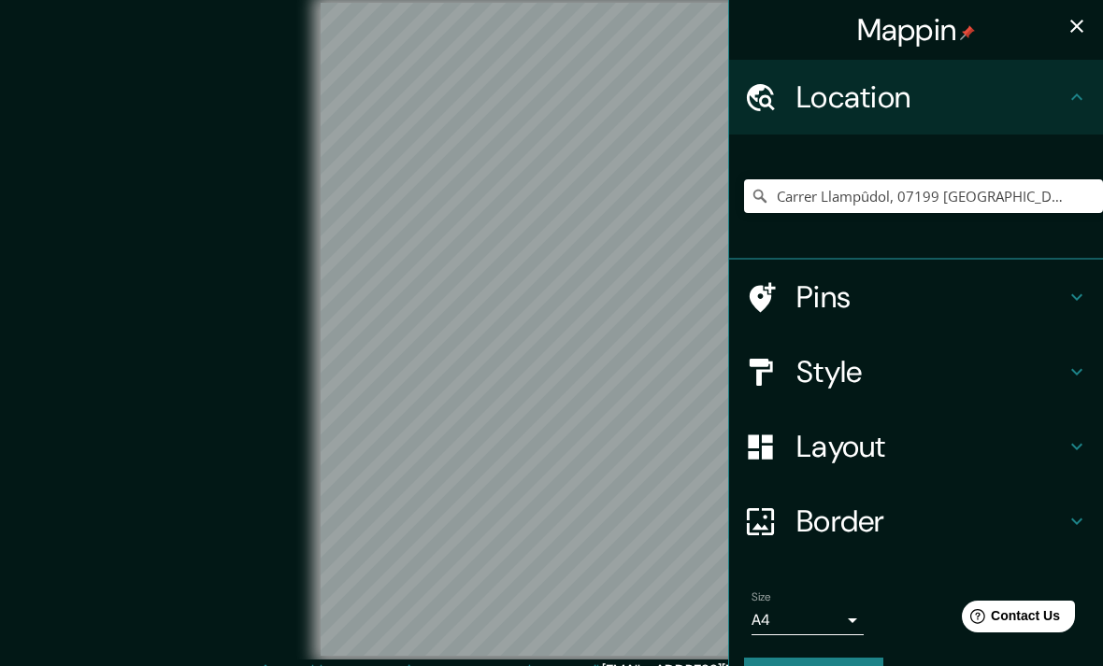
click at [1061, 364] on h4 "Style" at bounding box center [930, 371] width 269 height 37
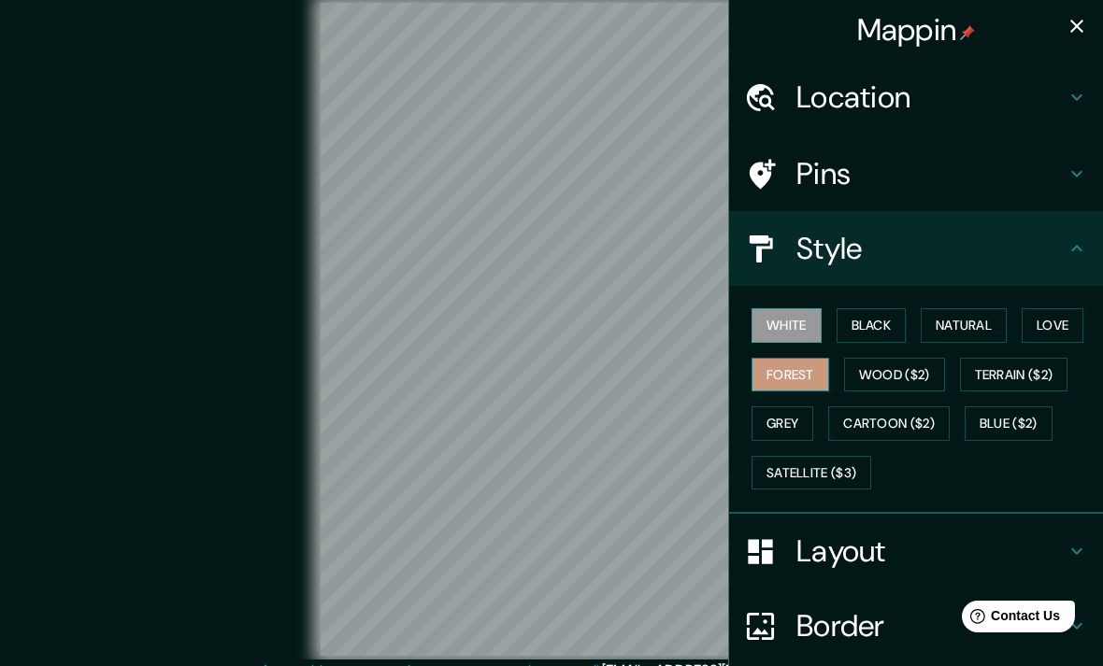
click at [792, 381] on button "Forest" at bounding box center [790, 375] width 78 height 35
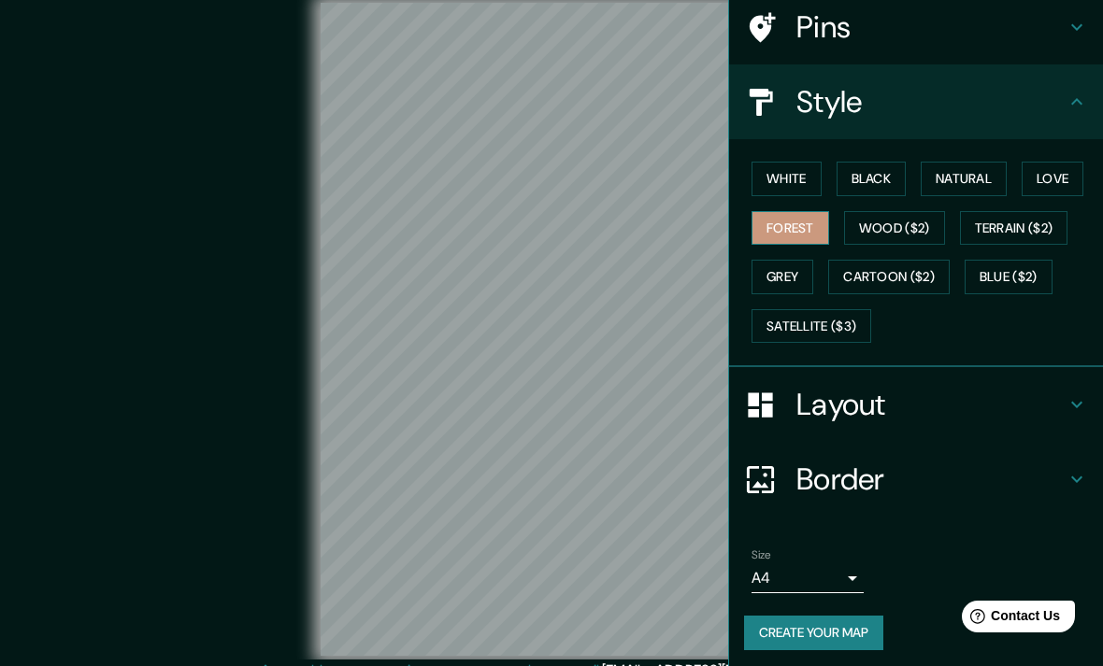
scroll to position [146, 0]
click at [841, 624] on button "Create your map" at bounding box center [813, 634] width 139 height 35
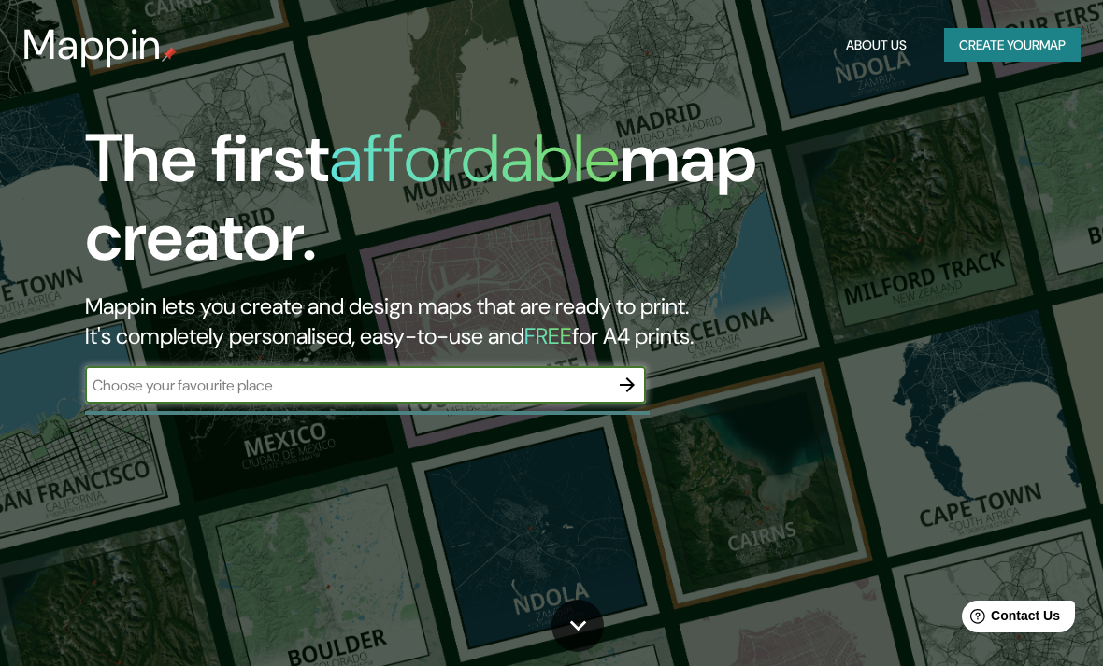
click at [569, 390] on input "text" at bounding box center [346, 385] width 523 height 21
click at [623, 381] on icon "button" at bounding box center [627, 385] width 22 height 22
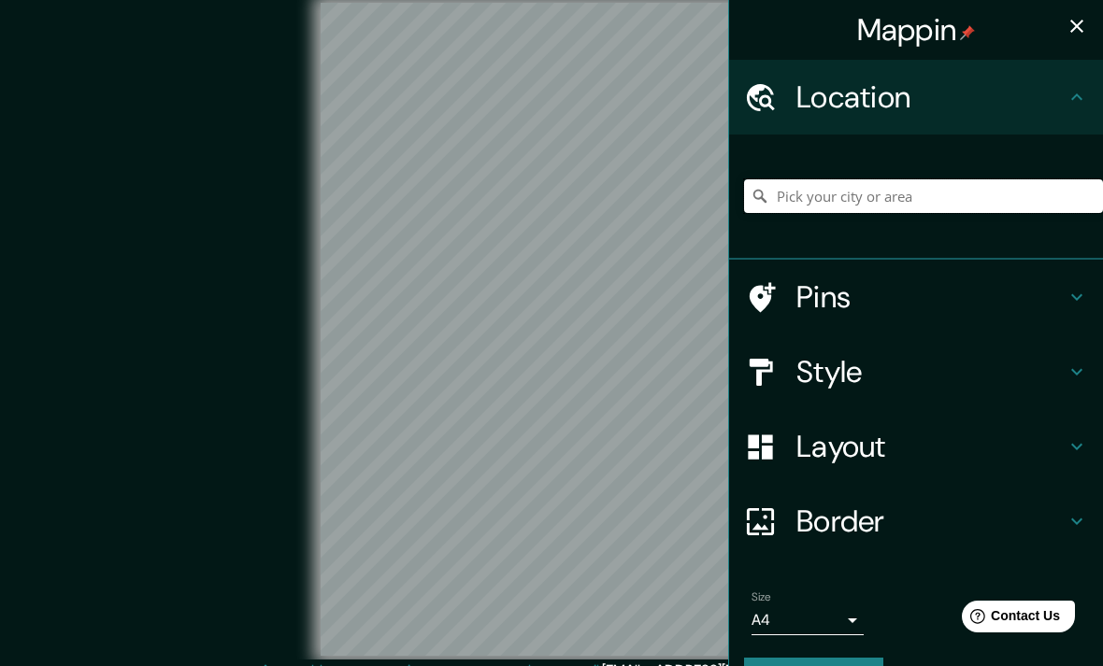
click at [935, 184] on input "Pick your city or area" at bounding box center [923, 196] width 359 height 34
click at [902, 205] on input "Pick your city or area" at bounding box center [923, 196] width 359 height 34
paste input "Calle Llampúdol, 6, Urbanización Es Puntiró, Palma de Mallorca, Illes Balears, …"
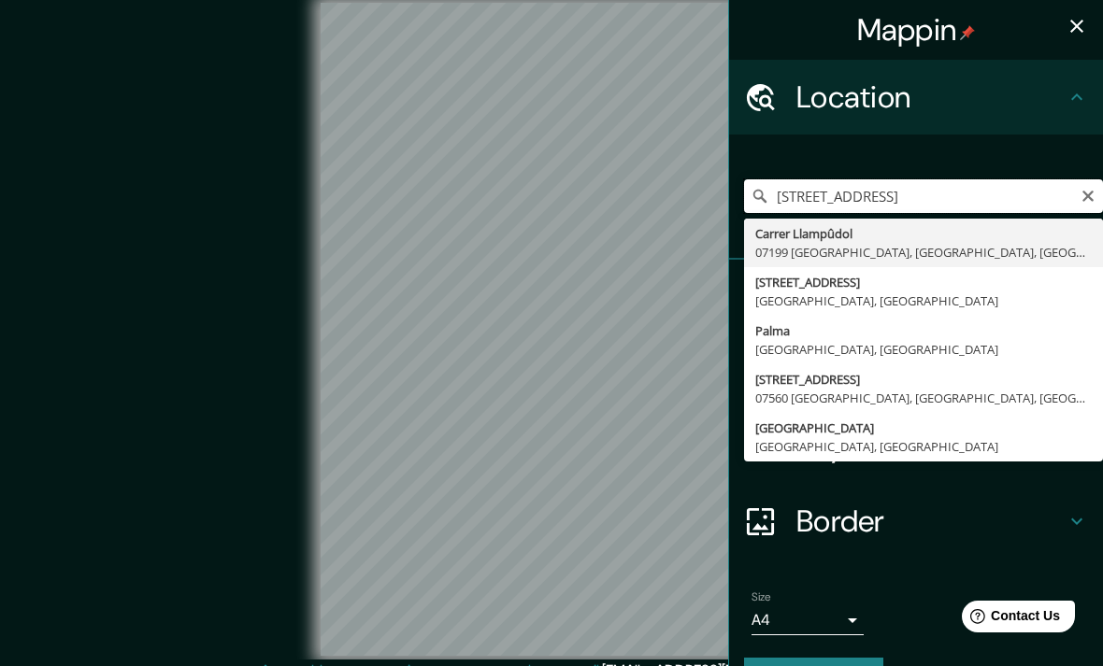
type input "Carrer Llampûdol, 07199 Palma, Islas Baleares, España"
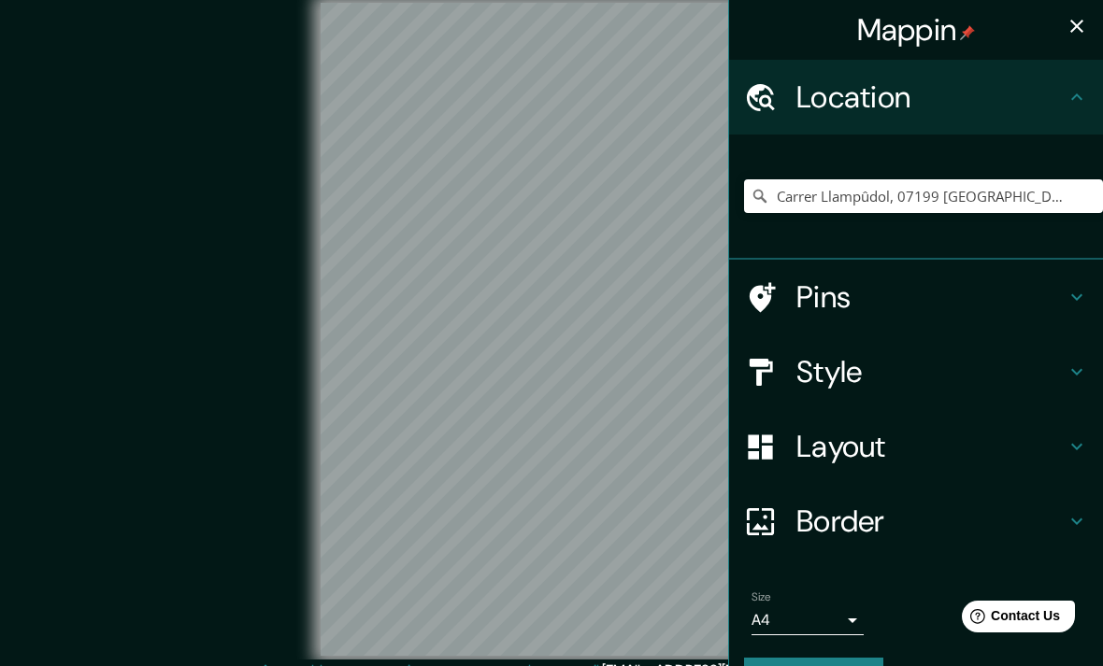
click at [1015, 545] on div "Border" at bounding box center [916, 521] width 374 height 75
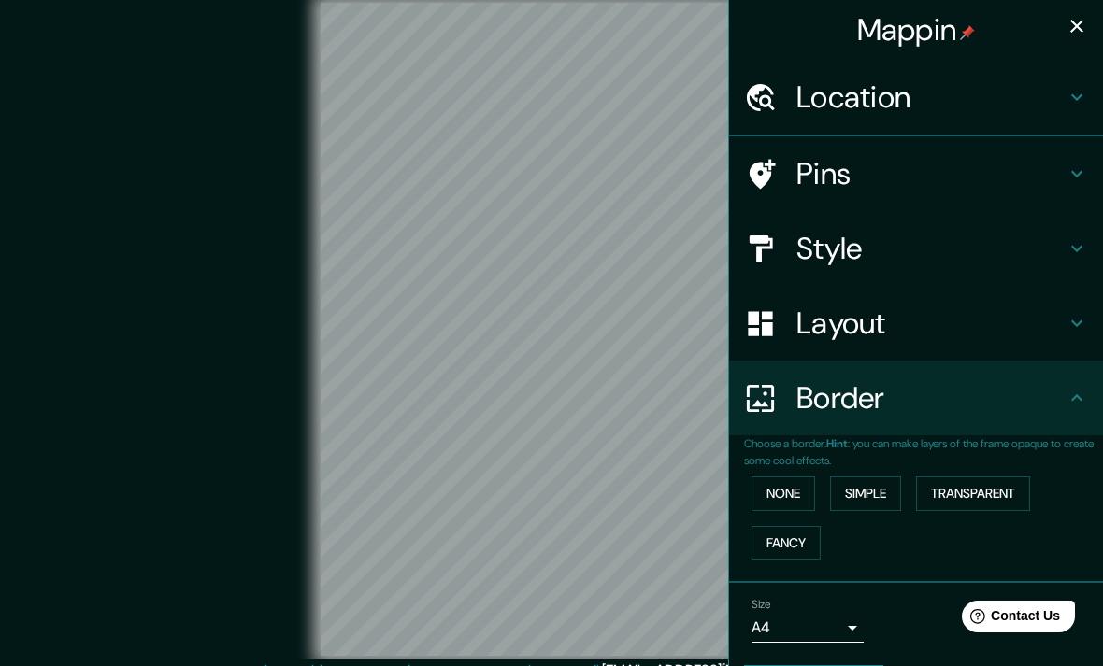
click at [1015, 544] on div "None Simple Transparent Fancy" at bounding box center [923, 518] width 359 height 98
click at [1024, 320] on h4 "Layout" at bounding box center [930, 323] width 269 height 37
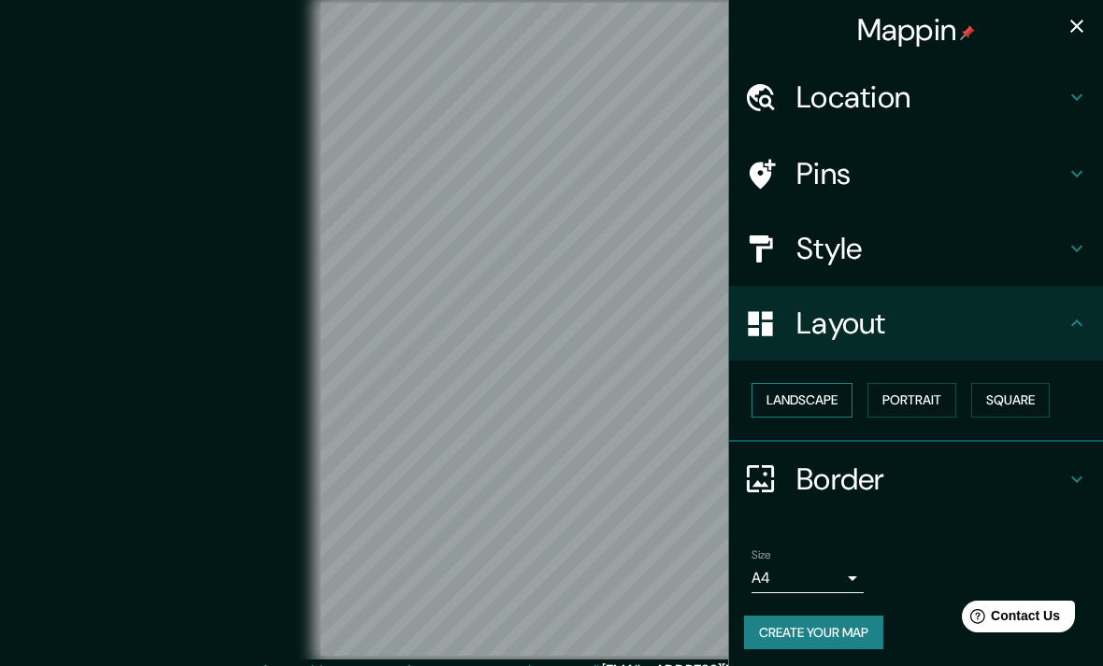
click at [827, 401] on button "Landscape" at bounding box center [801, 400] width 101 height 35
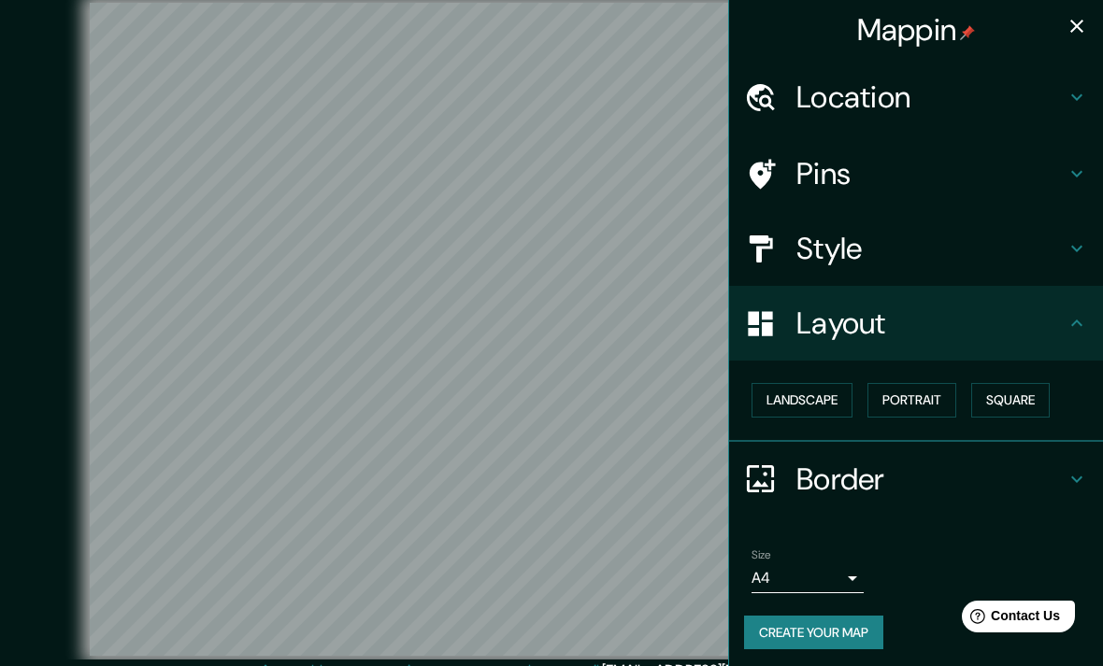
click at [1026, 264] on h4 "Style" at bounding box center [930, 248] width 269 height 37
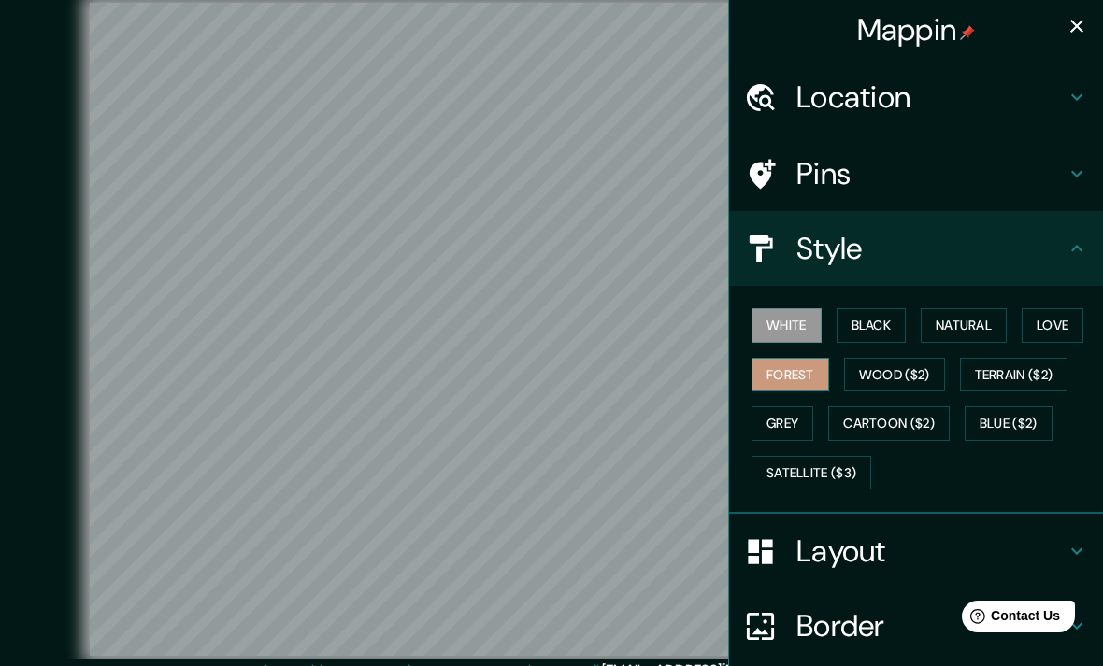
click at [790, 387] on button "Forest" at bounding box center [790, 375] width 78 height 35
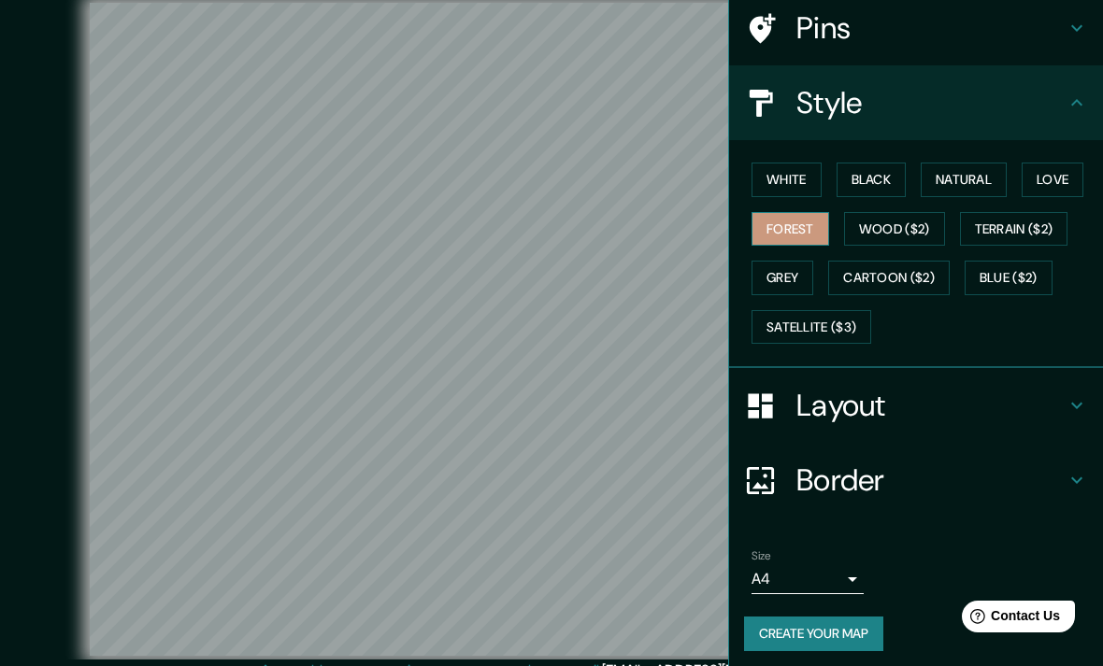
scroll to position [146, 0]
click at [854, 628] on button "Create your map" at bounding box center [813, 634] width 139 height 35
